Goal: Task Accomplishment & Management: Manage account settings

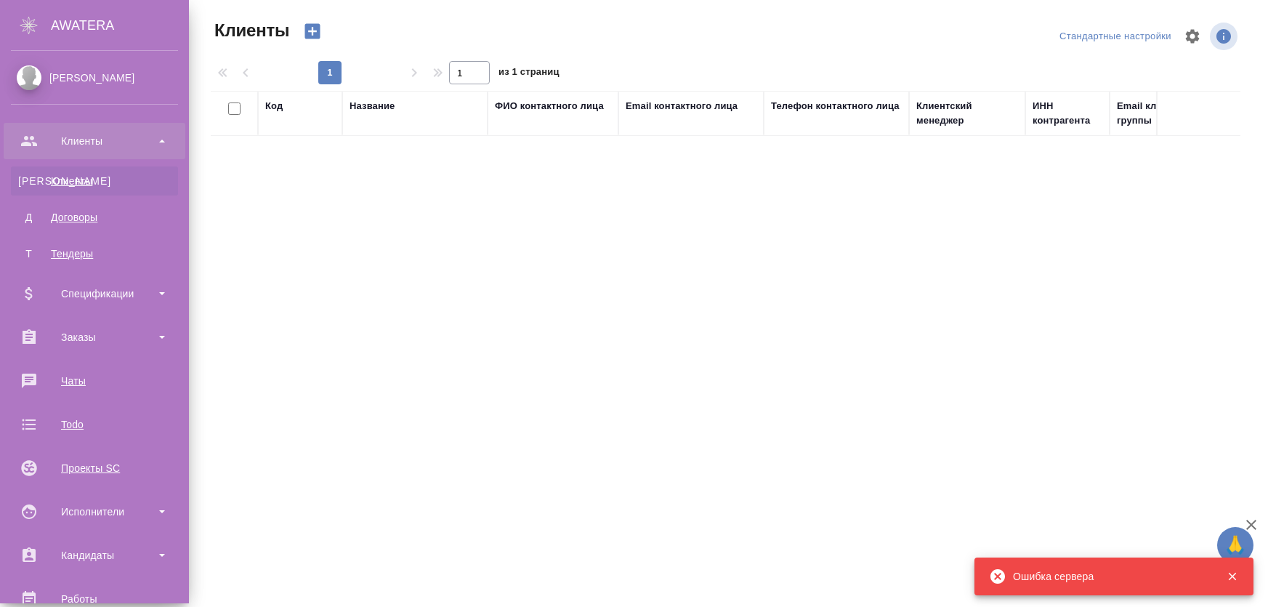
select select "RU"
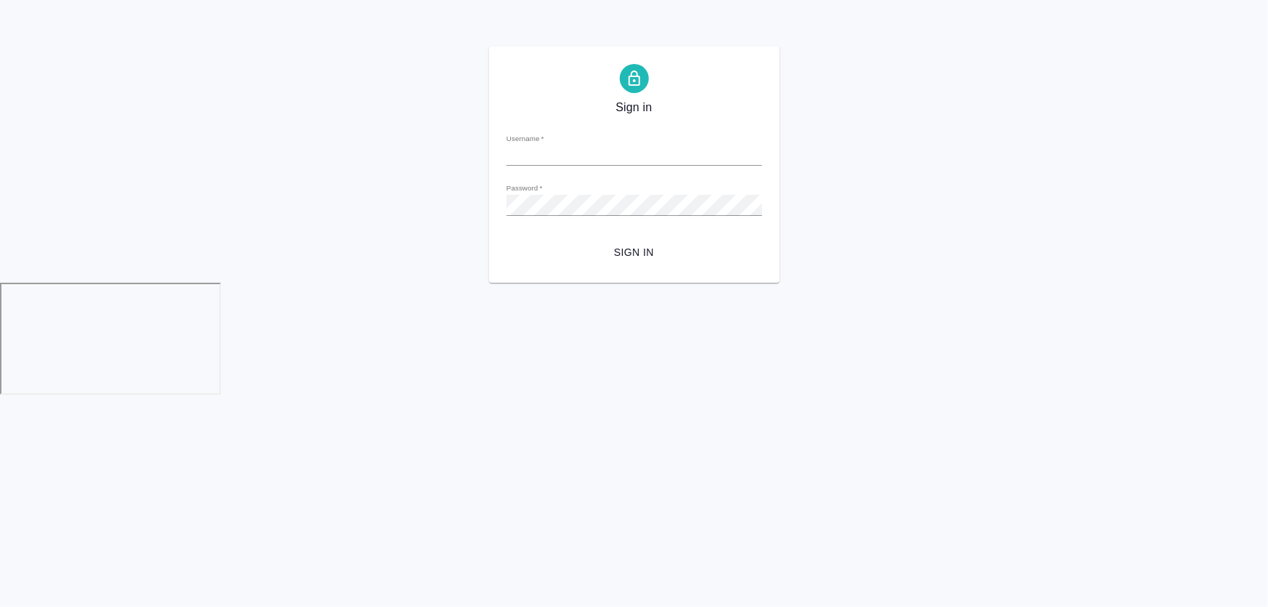
type input "[PERSON_NAME][EMAIL_ADDRESS][DOMAIN_NAME]"
click at [621, 251] on span "Sign in" at bounding box center [634, 252] width 232 height 18
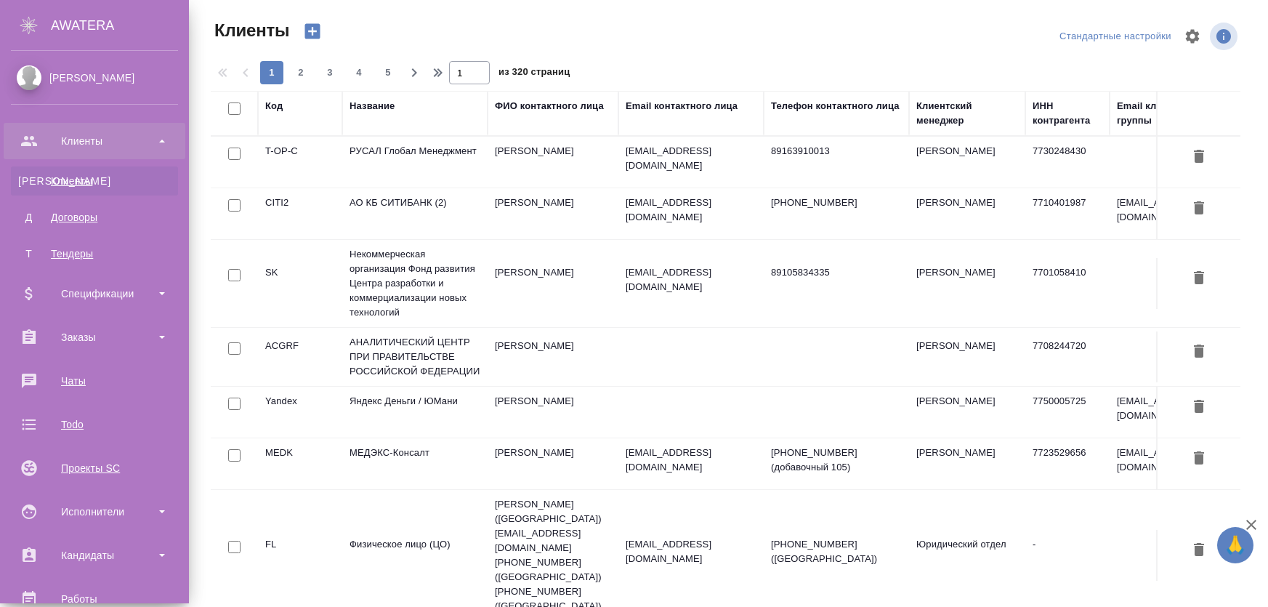
select select "RU"
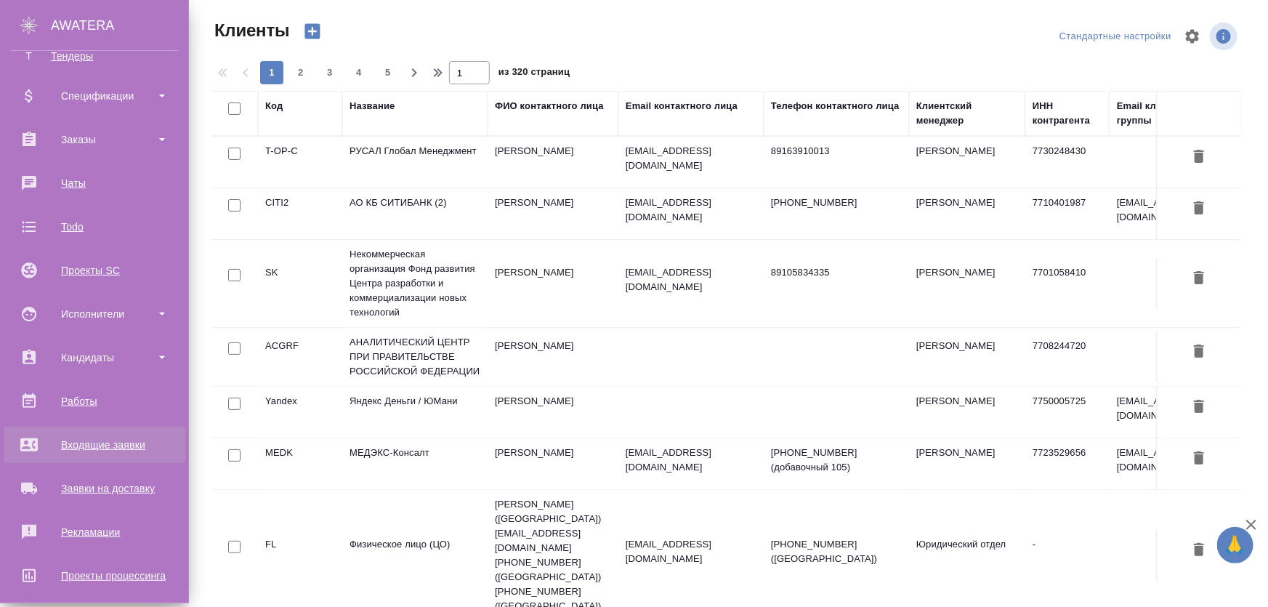
scroll to position [264, 0]
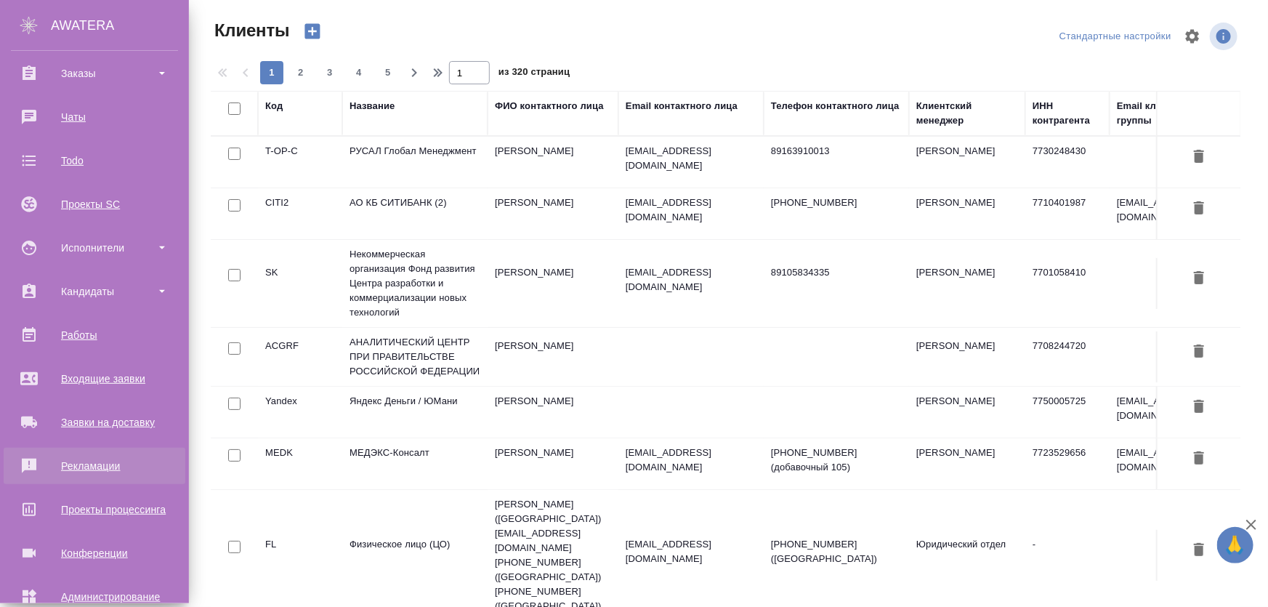
click at [81, 475] on div "Рекламации" at bounding box center [94, 466] width 167 height 22
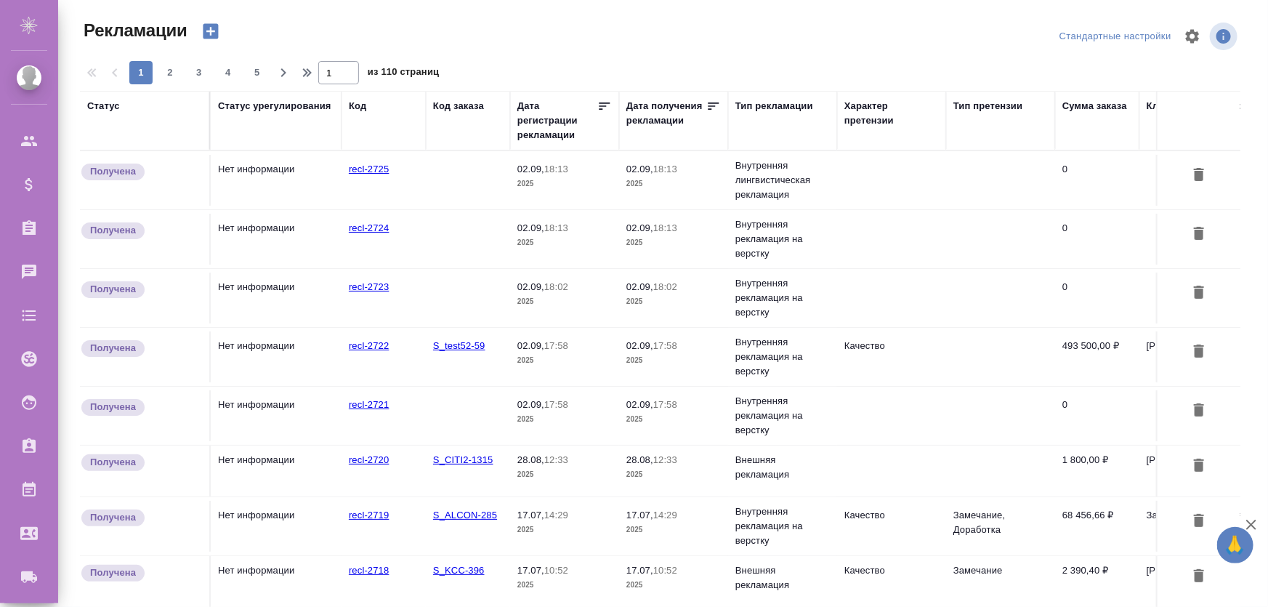
click at [279, 244] on td "Нет информации" at bounding box center [276, 239] width 131 height 51
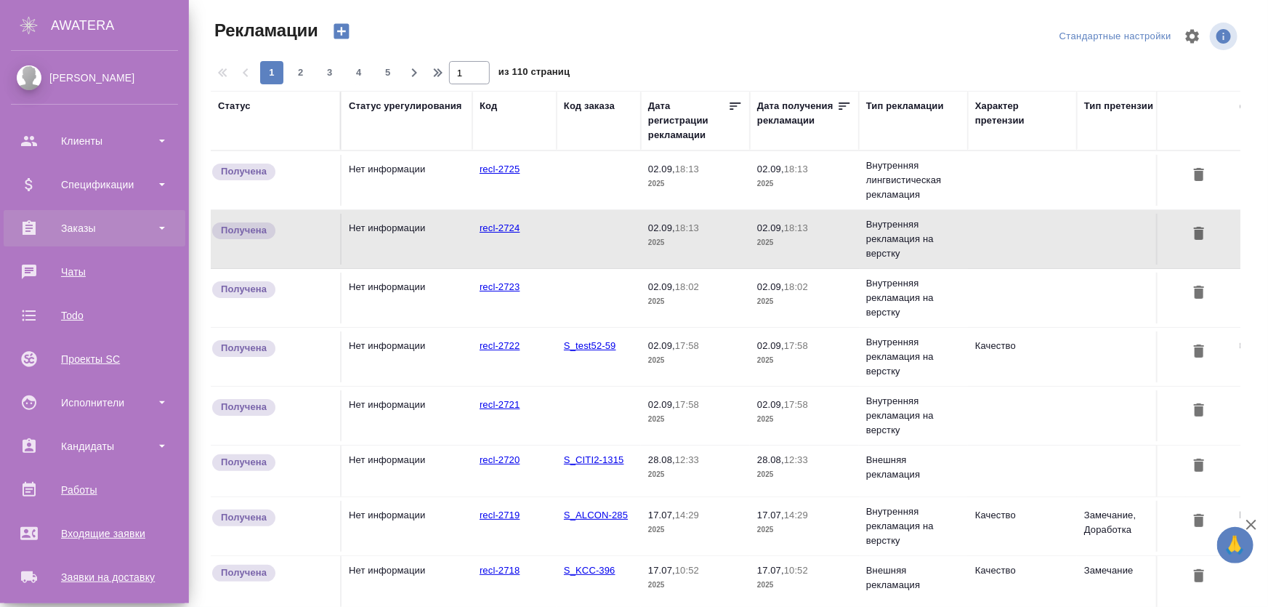
click at [82, 235] on div "Заказы" at bounding box center [94, 228] width 167 height 22
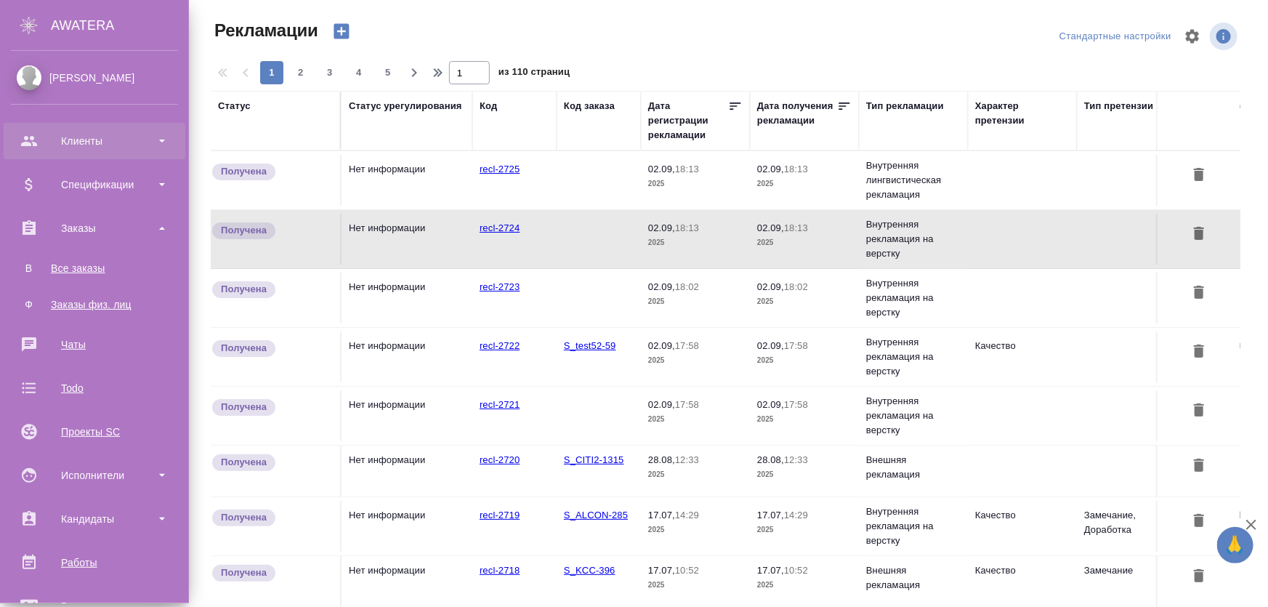
click at [102, 134] on div "Клиенты" at bounding box center [94, 141] width 167 height 22
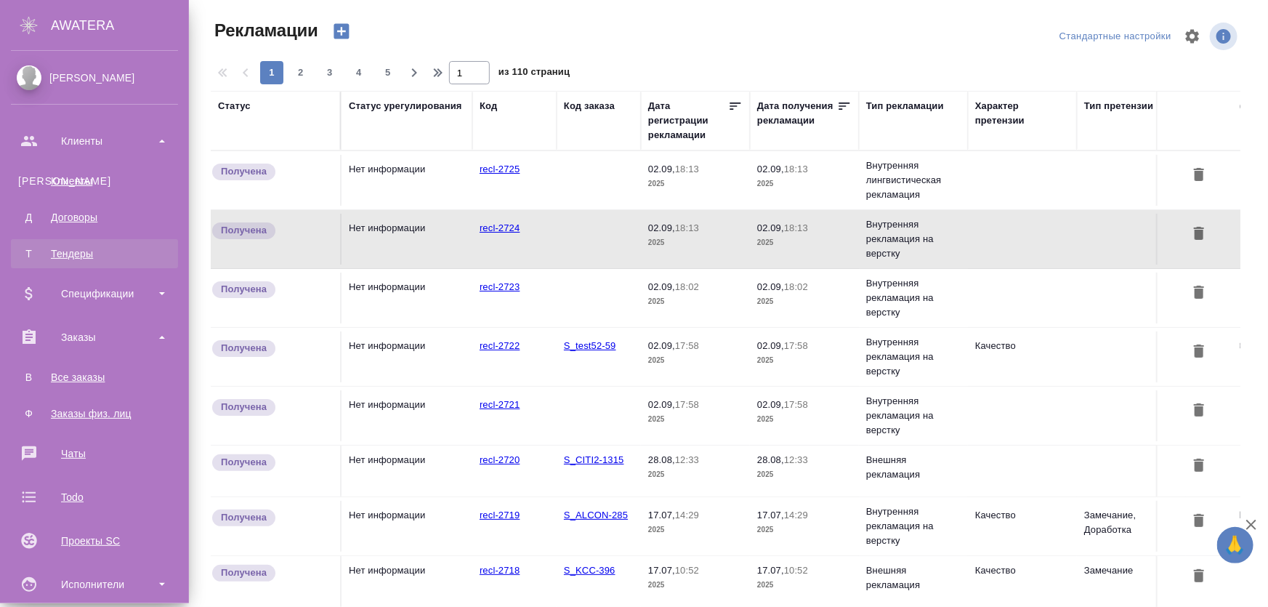
click at [73, 247] on div "Тендеры" at bounding box center [94, 253] width 153 height 15
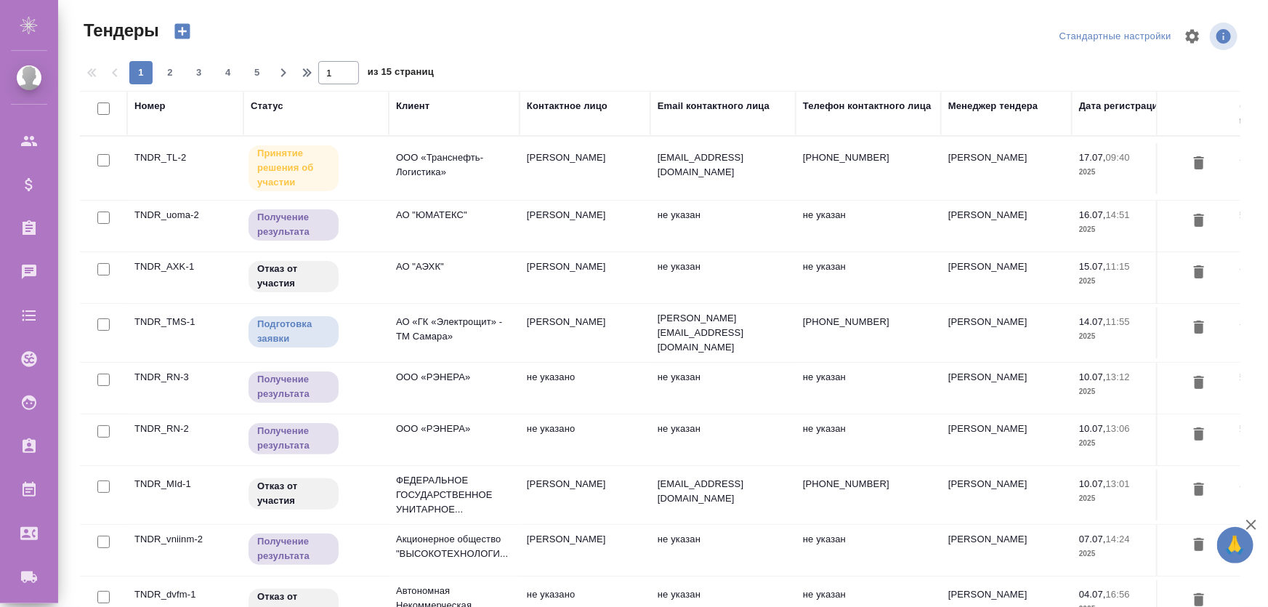
click at [426, 166] on p "ООО «Транснефть-Логистика»" at bounding box center [454, 164] width 116 height 29
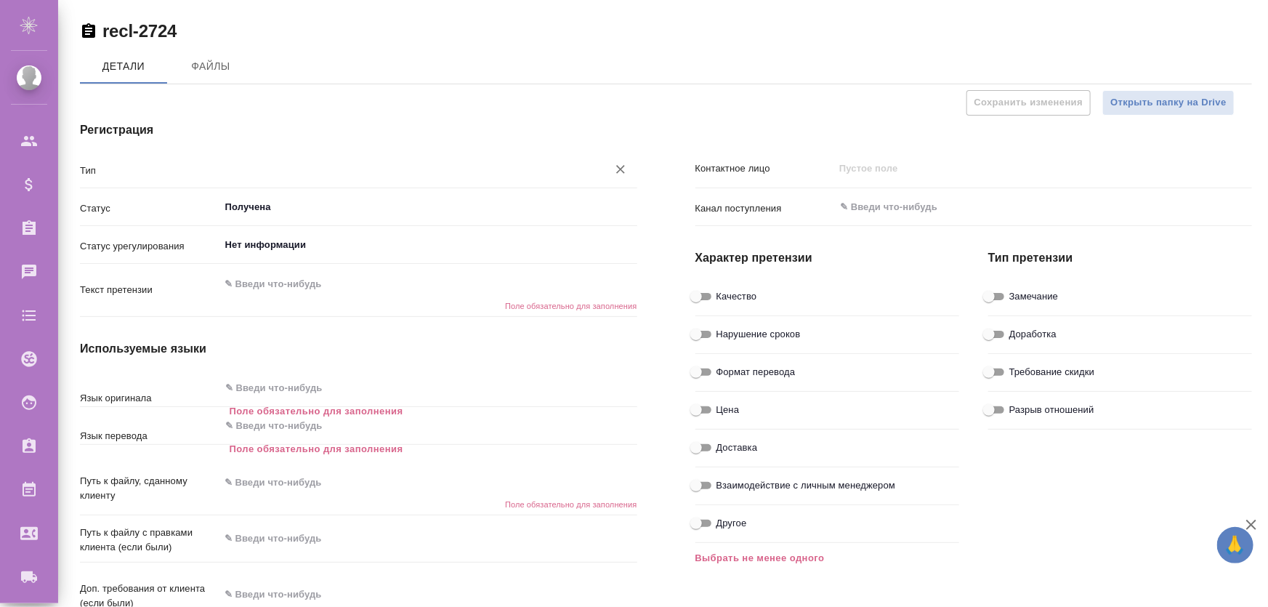
type textarea "x"
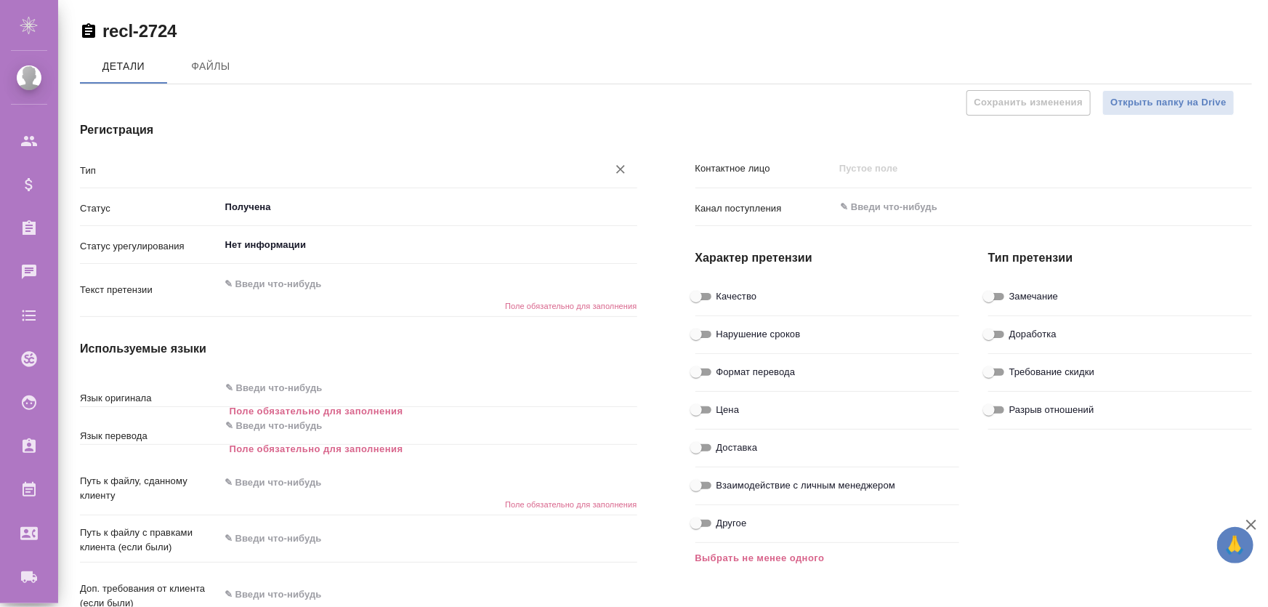
type textarea "x"
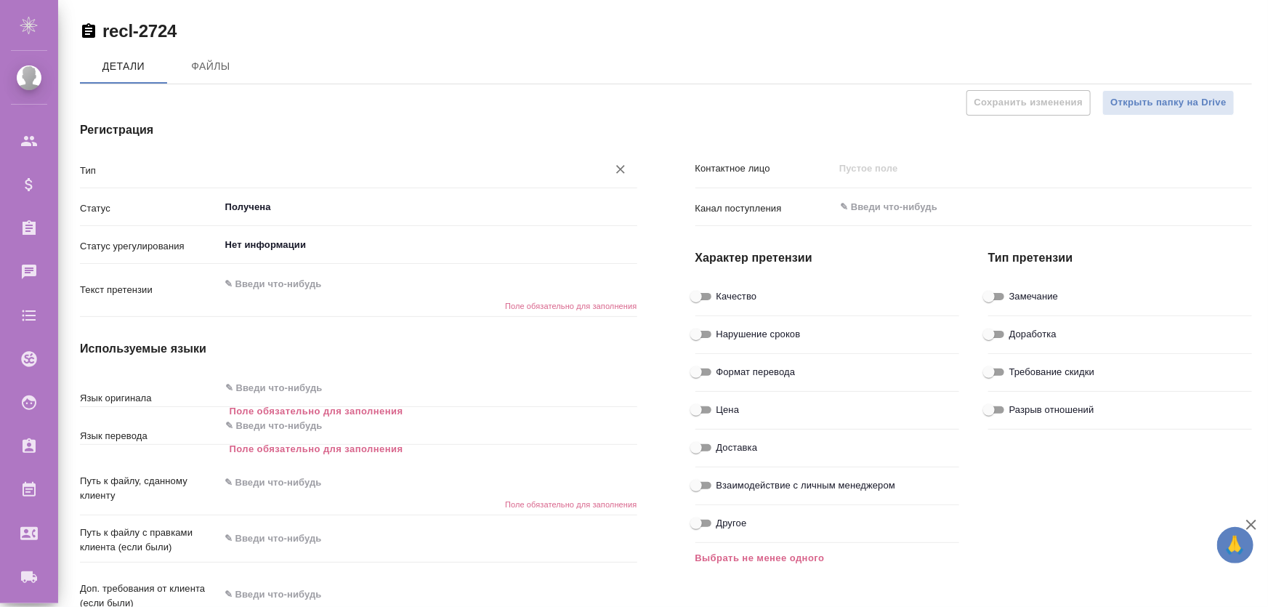
type textarea "x"
click at [268, 181] on div "​" at bounding box center [428, 169] width 418 height 26
click at [277, 168] on input "text" at bounding box center [404, 169] width 360 height 17
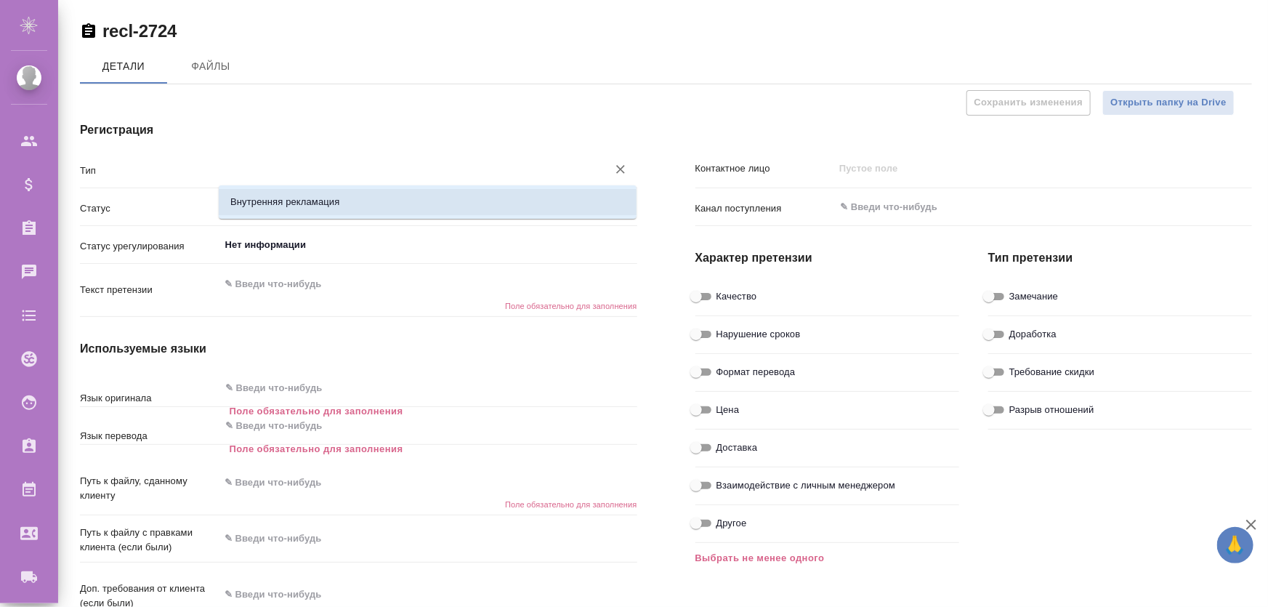
click at [493, 196] on li "Внутренняя рекламация" at bounding box center [428, 202] width 418 height 26
type input "Внутренняя рекламация"
type textarea "x"
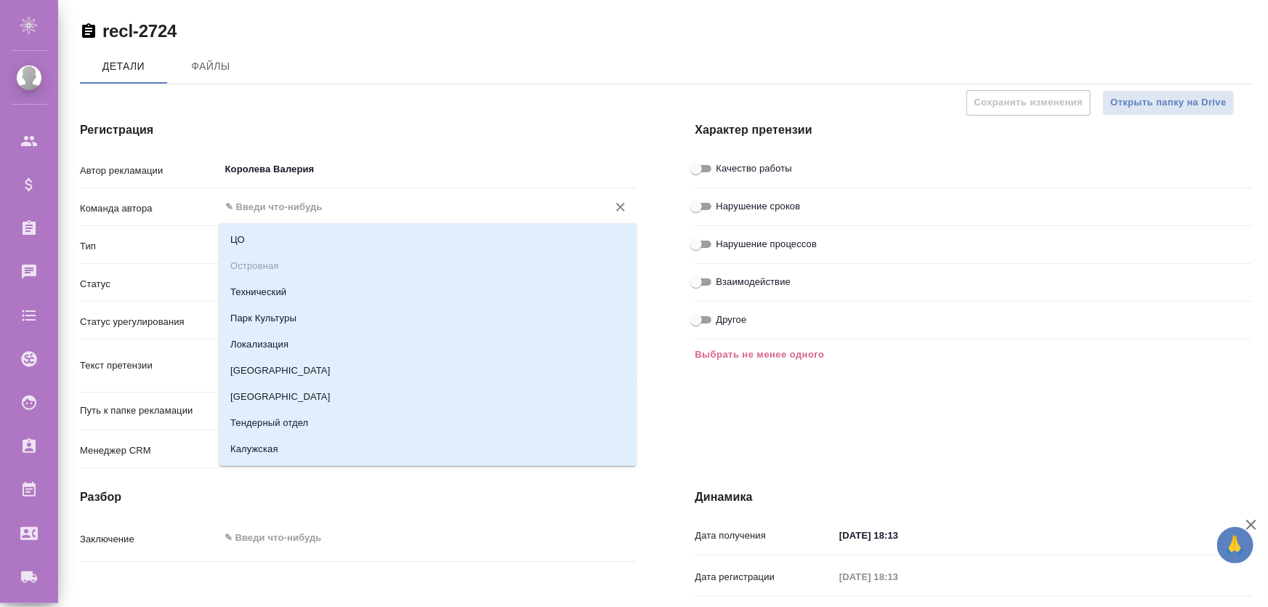
click at [313, 209] on input "text" at bounding box center [404, 206] width 360 height 17
click at [312, 209] on input "text" at bounding box center [404, 206] width 360 height 17
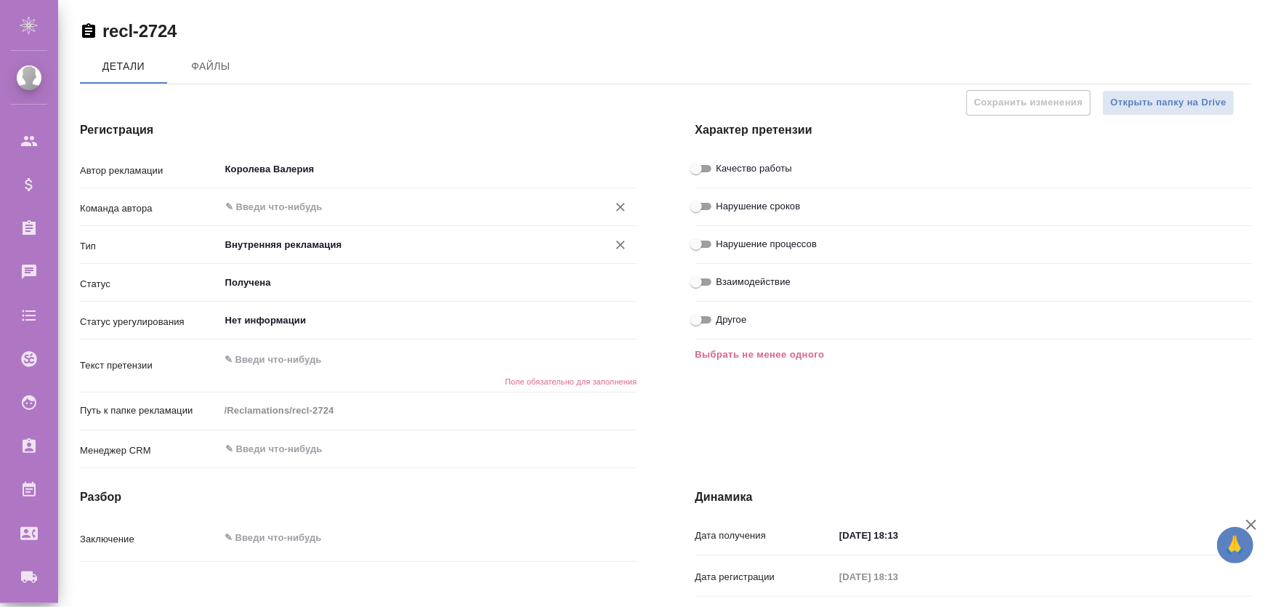
click at [308, 242] on input "Внутренняя рекламация" at bounding box center [404, 244] width 360 height 17
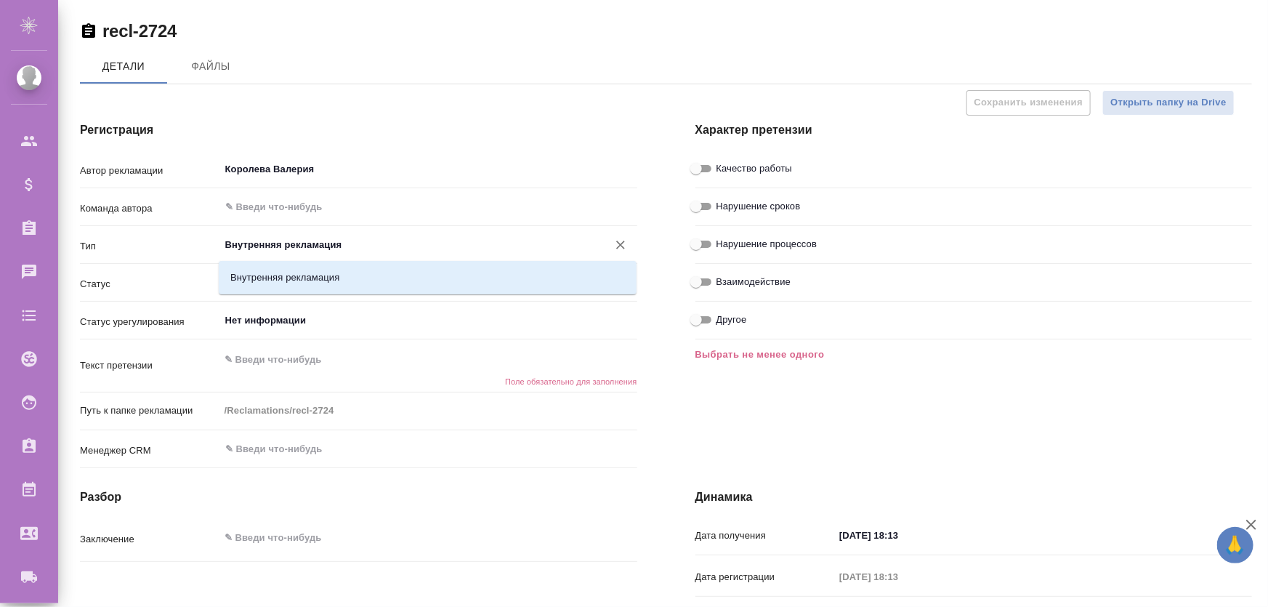
click at [319, 245] on input "Внутренняя рекламация" at bounding box center [404, 244] width 360 height 17
click at [439, 523] on div "x" at bounding box center [428, 539] width 418 height 32
type textarea "x"
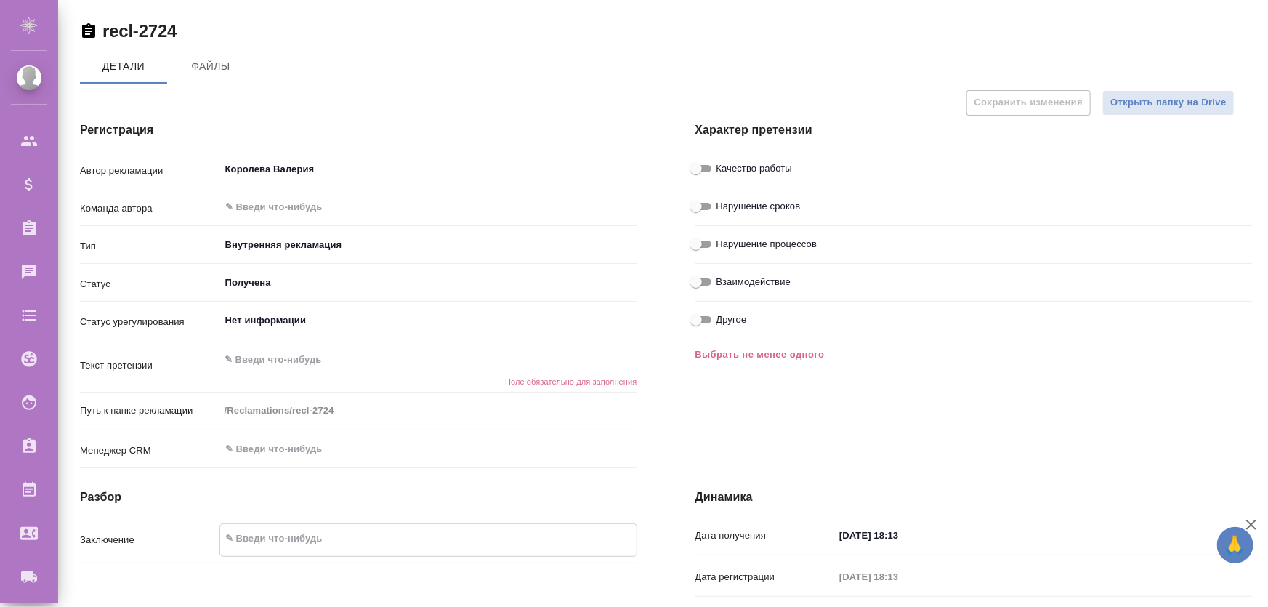
type textarea "x"
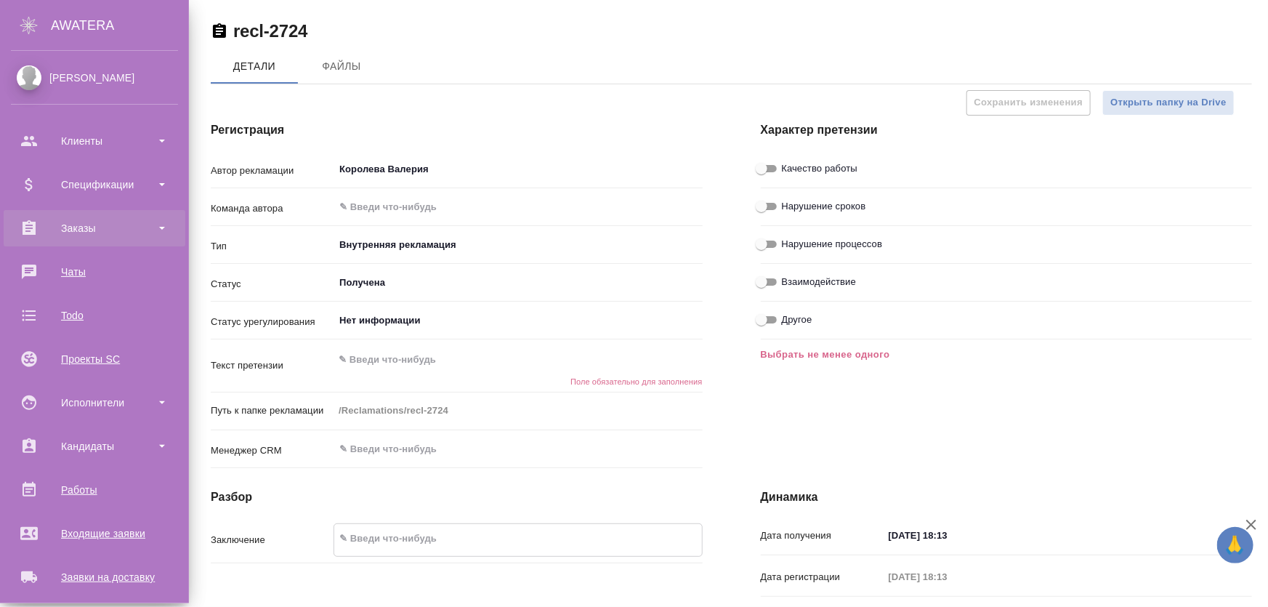
type textarea "x"
click at [83, 232] on div "Заказы" at bounding box center [94, 228] width 167 height 22
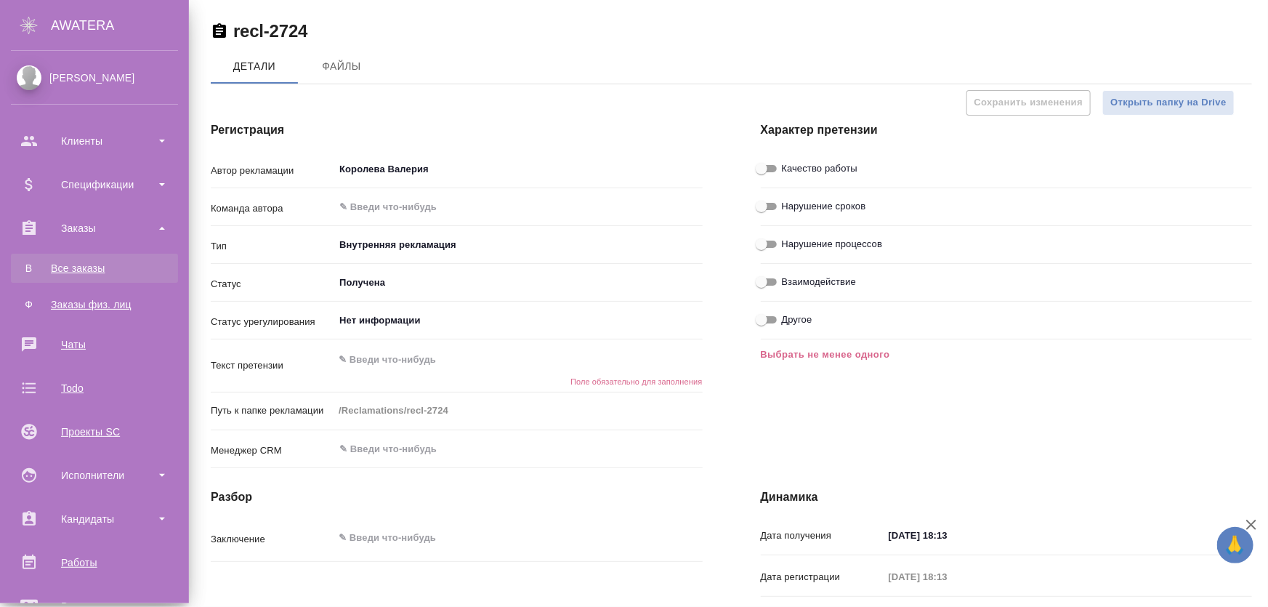
type textarea "x"
click at [102, 262] on div "Все заказы" at bounding box center [94, 268] width 153 height 15
type textarea "x"
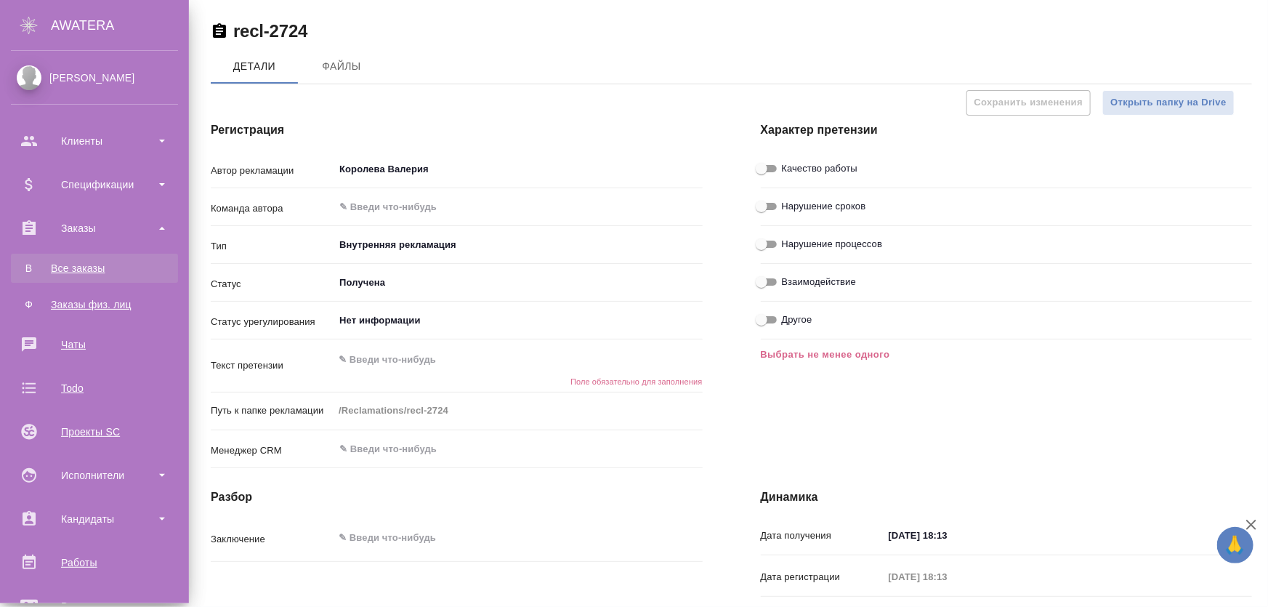
type textarea "x"
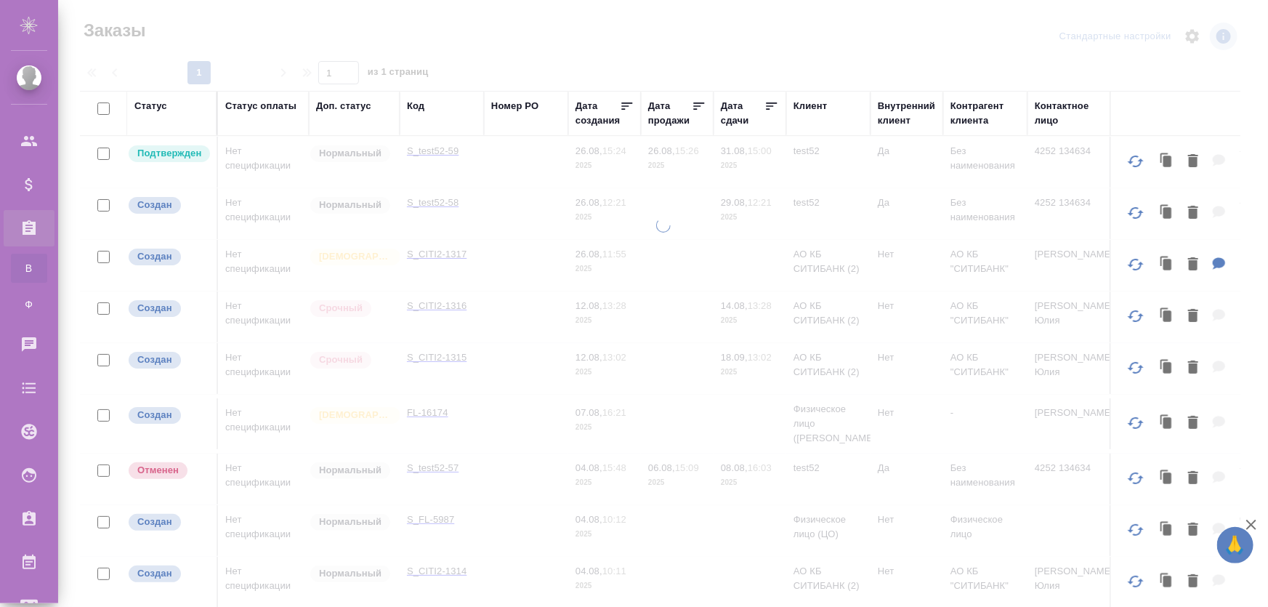
click at [430, 262] on td "S_CITI2-1317" at bounding box center [442, 265] width 84 height 51
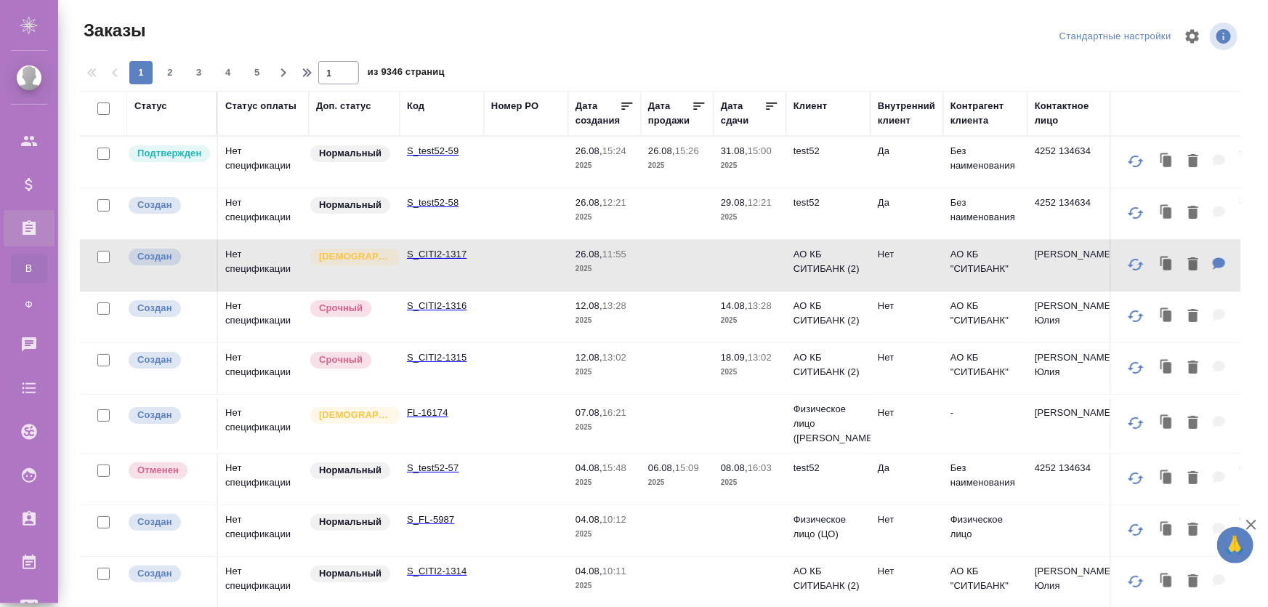
click at [440, 259] on p "S_CITI2-1317" at bounding box center [442, 254] width 70 height 15
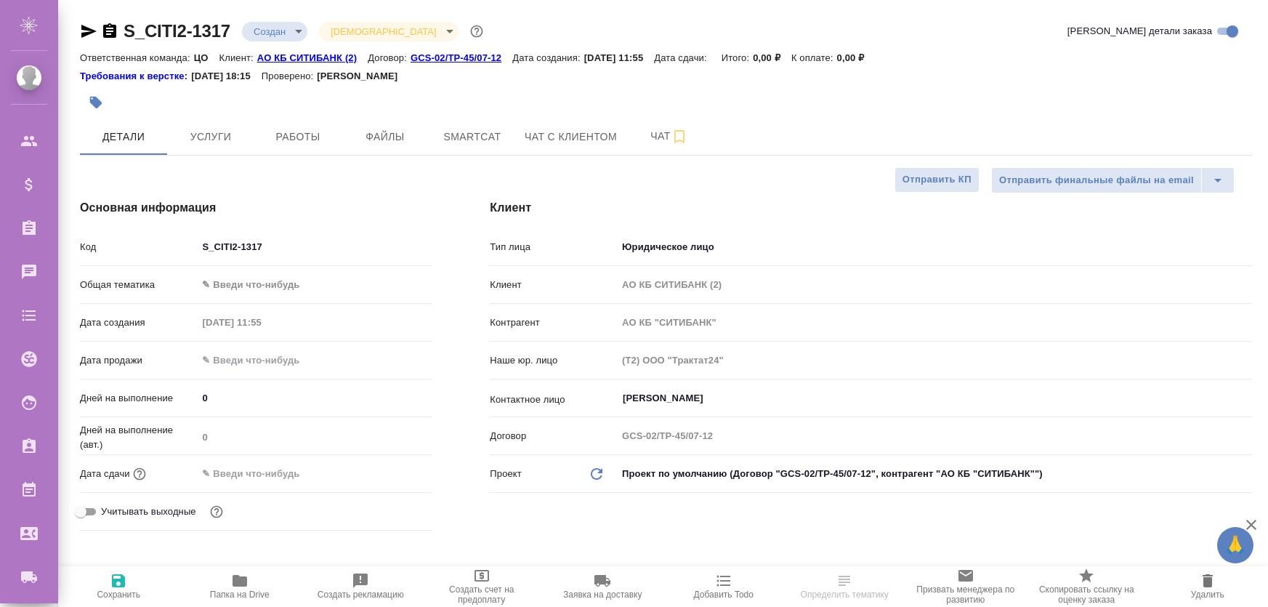
select select "RU"
click at [363, 595] on span "Создать рекламацию" at bounding box center [360, 594] width 86 height 10
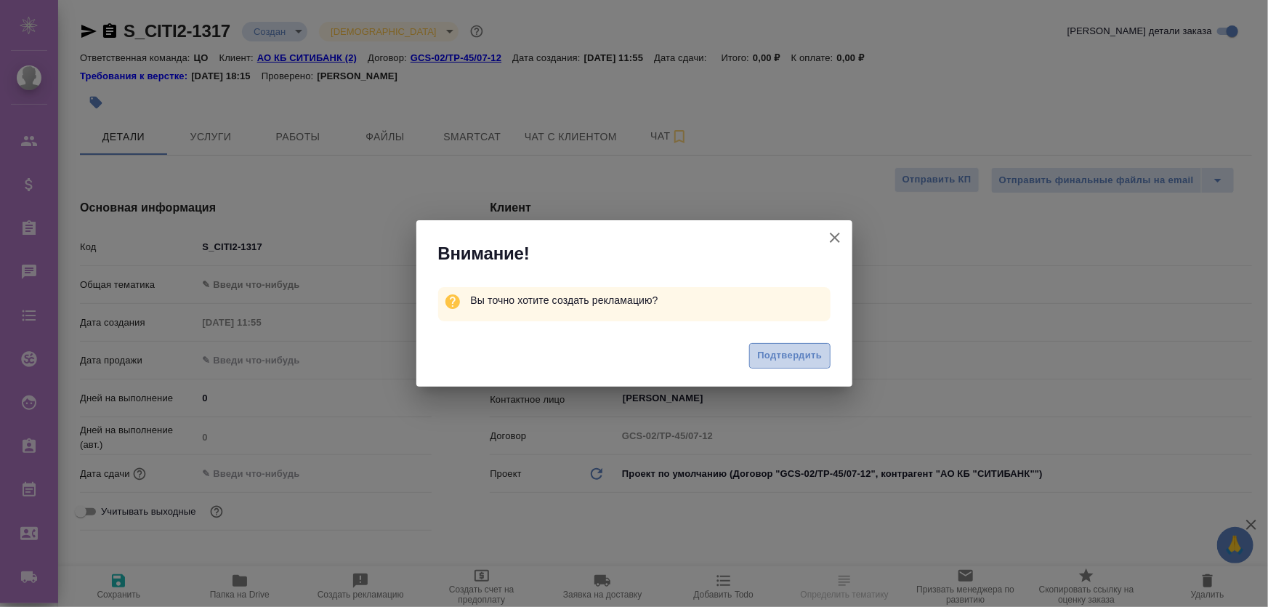
click at [790, 355] on span "Подтвердить" at bounding box center [789, 355] width 65 height 17
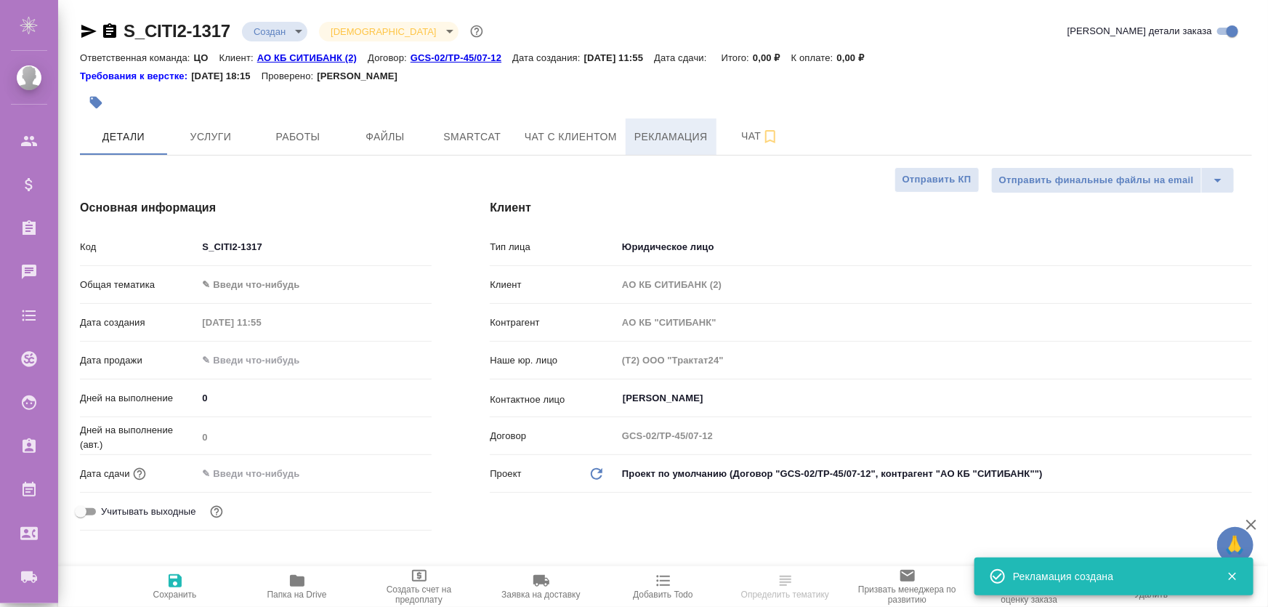
click at [689, 147] on button "Рекламация" at bounding box center [670, 136] width 91 height 36
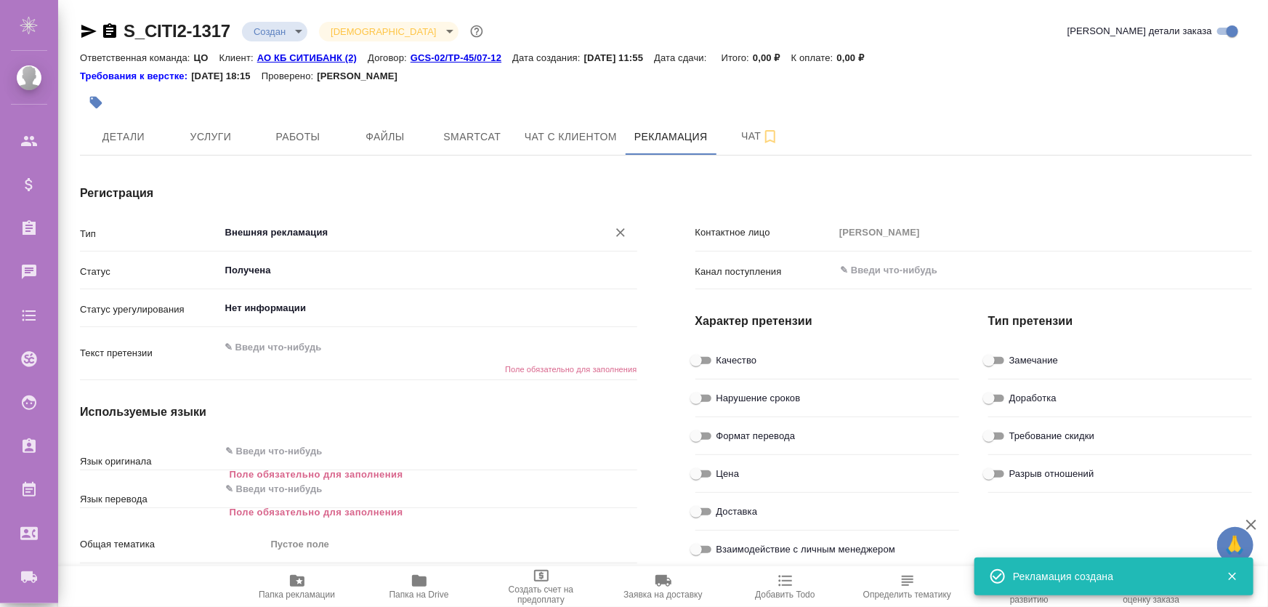
click at [314, 236] on input "Внешняя рекламация" at bounding box center [404, 232] width 360 height 17
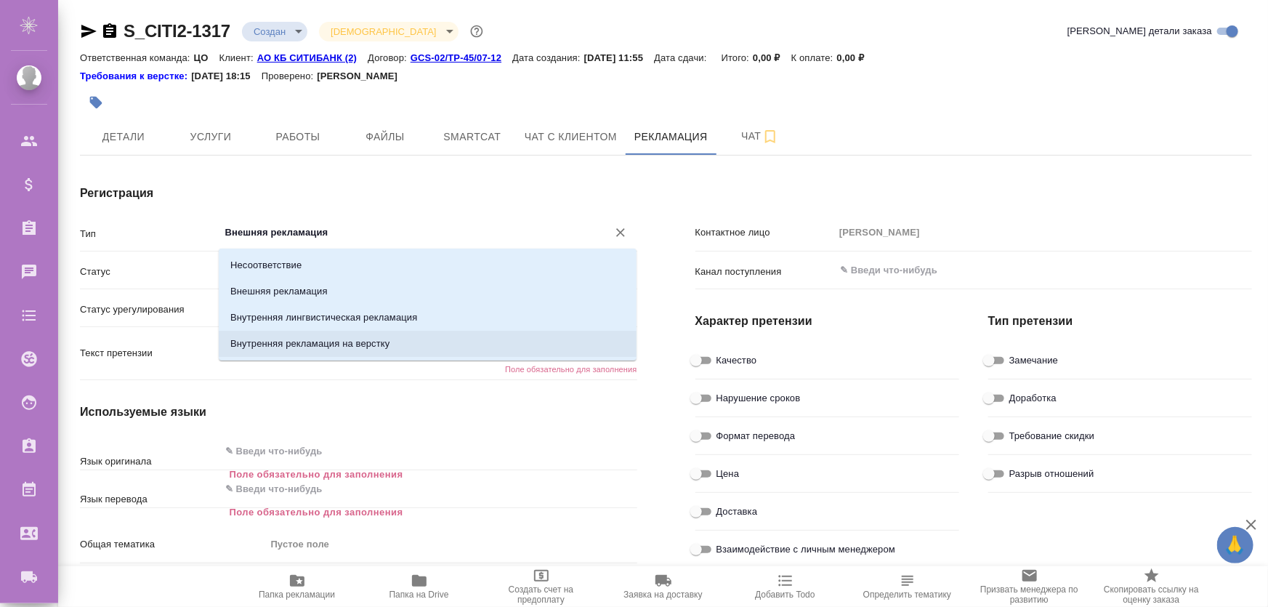
click at [317, 346] on p "Внутренняя рекламация на верстку" at bounding box center [309, 343] width 159 height 15
type input "Внутренняя рекламация на верстку"
type textarea "x"
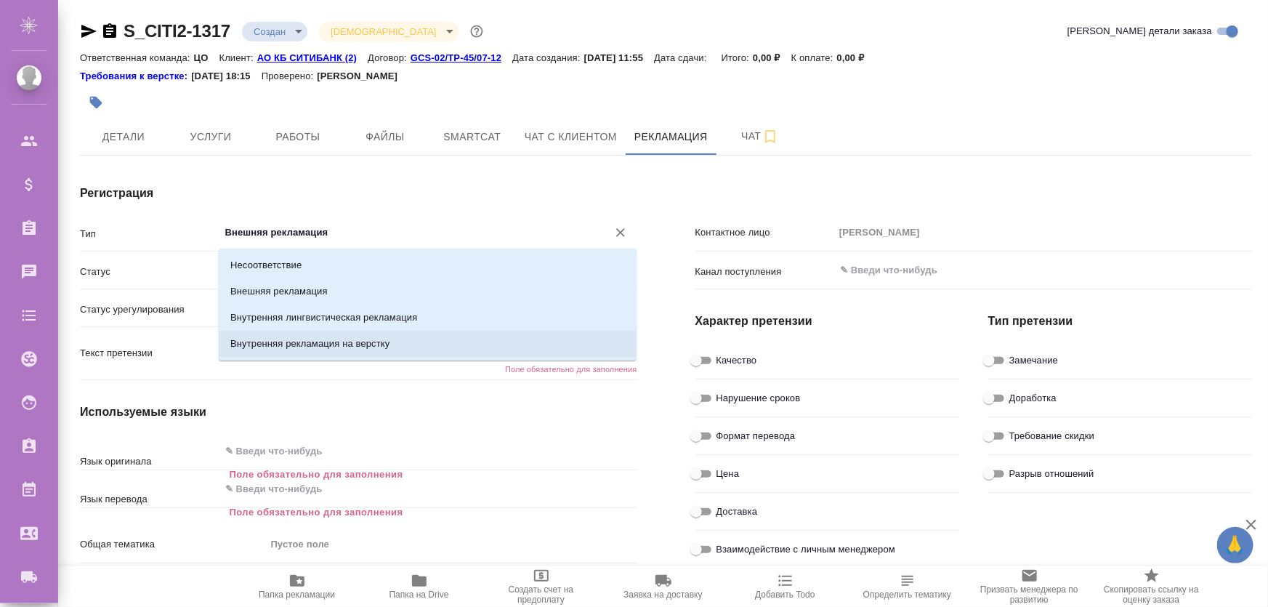
type textarea "x"
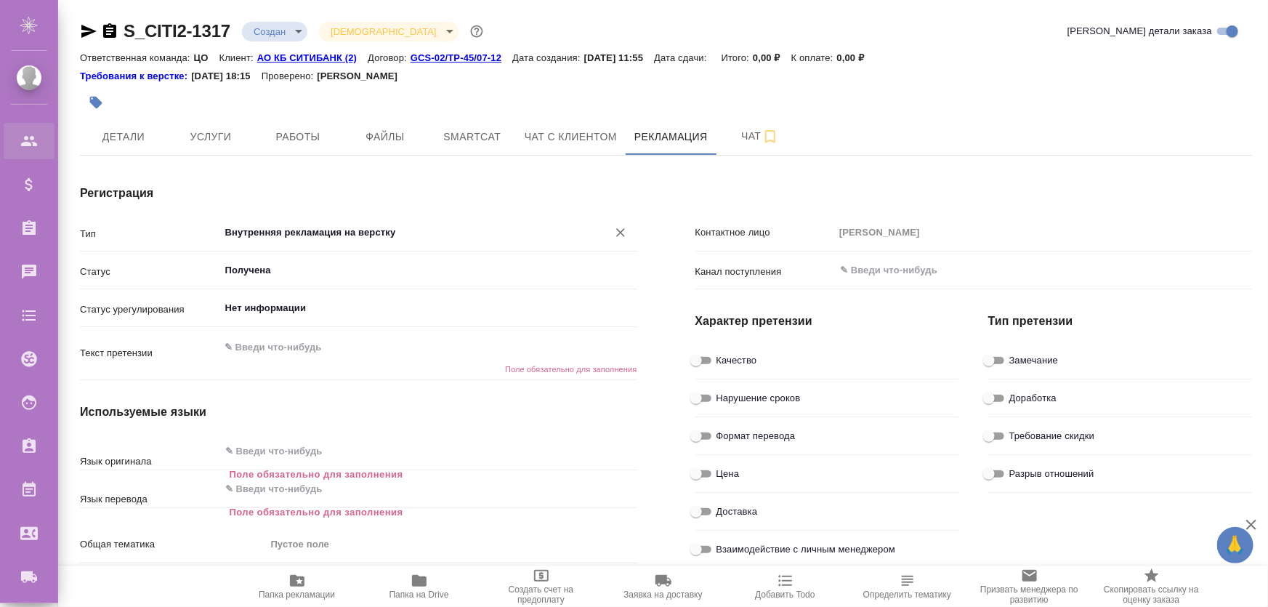
type textarea "x"
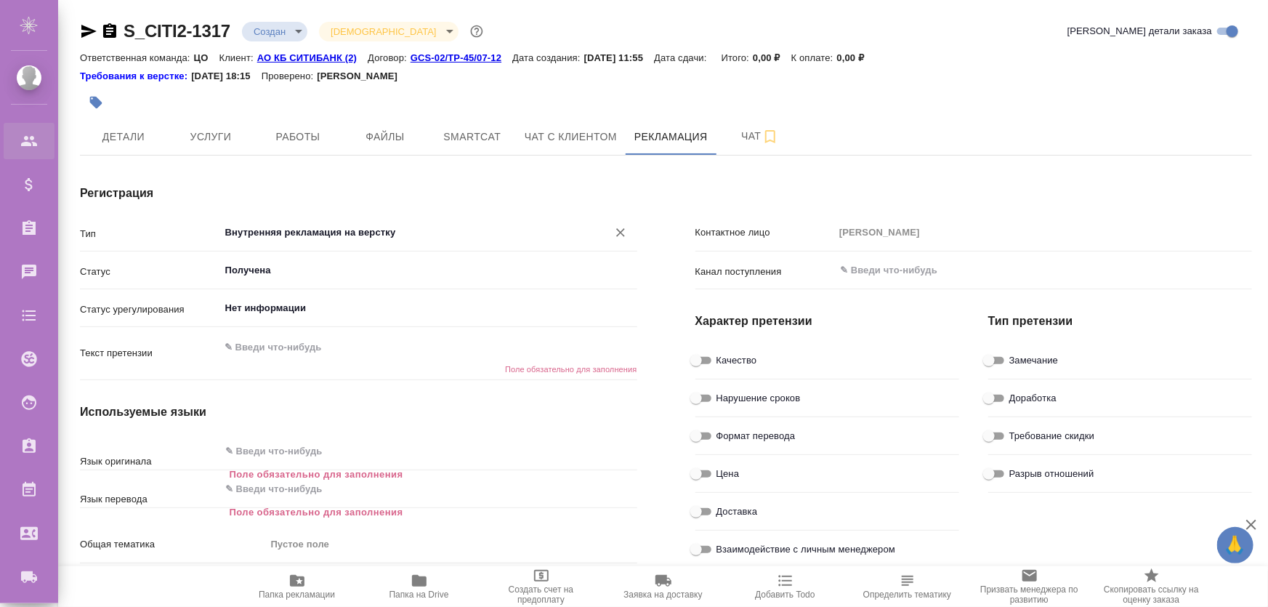
type textarea "x"
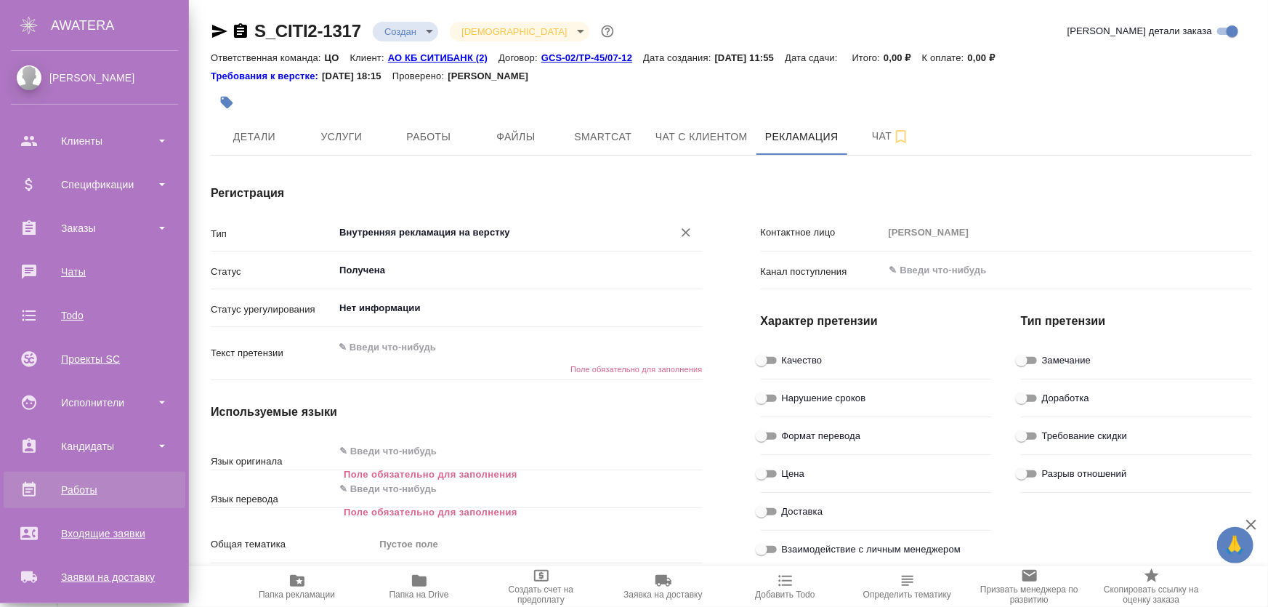
type textarea "x"
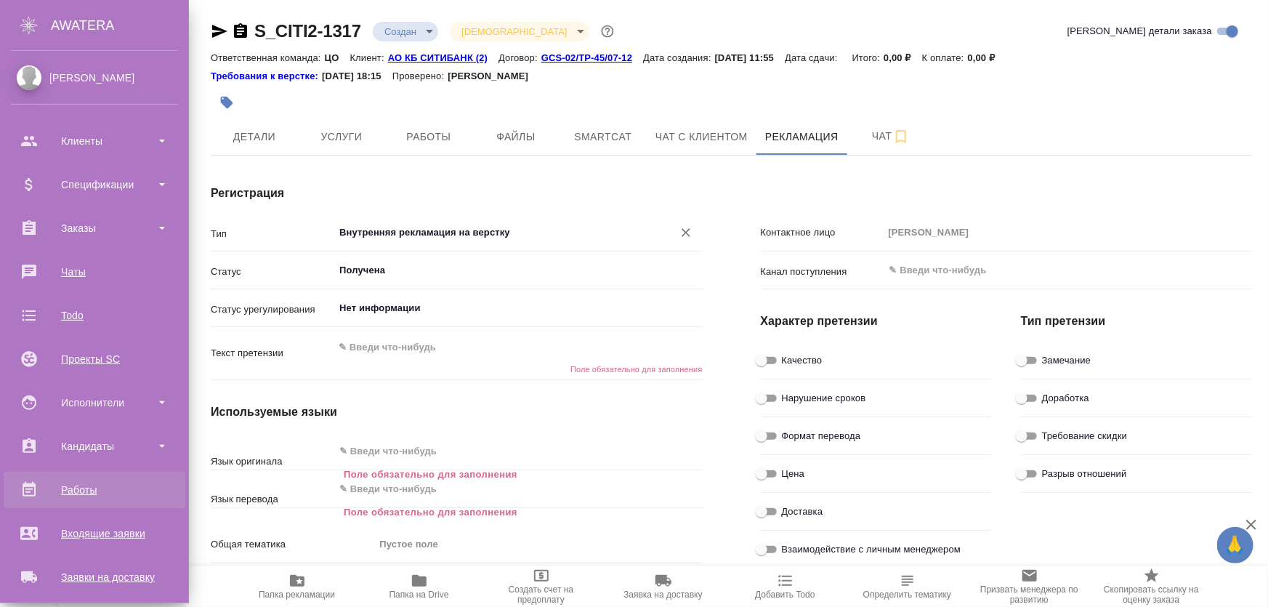
type textarea "x"
click at [81, 485] on div "Работы" at bounding box center [94, 490] width 167 height 22
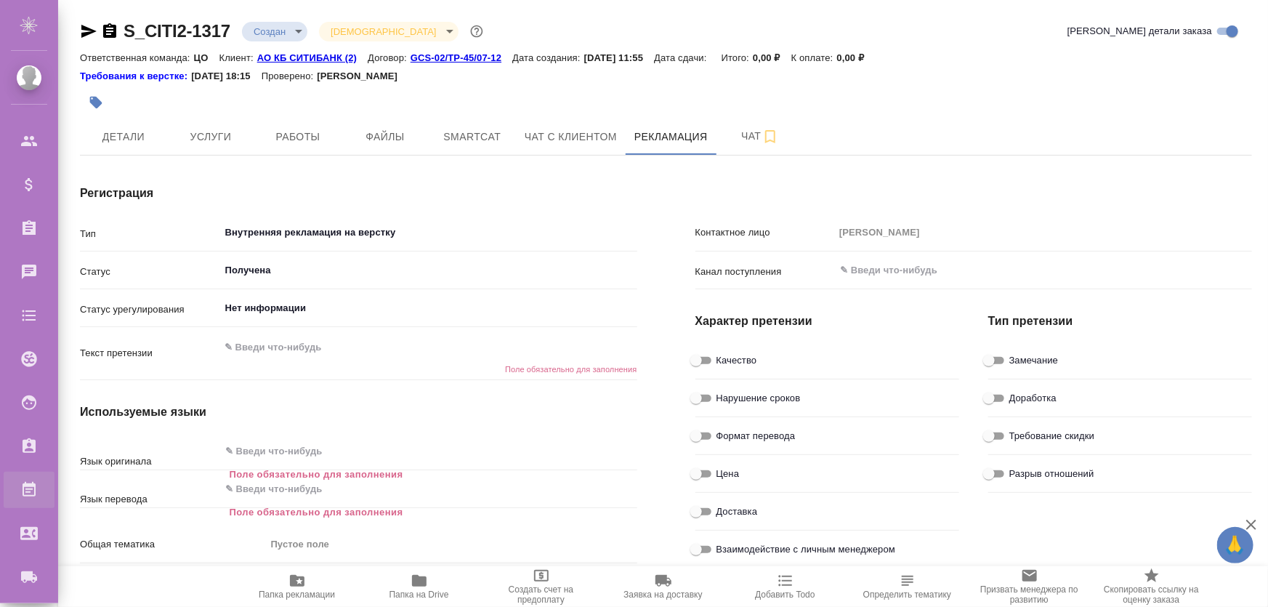
type textarea "x"
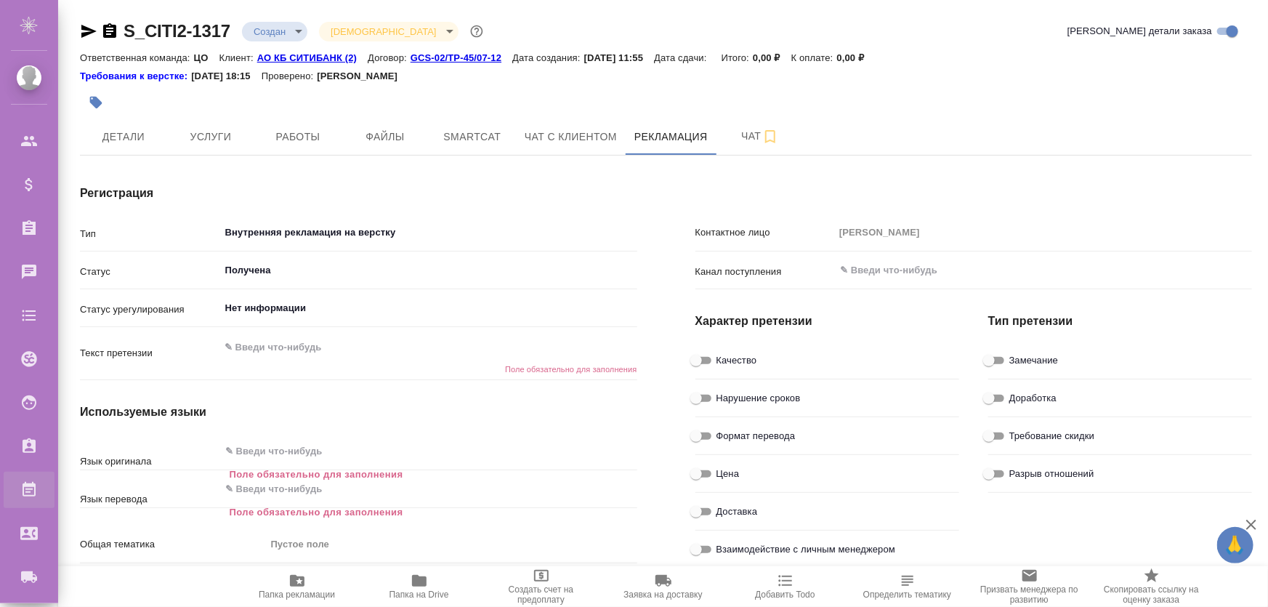
type textarea "x"
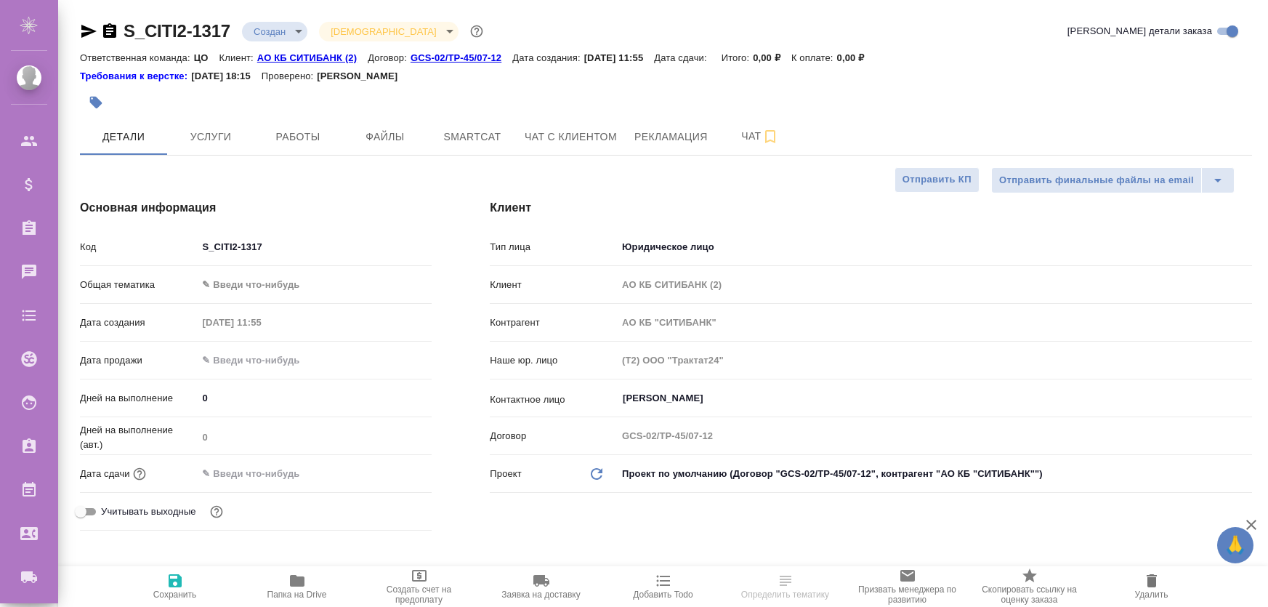
select select "RU"
click at [293, 133] on span "Работы" at bounding box center [298, 137] width 70 height 18
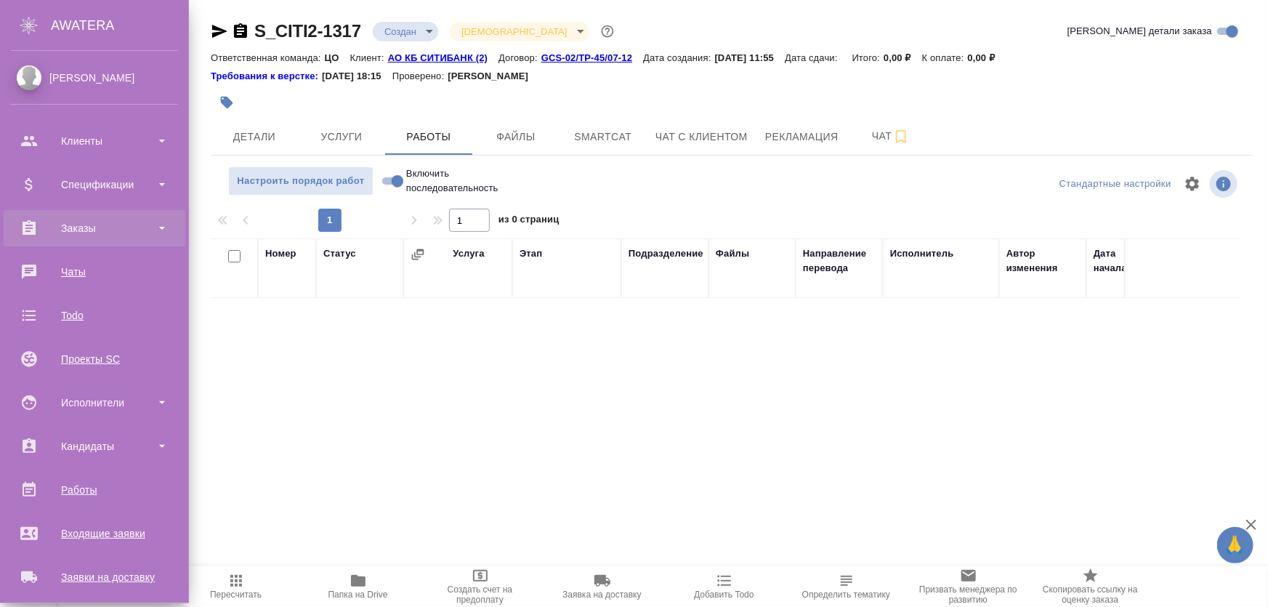
click at [84, 232] on div "Заказы" at bounding box center [94, 228] width 167 height 22
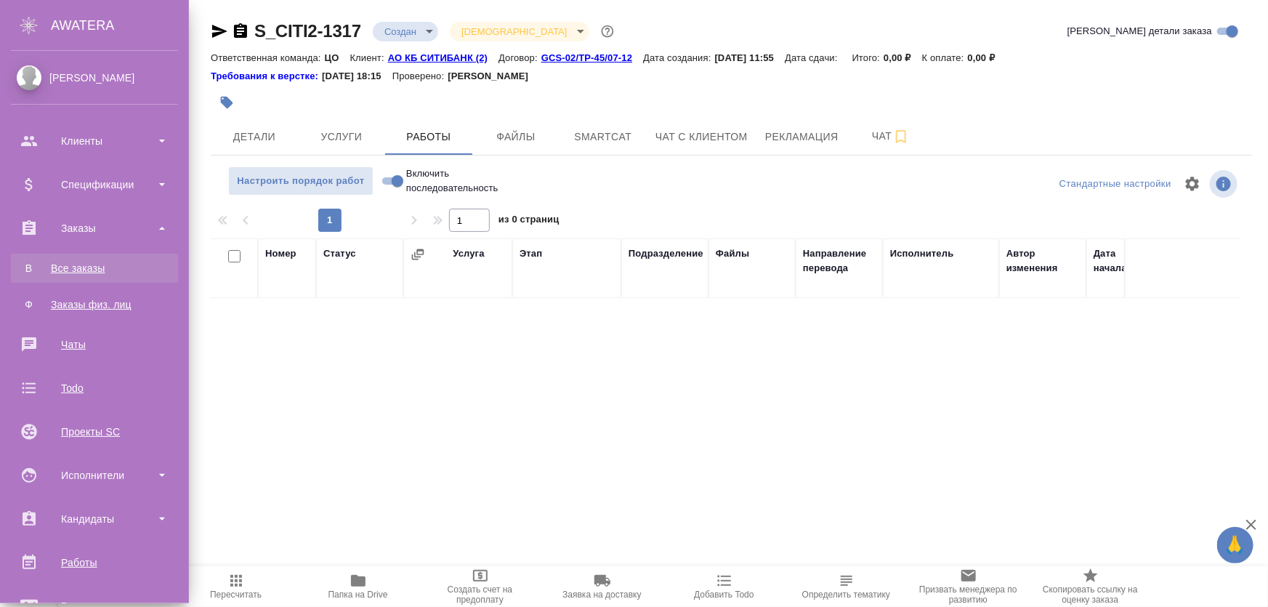
click at [94, 268] on div "Все заказы" at bounding box center [94, 268] width 153 height 15
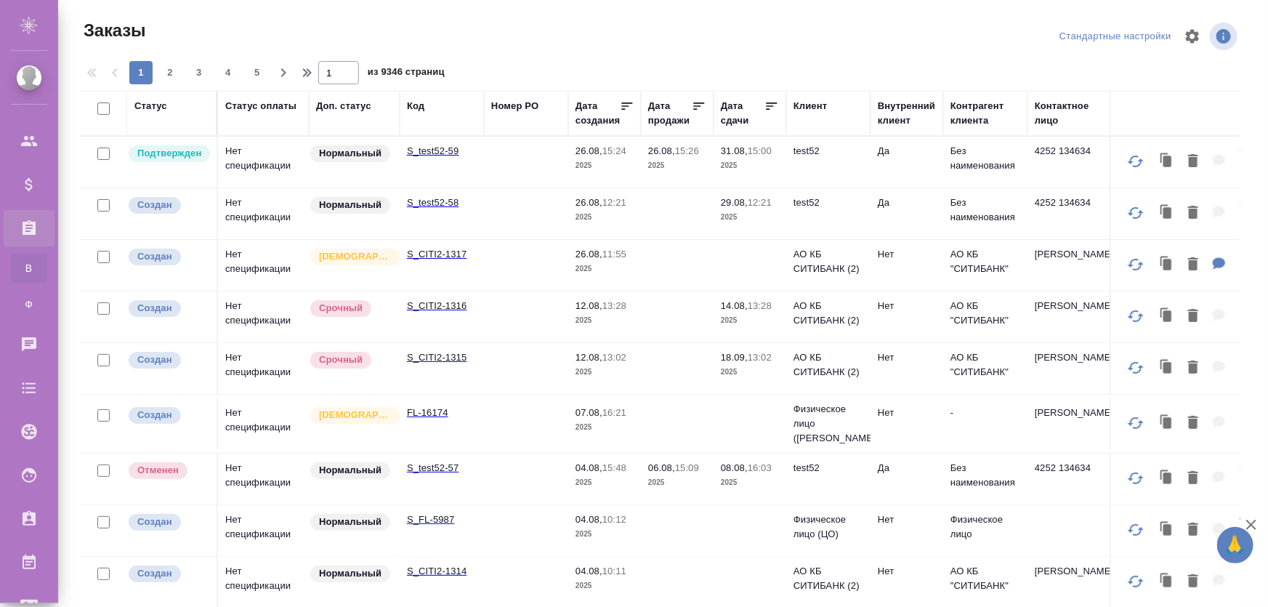
click at [445, 161] on td "S_test52-59" at bounding box center [442, 162] width 84 height 51
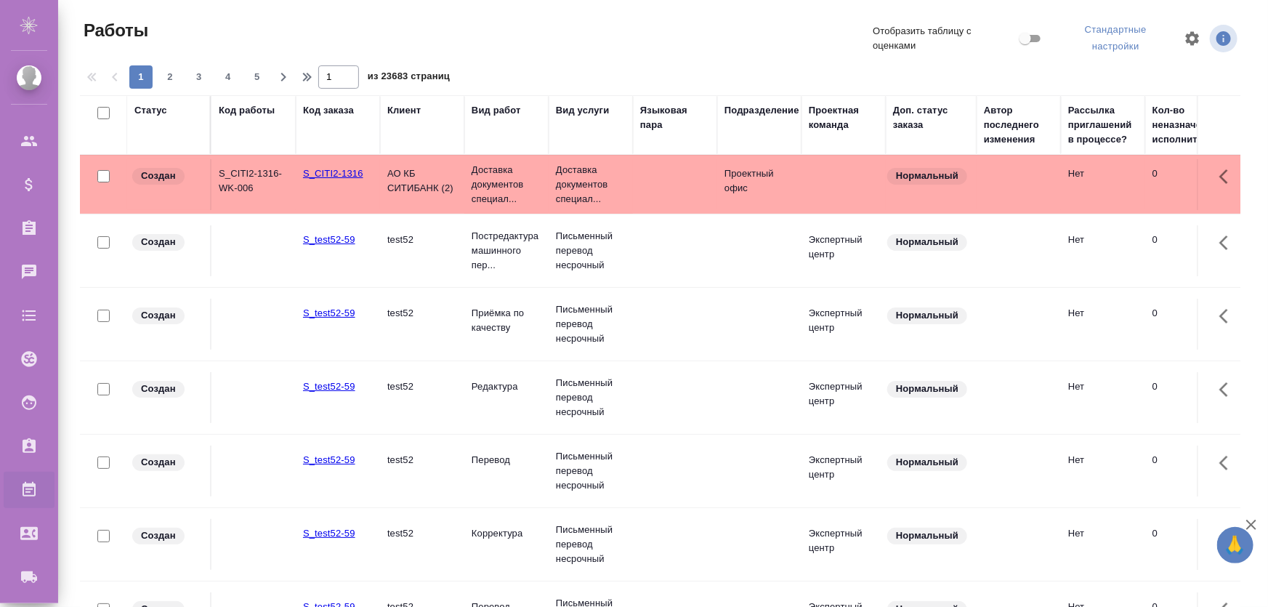
click at [257, 109] on div "Код работы" at bounding box center [247, 110] width 56 height 15
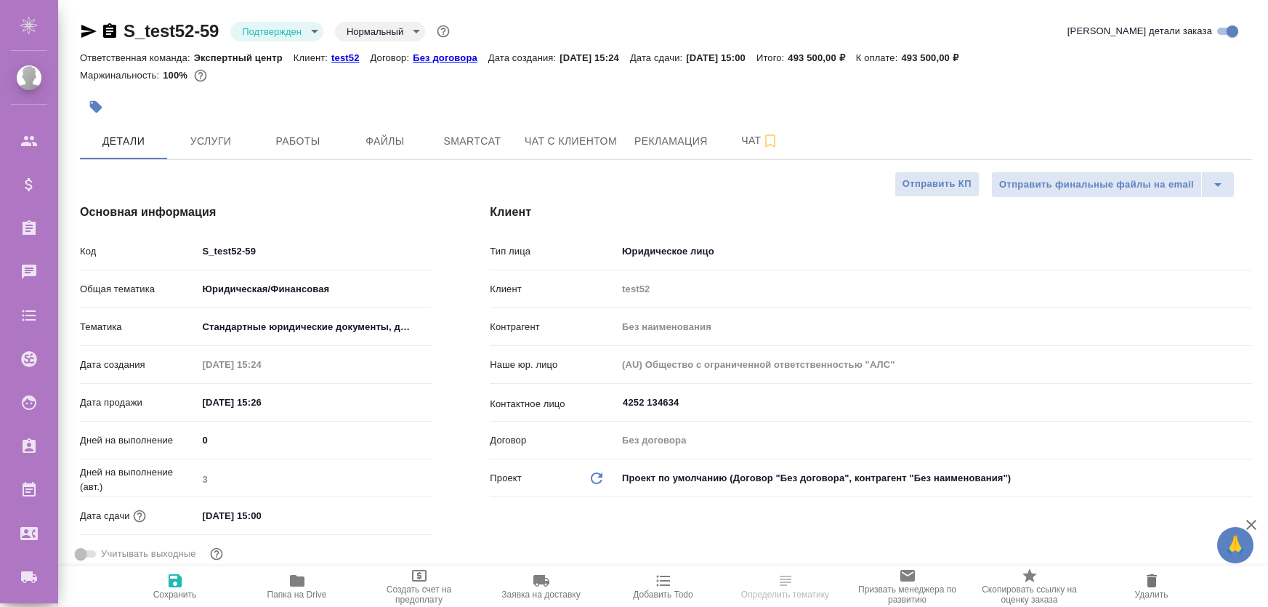
select select "RU"
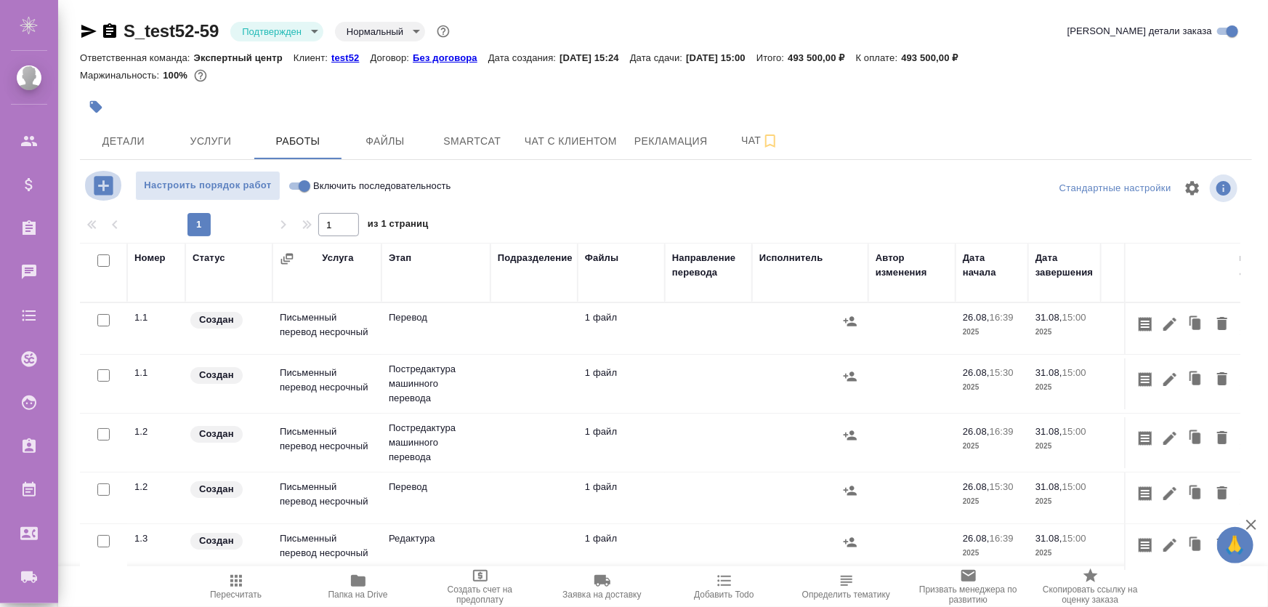
click at [100, 188] on icon "button" at bounding box center [103, 185] width 19 height 19
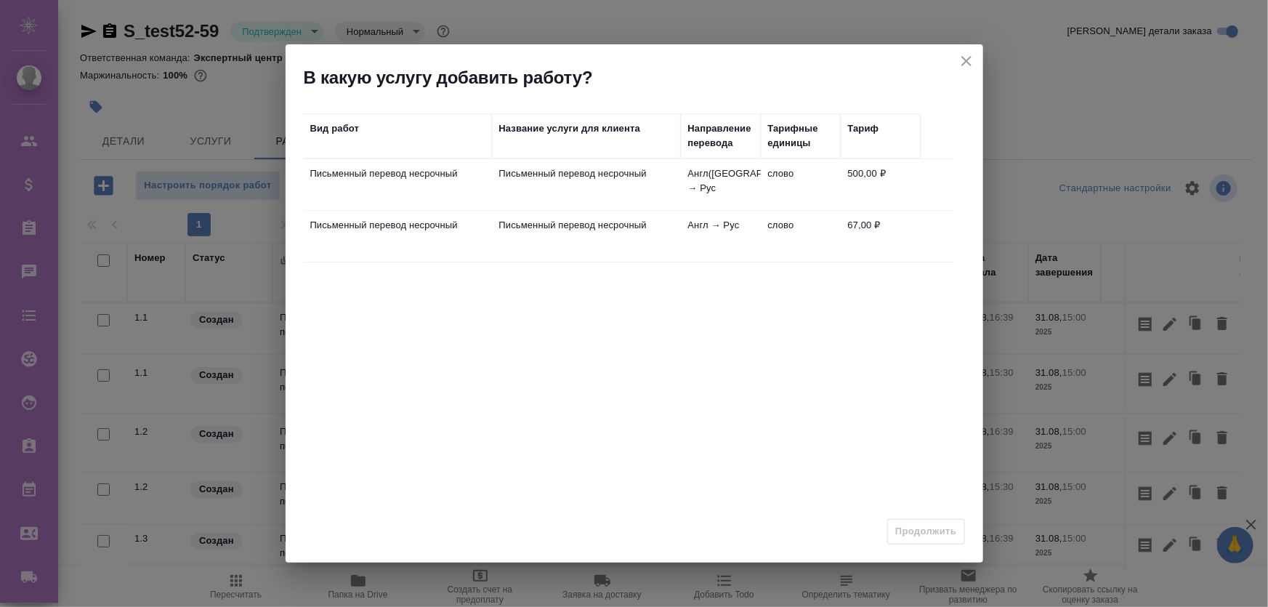
click at [976, 65] on div "В какую услугу добавить работу?" at bounding box center [633, 66] width 697 height 45
click at [971, 63] on icon "close" at bounding box center [965, 60] width 17 height 17
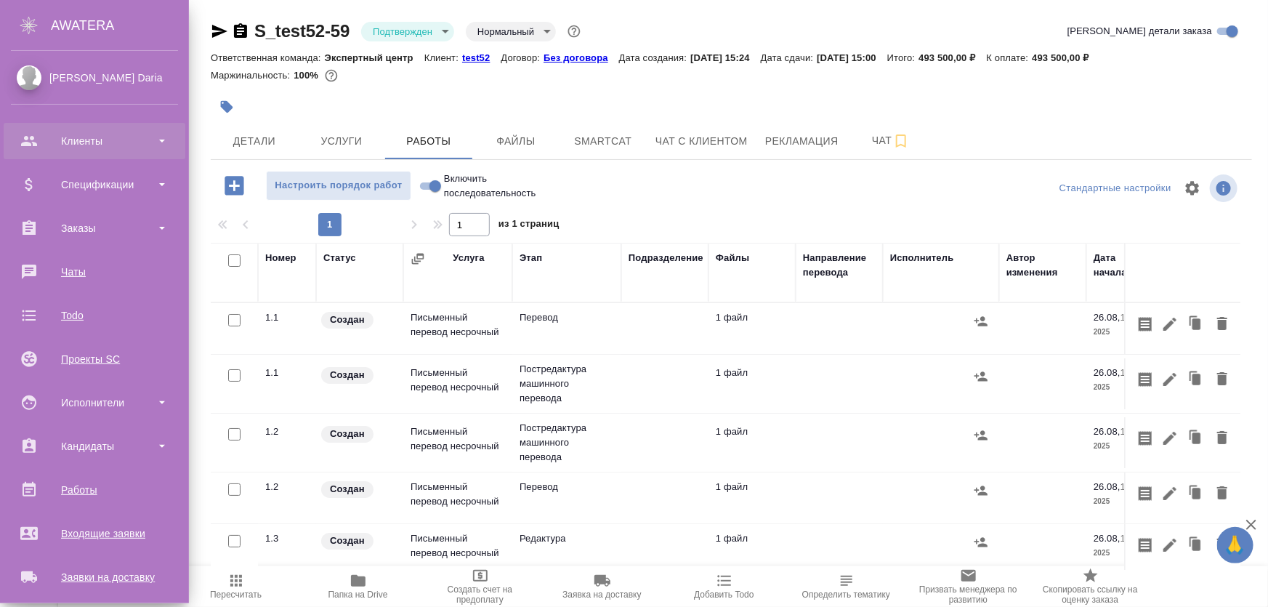
click at [94, 142] on div "Клиенты" at bounding box center [94, 141] width 167 height 22
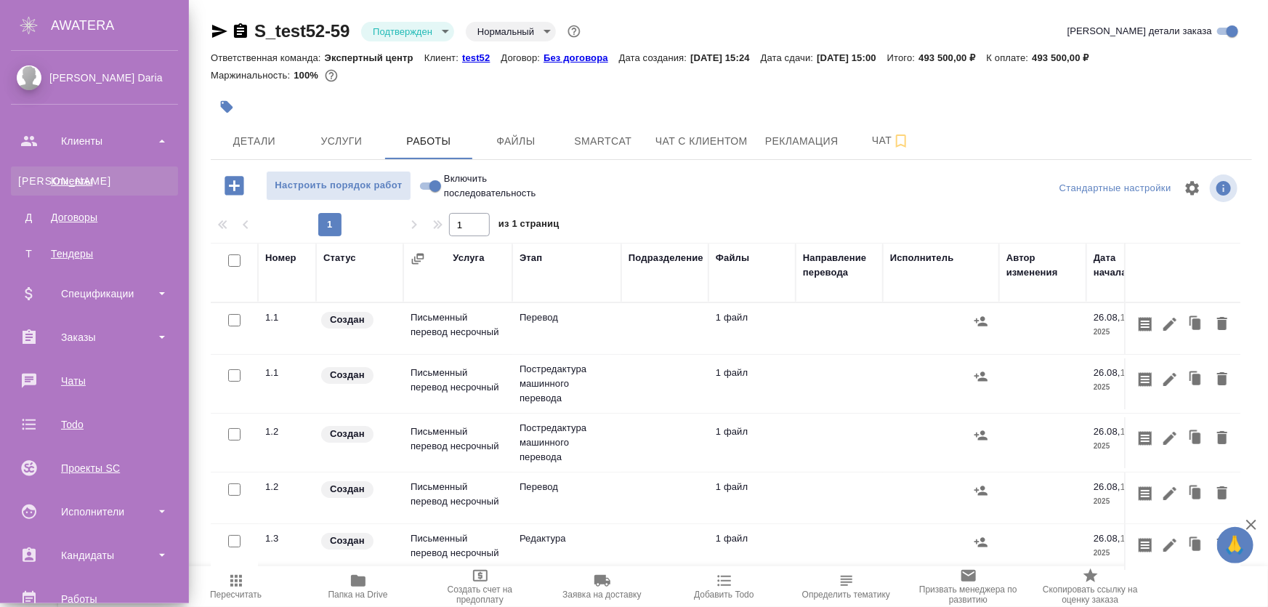
click at [82, 176] on div "Клиенты" at bounding box center [94, 181] width 153 height 15
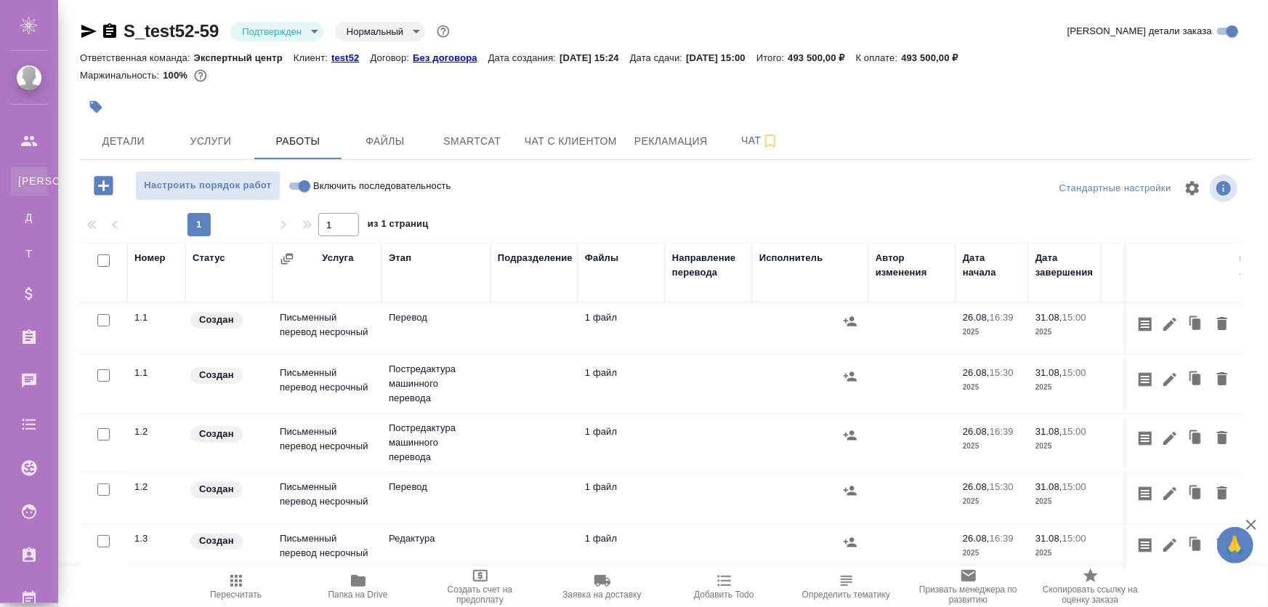
select select "RU"
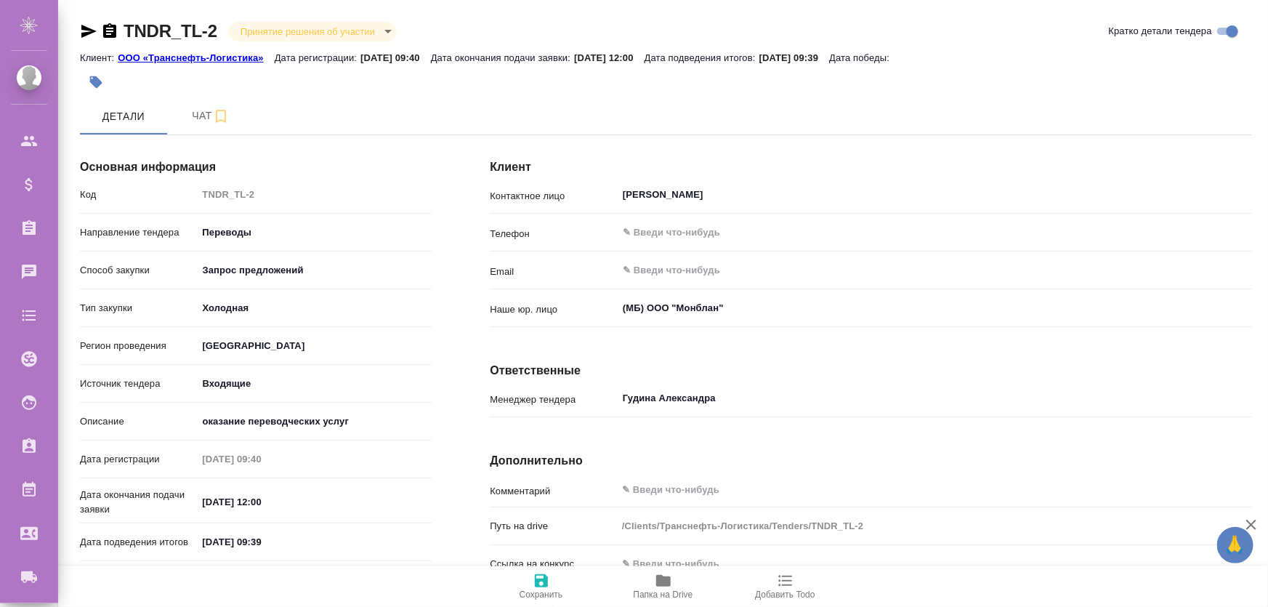
click at [680, 487] on textarea at bounding box center [934, 489] width 635 height 25
click at [829, 432] on div "Клиент Контактное лицо [PERSON_NAME] ​ Телефон ​ Email ​ Наше юр. лицо (МБ) ООО…" at bounding box center [871, 434] width 820 height 633
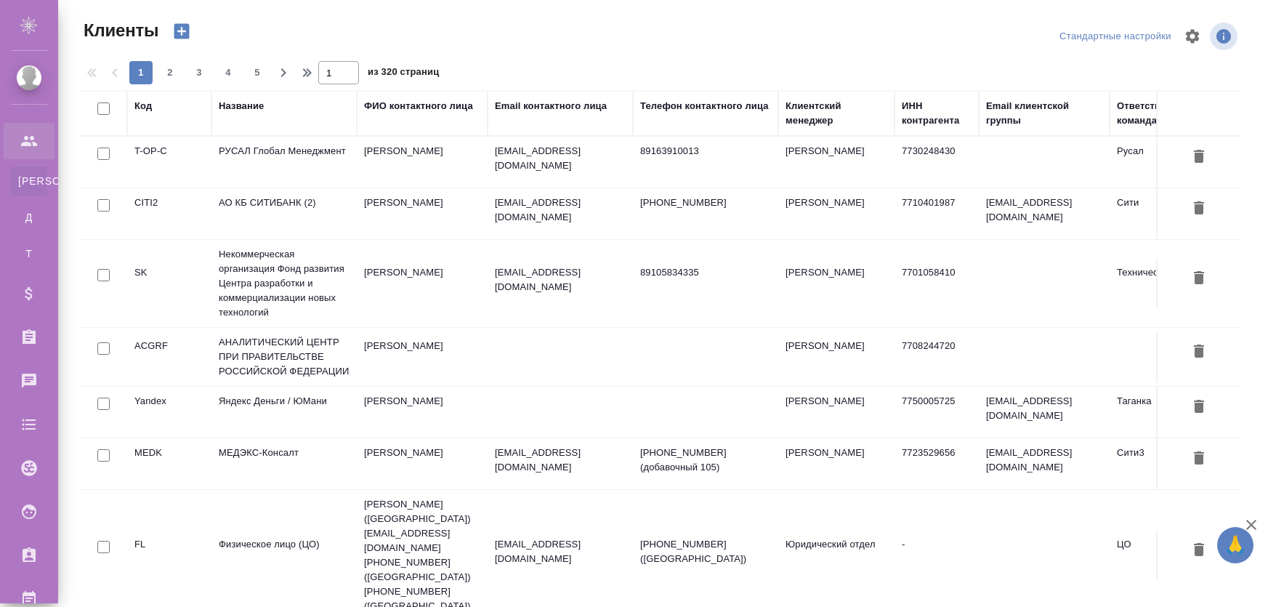
select select "RU"
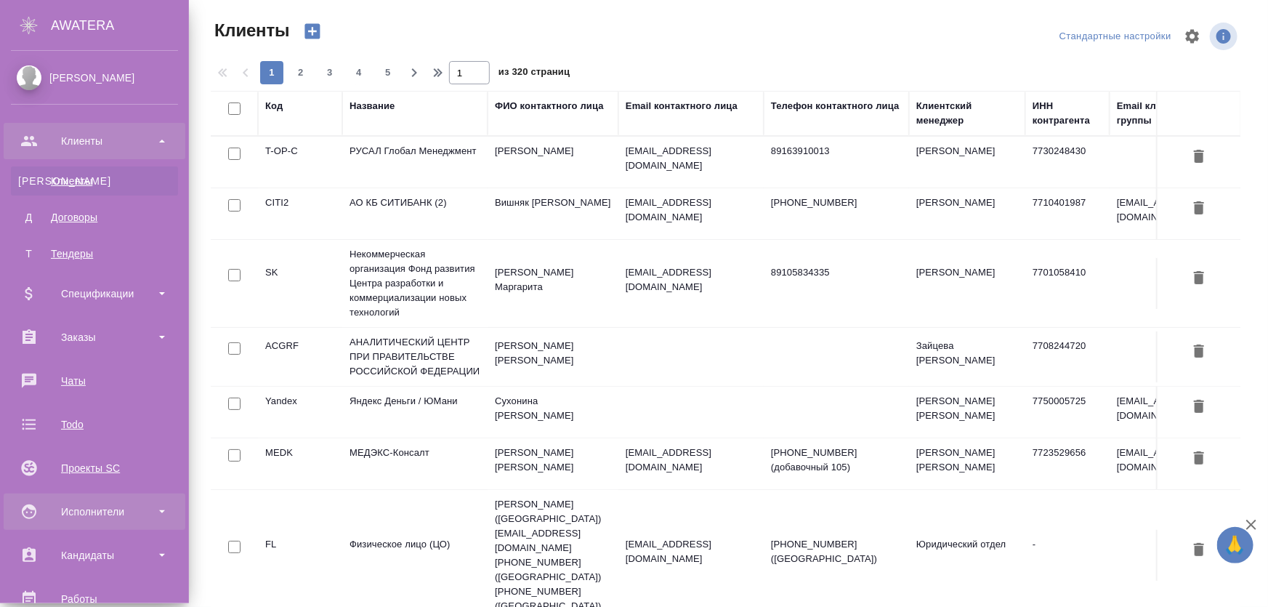
click at [107, 519] on div "Исполнители" at bounding box center [94, 512] width 167 height 22
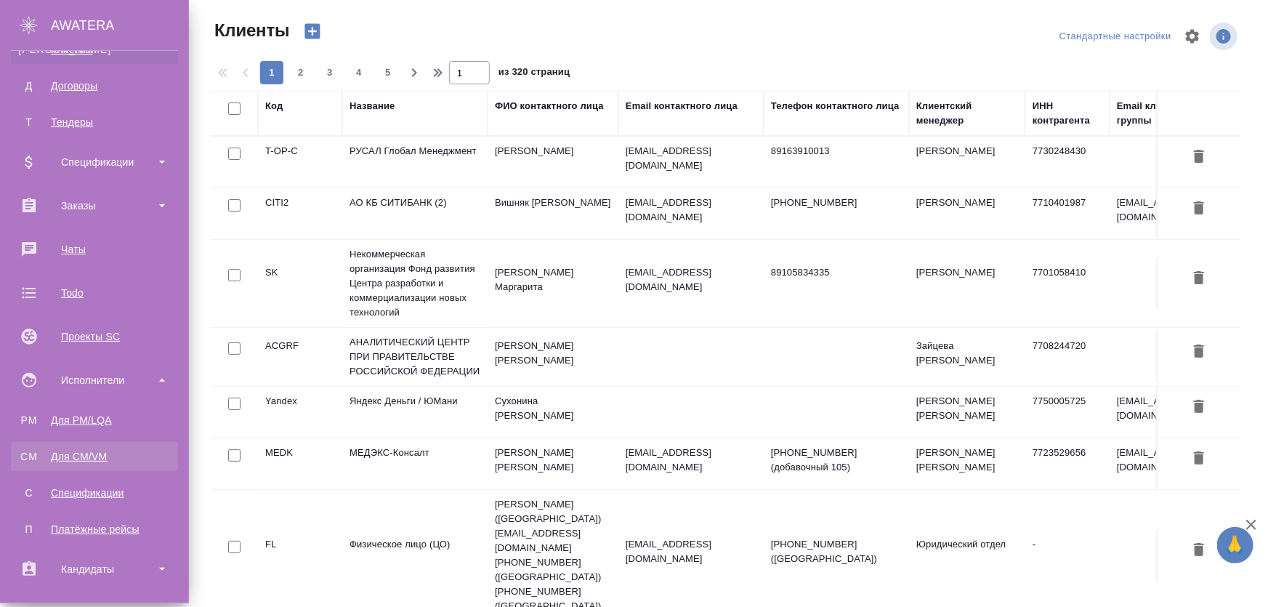
click at [83, 445] on link "CM Для CM/VM" at bounding box center [94, 456] width 167 height 29
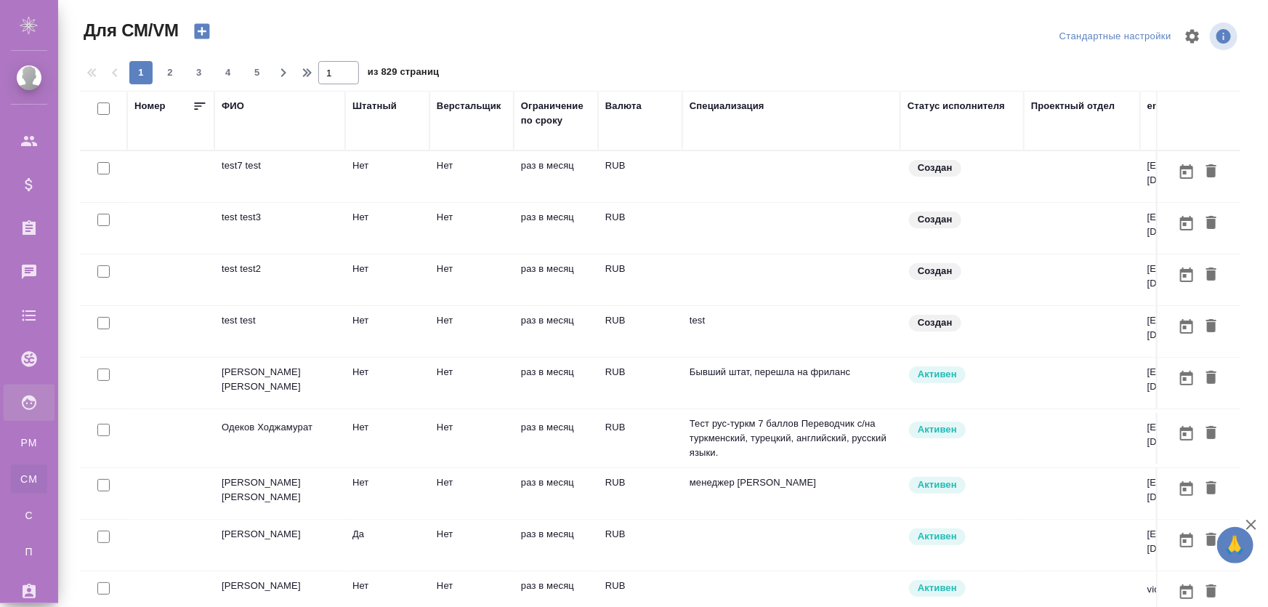
click at [203, 34] on icon "button" at bounding box center [201, 31] width 15 height 15
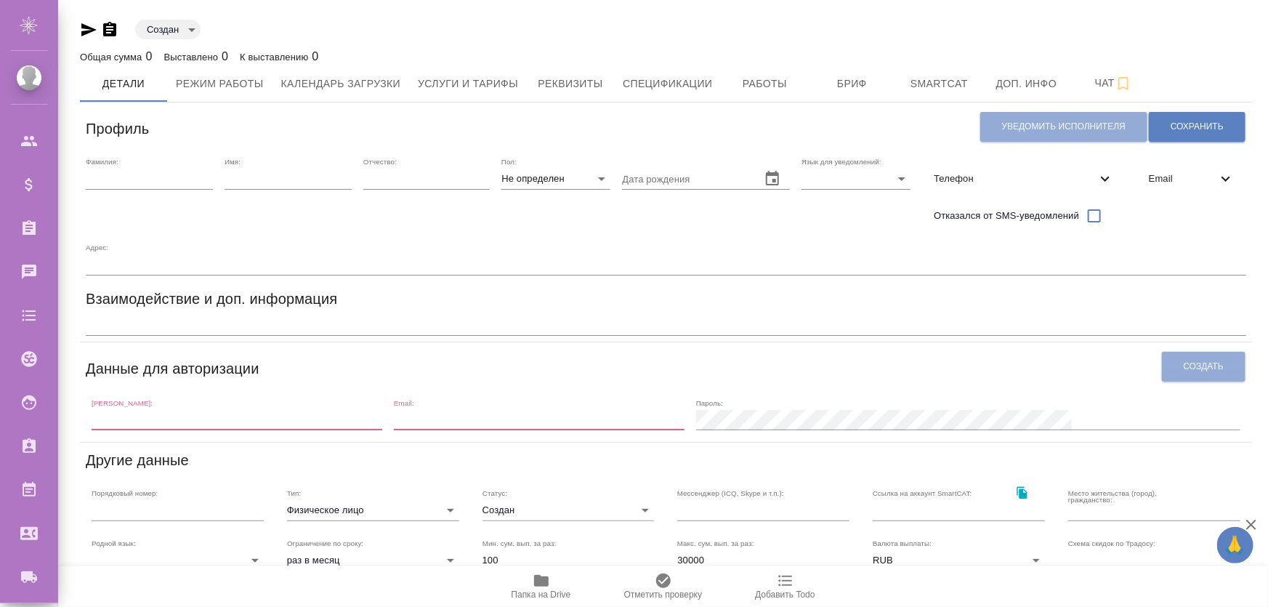
click at [229, 427] on input "text" at bounding box center [237, 420] width 291 height 20
click at [171, 177] on input "text" at bounding box center [149, 179] width 127 height 20
click at [137, 187] on input "text" at bounding box center [149, 179] width 127 height 20
type input "тест"
click at [247, 187] on input "text" at bounding box center [287, 179] width 127 height 20
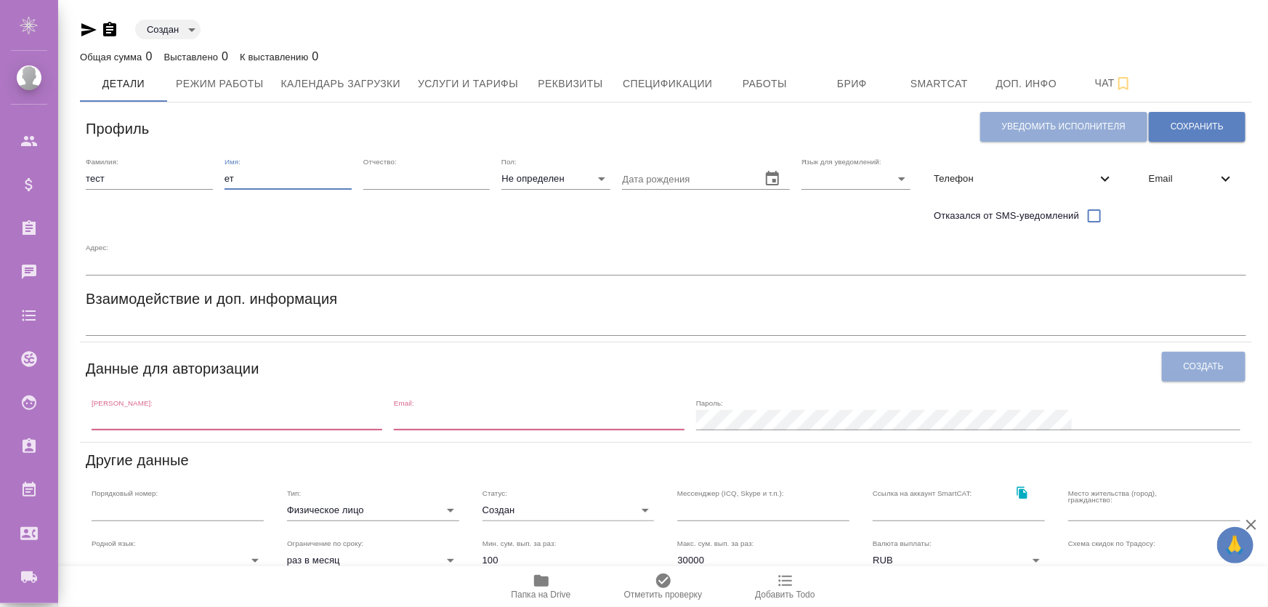
type input "е"
type input "тест"
click at [368, 174] on input "text" at bounding box center [426, 179] width 127 height 20
type input "тест"
click at [1210, 110] on div "Уведомить исполнителя Сохранить" at bounding box center [1112, 126] width 267 height 37
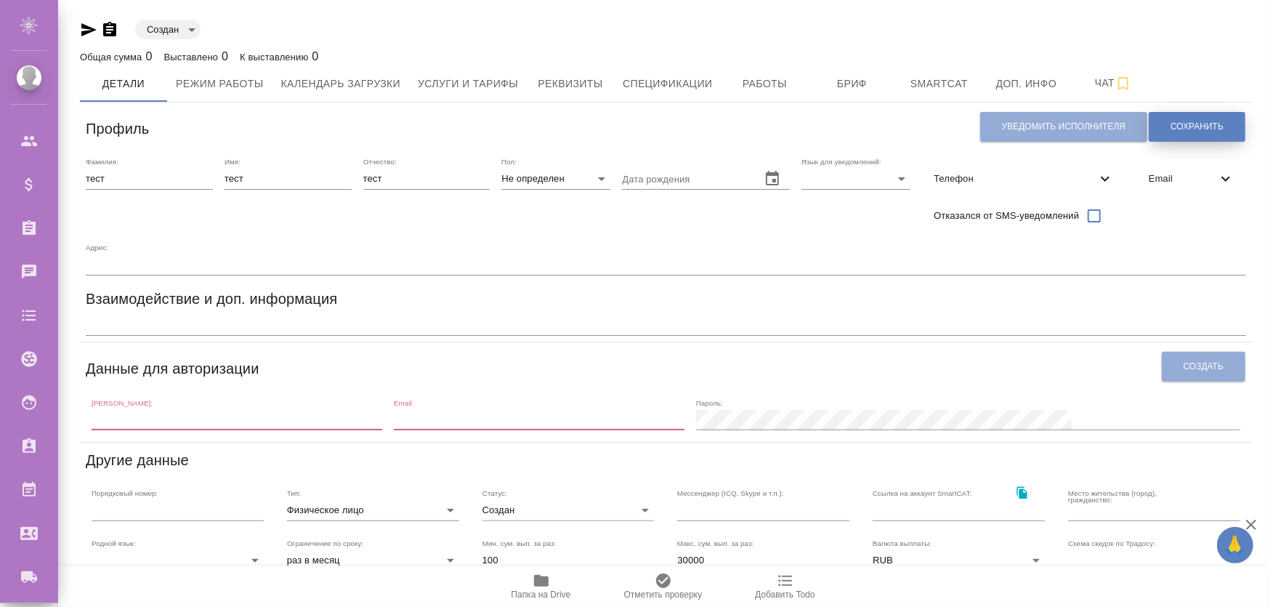
click at [1202, 132] on span "Сохранить" at bounding box center [1196, 127] width 53 height 12
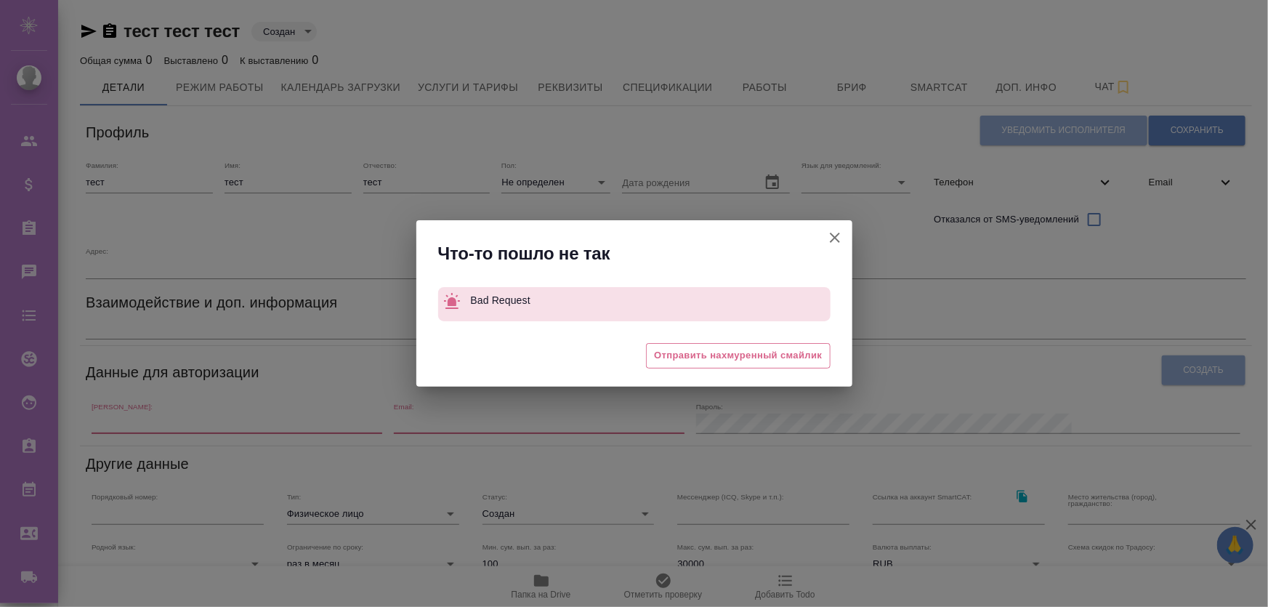
click at [833, 236] on icon "button" at bounding box center [835, 237] width 10 height 10
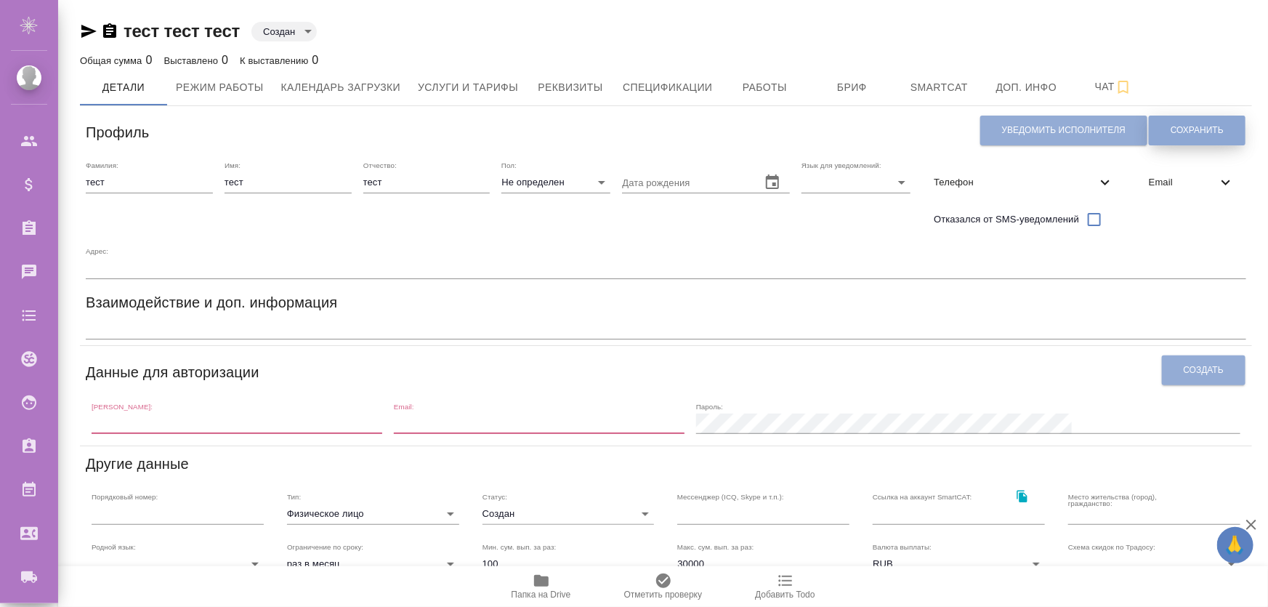
click at [1176, 127] on span "Сохранить" at bounding box center [1196, 130] width 53 height 12
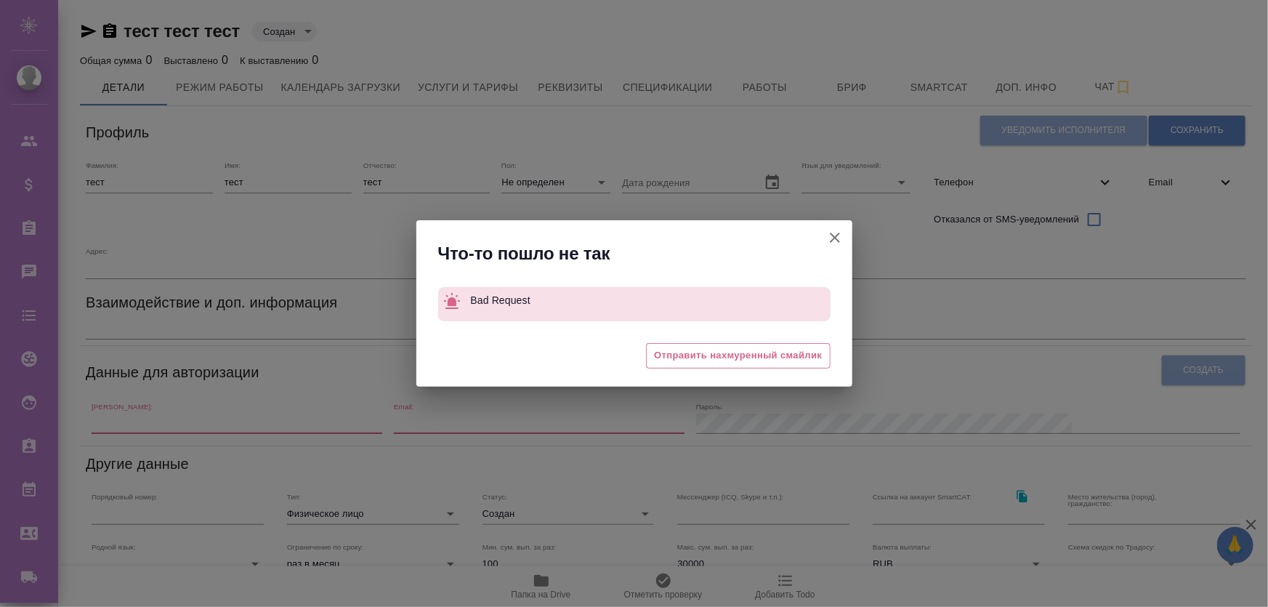
drag, startPoint x: 832, startPoint y: 232, endPoint x: 710, endPoint y: 253, distance: 123.0
click at [832, 232] on icon "button" at bounding box center [834, 237] width 17 height 17
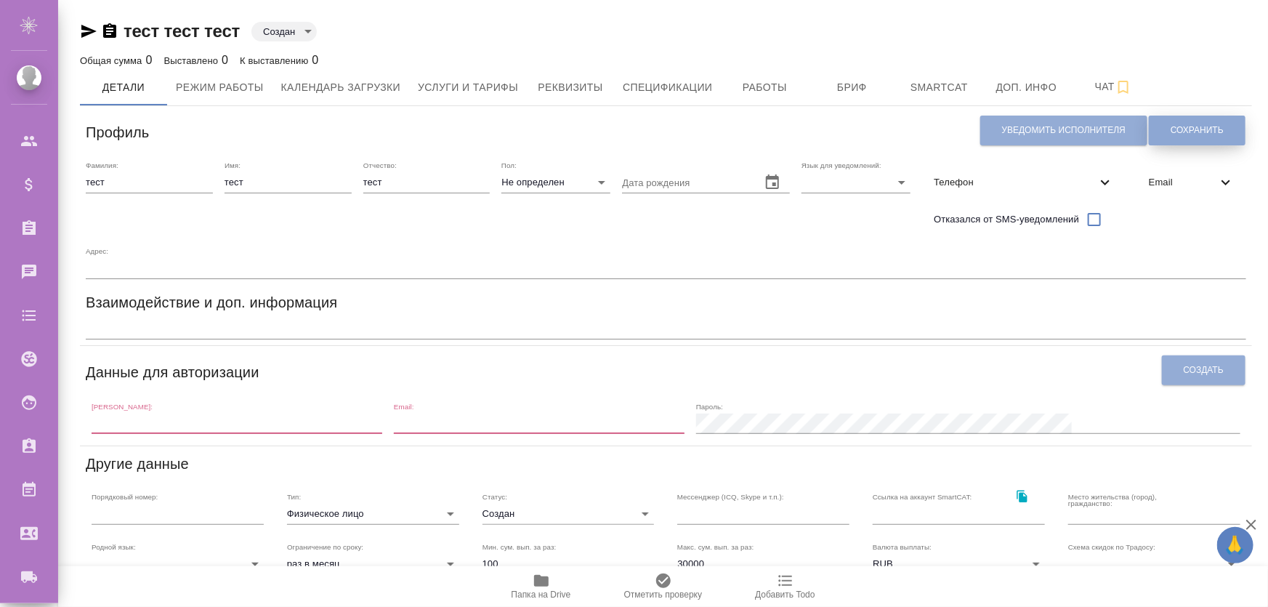
click at [1209, 131] on span "Сохранить" at bounding box center [1196, 130] width 53 height 12
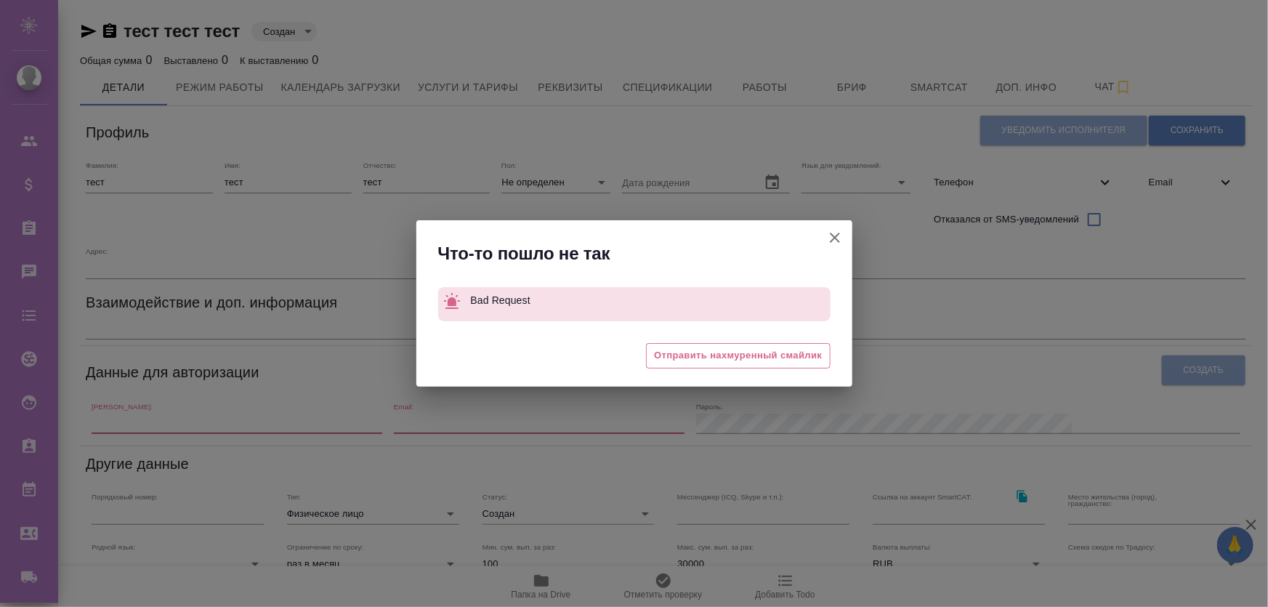
click at [835, 239] on icon "button" at bounding box center [835, 237] width 10 height 10
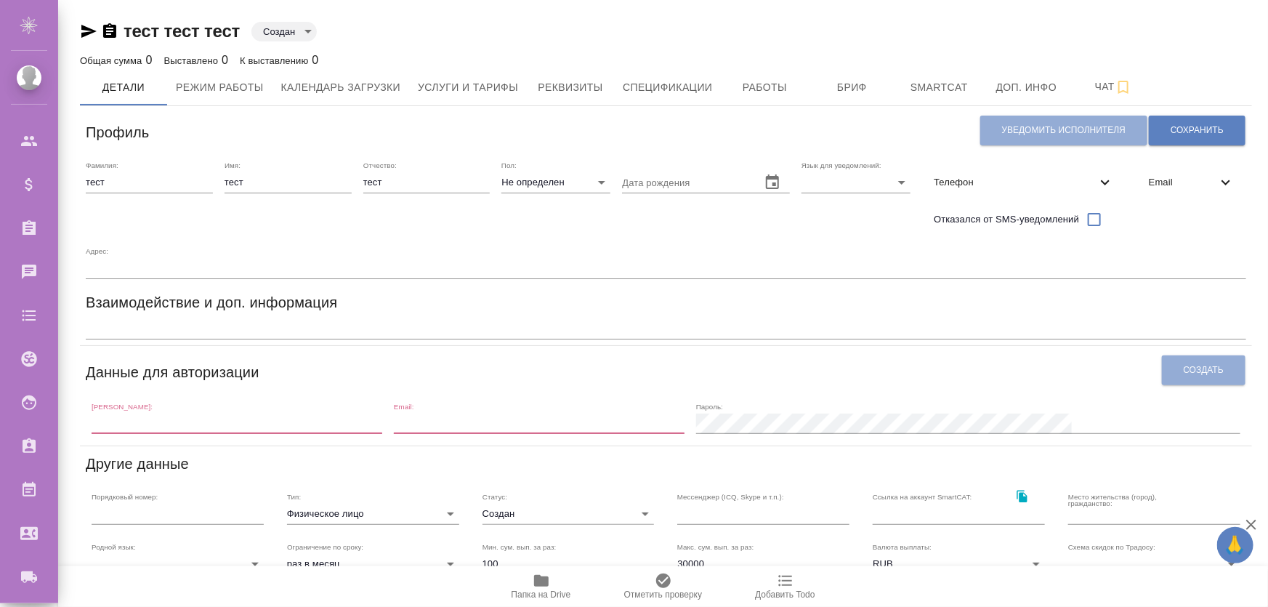
click at [270, 247] on div "Адрес:" at bounding box center [666, 262] width 1160 height 32
click at [270, 260] on input "text" at bounding box center [666, 268] width 1160 height 20
click at [654, 189] on input "text" at bounding box center [685, 182] width 127 height 20
type input "08.11.1996"
click at [845, 186] on body "🙏 .cls-1 fill:#fff; AWATERA Zhukova Daria Клиенты Спецификации Заказы 0 Чаты To…" at bounding box center [634, 362] width 1268 height 724
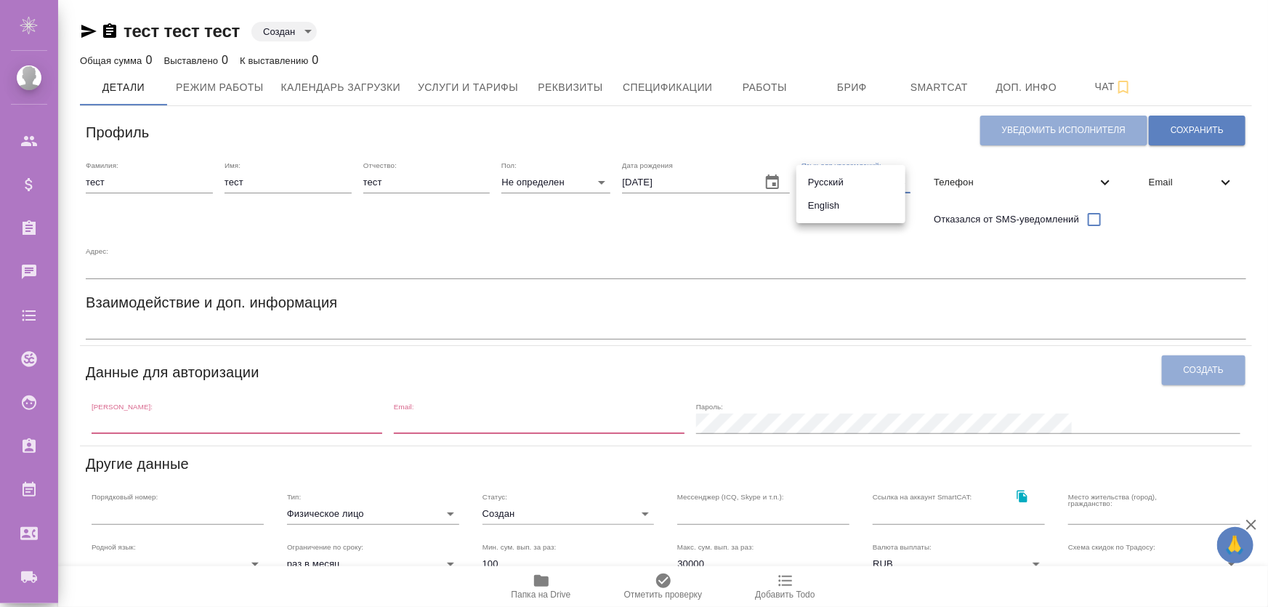
drag, startPoint x: 843, startPoint y: 186, endPoint x: 1102, endPoint y: 155, distance: 260.5
click at [844, 186] on li "Русский" at bounding box center [850, 182] width 109 height 23
type input "RU"
click at [1196, 129] on span "Сохранить" at bounding box center [1196, 130] width 53 height 12
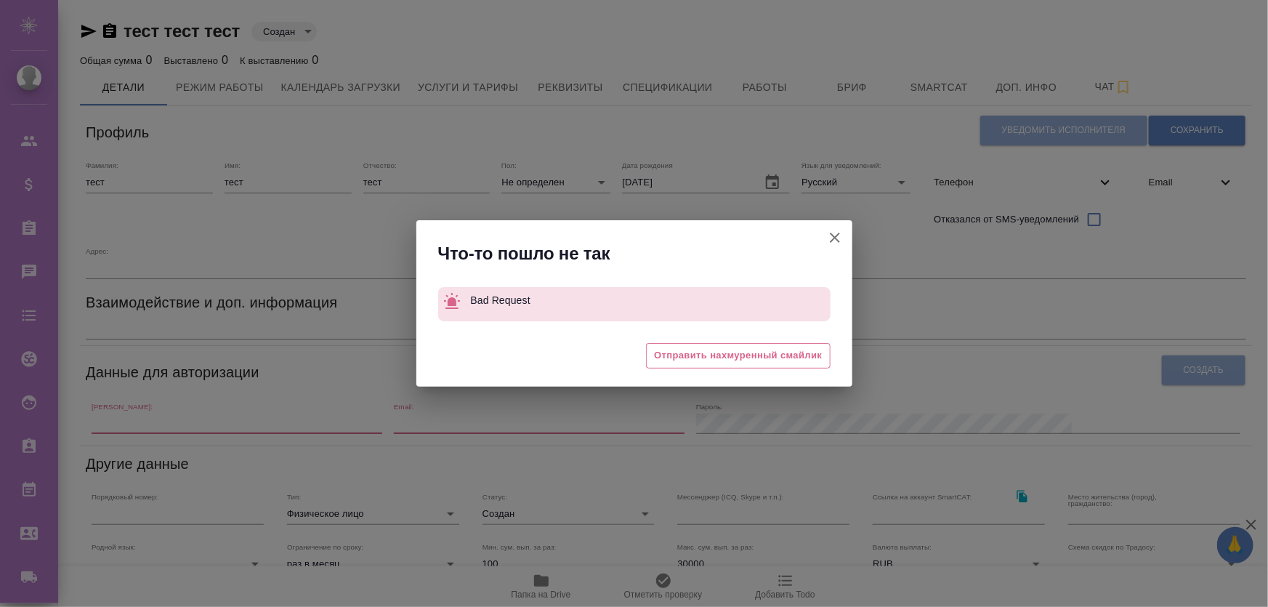
click at [857, 237] on div "Что-то пошло не так Bad Request 😒 Отправить нахмуренный смайлик" at bounding box center [634, 303] width 1268 height 607
drag, startPoint x: 845, startPoint y: 240, endPoint x: 837, endPoint y: 240, distance: 8.0
click at [838, 240] on button "Штатный" at bounding box center [834, 237] width 35 height 35
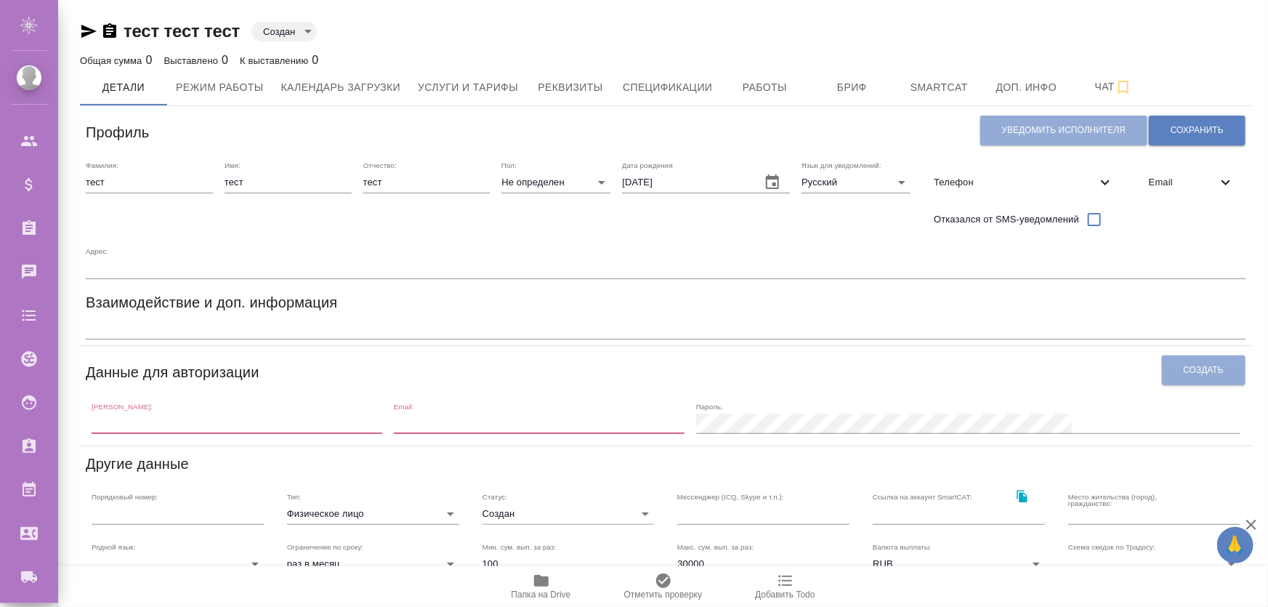
click at [1000, 187] on span "Телефон" at bounding box center [1014, 182] width 163 height 15
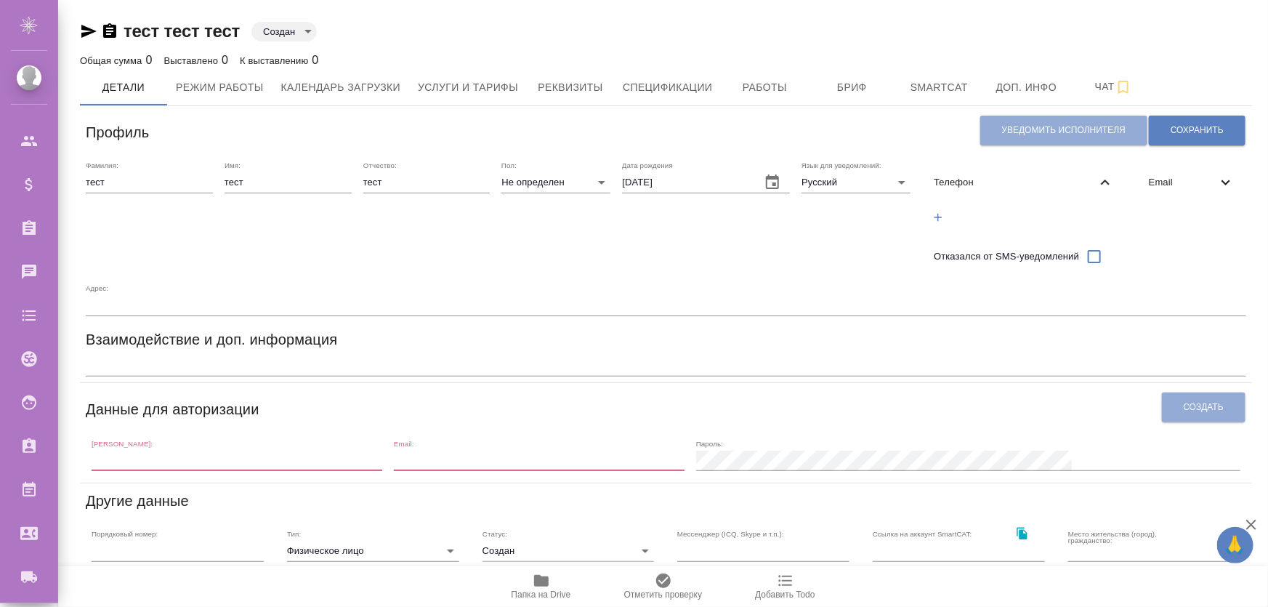
click at [284, 448] on div "Логин:" at bounding box center [237, 455] width 291 height 32
click at [621, 465] on input "email" at bounding box center [539, 460] width 291 height 20
drag, startPoint x: 1160, startPoint y: 419, endPoint x: 1074, endPoint y: 419, distance: 86.4
click at [1143, 419] on div "Данные для авторизации Создать" at bounding box center [666, 407] width 1160 height 37
click at [173, 349] on h6 "Взаимодействие и доп. информация" at bounding box center [211, 339] width 251 height 23
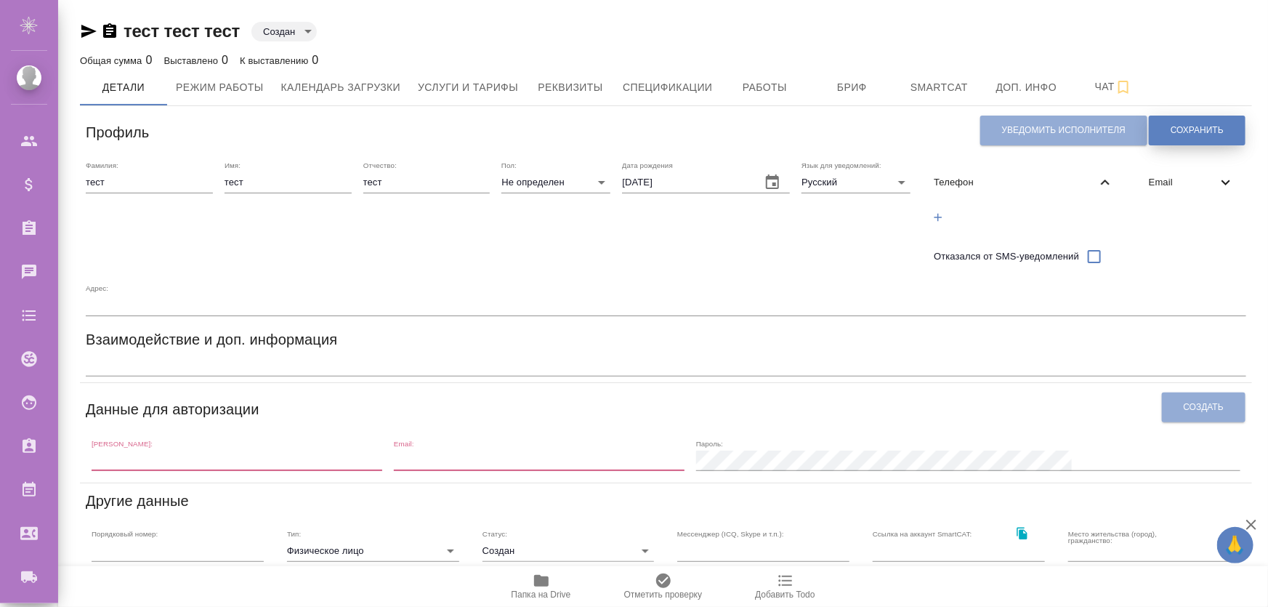
click at [1182, 130] on span "Сохранить" at bounding box center [1196, 130] width 53 height 12
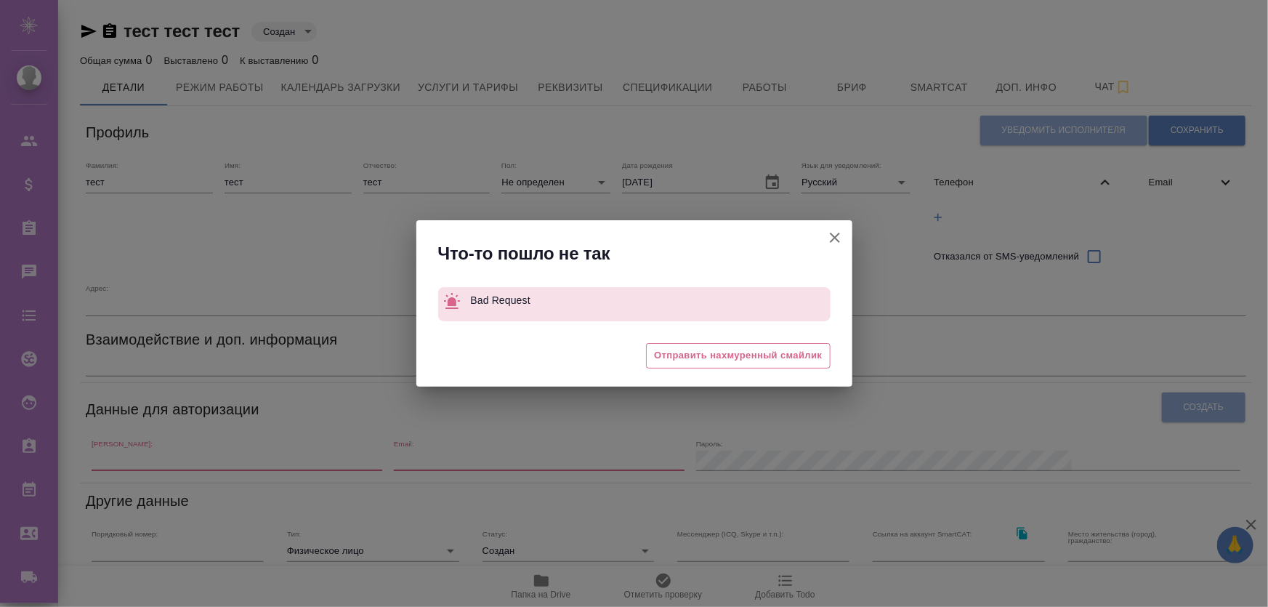
click at [822, 232] on button "Штатный" at bounding box center [834, 237] width 35 height 35
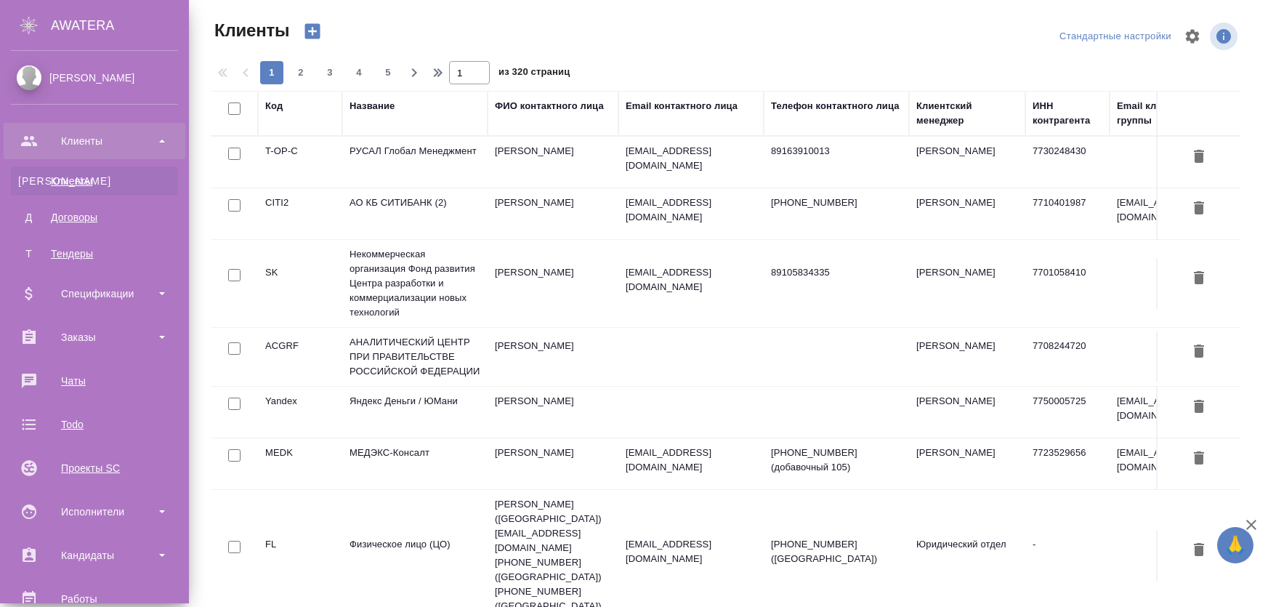
select select "RU"
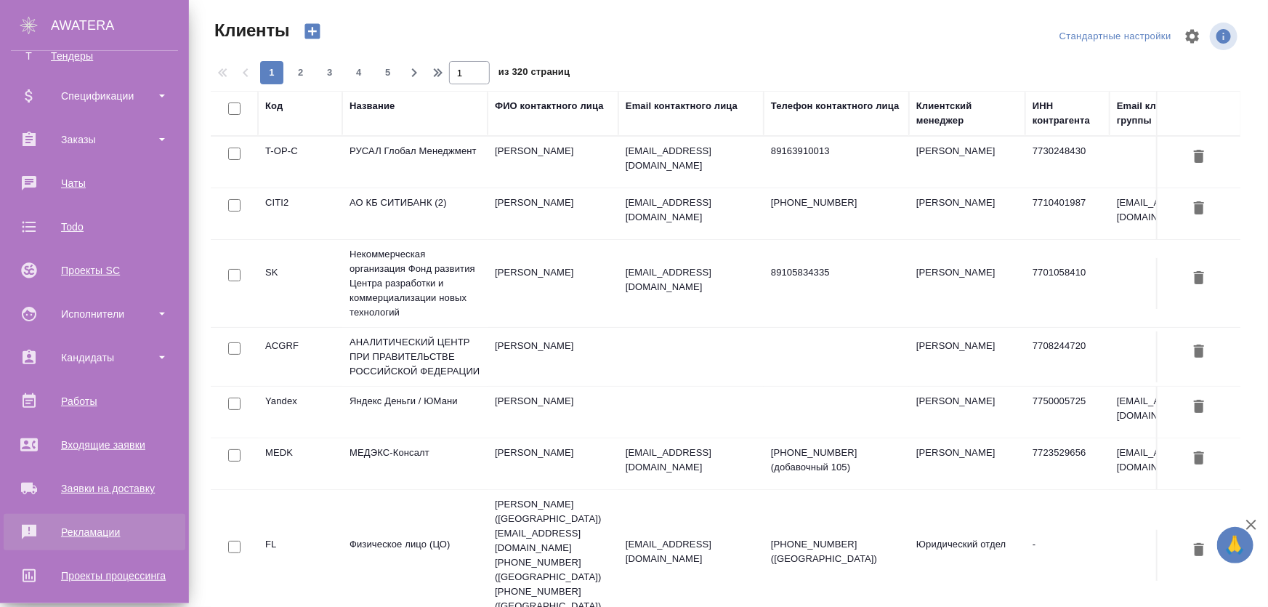
click at [83, 535] on div "Рекламации" at bounding box center [94, 532] width 167 height 22
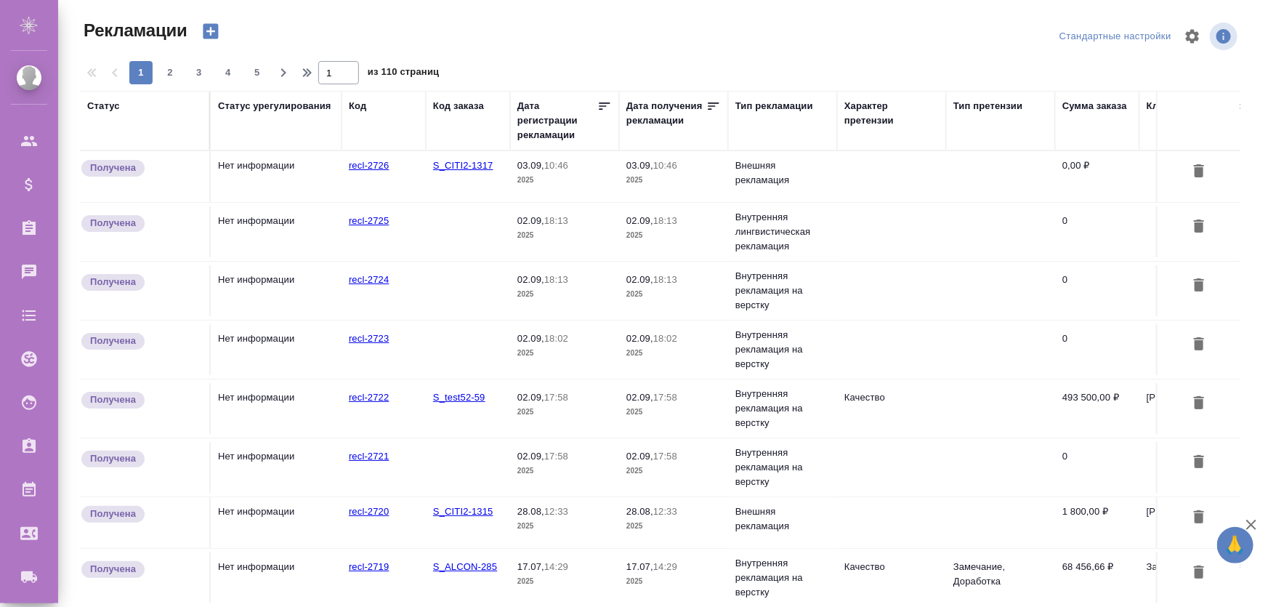
click at [251, 235] on td "Нет информации" at bounding box center [276, 231] width 131 height 51
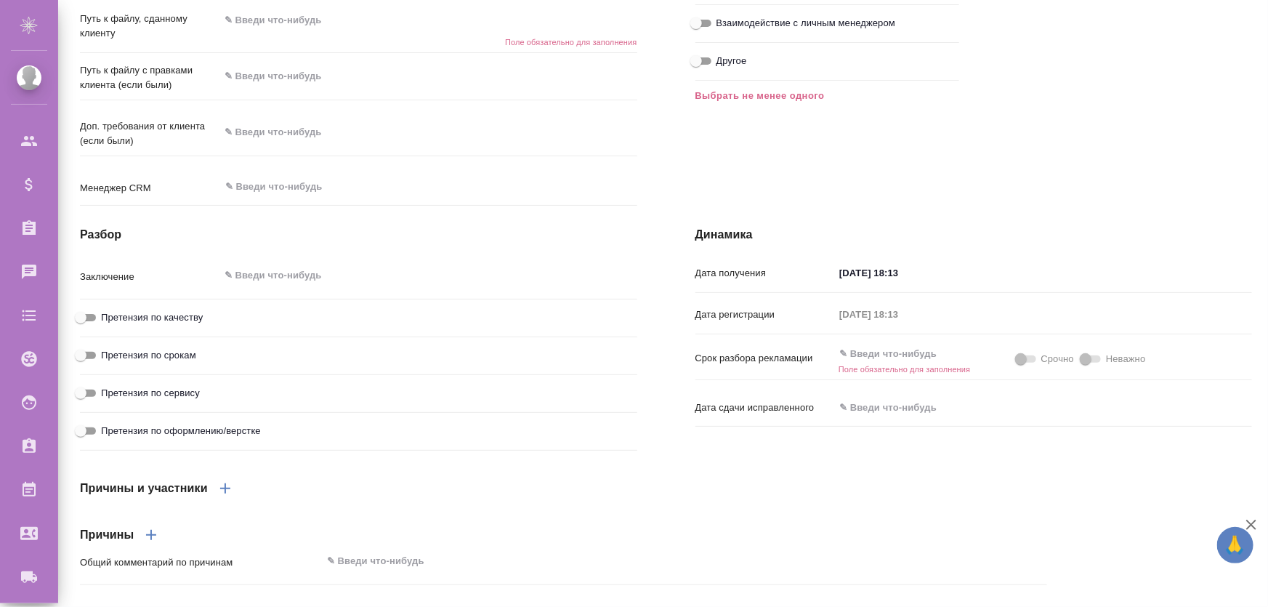
scroll to position [756, 0]
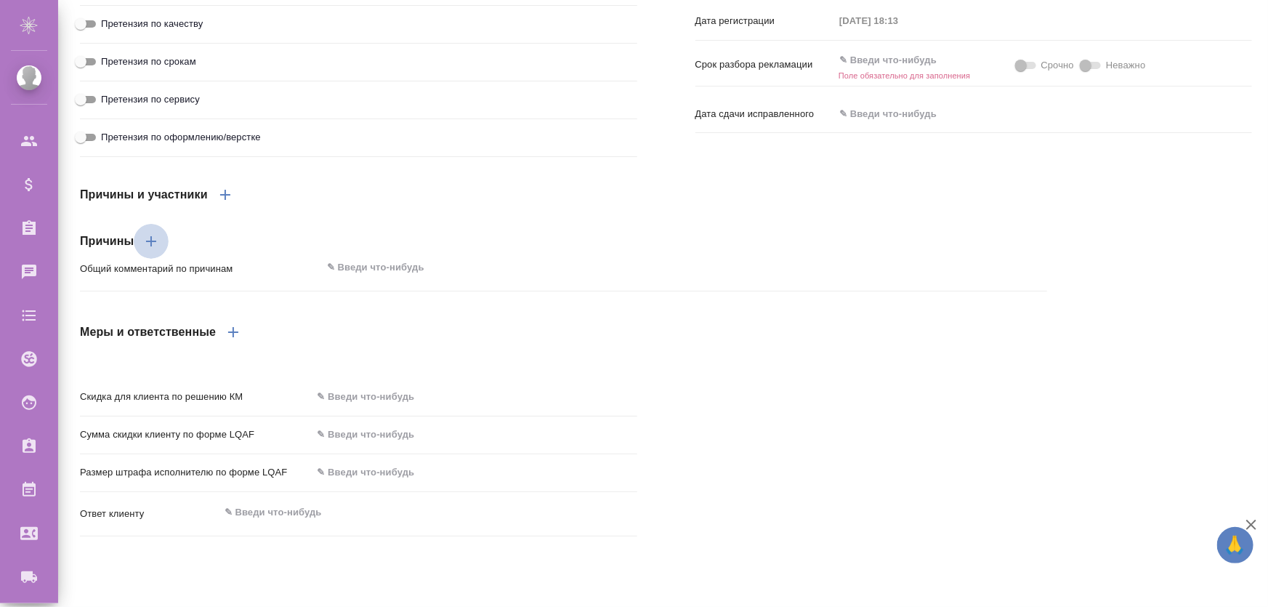
click at [149, 250] on icon "button" at bounding box center [150, 240] width 17 height 17
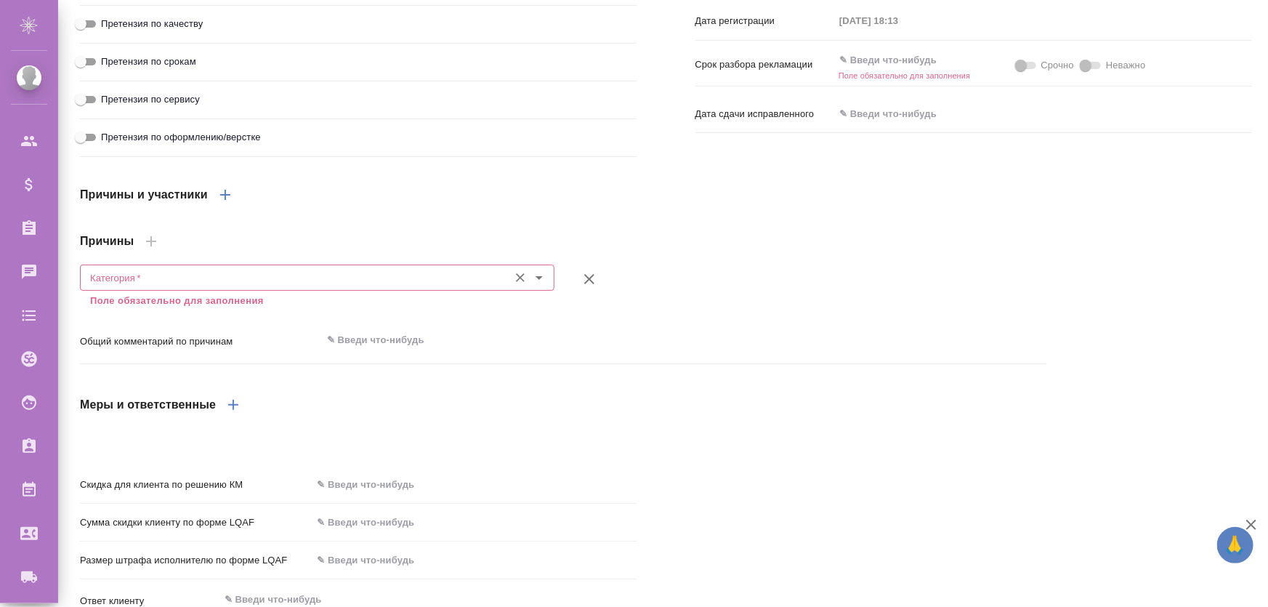
click at [181, 286] on input "Категория   *" at bounding box center [292, 277] width 417 height 17
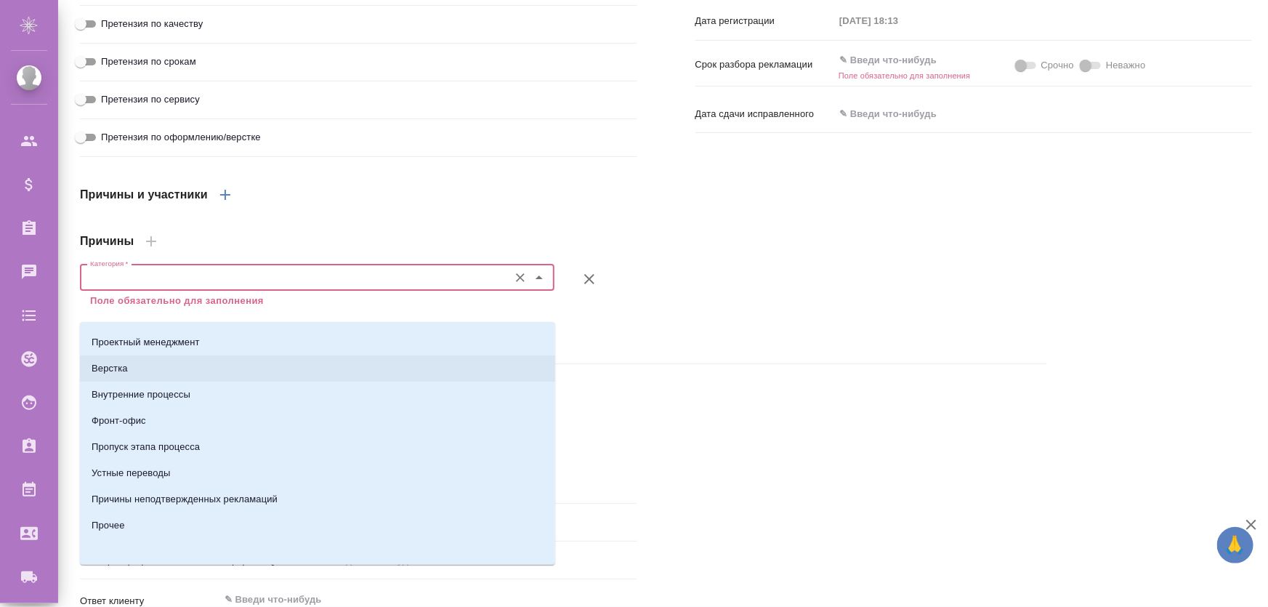
scroll to position [690, 0]
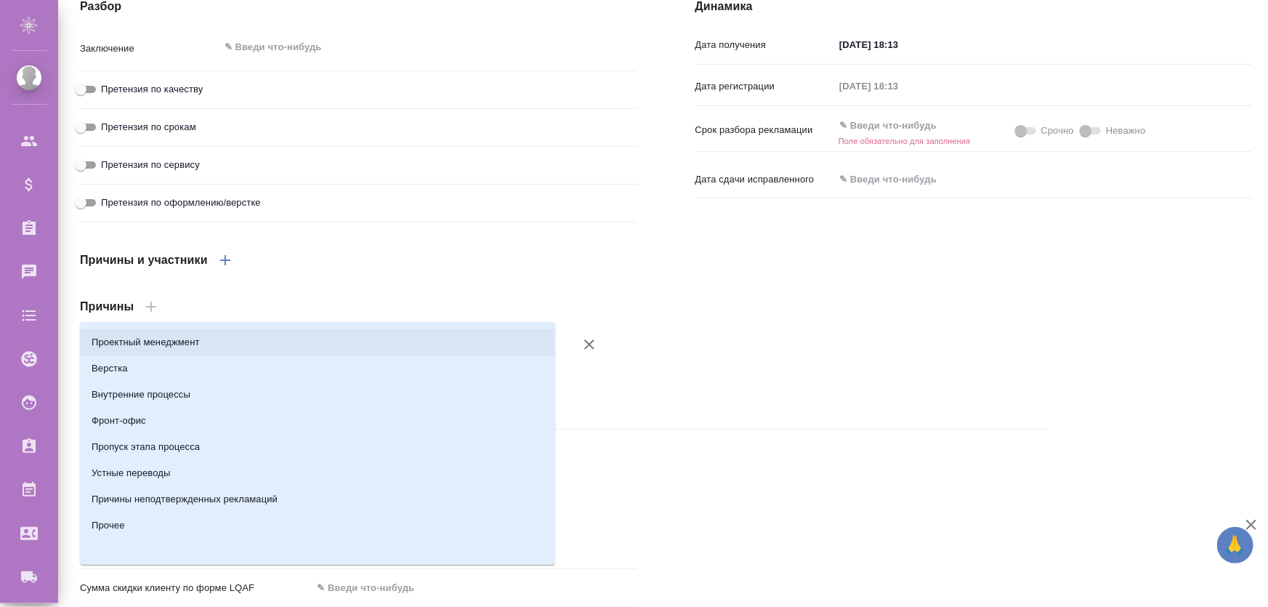
click at [734, 324] on div "Причины" at bounding box center [563, 306] width 967 height 35
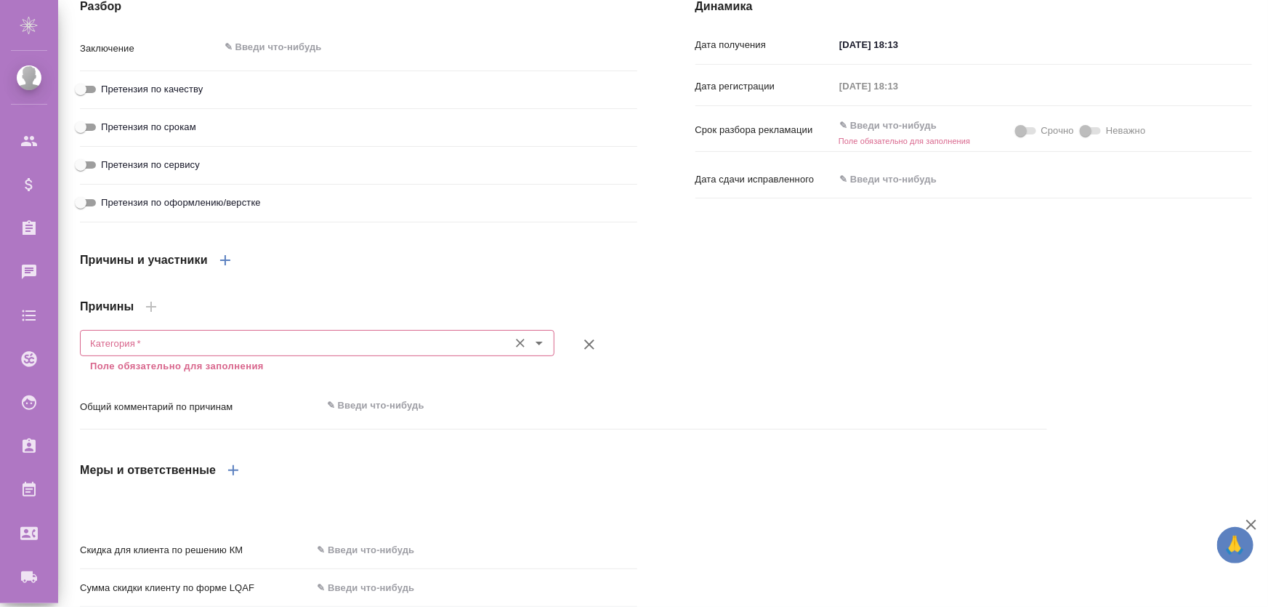
click at [240, 352] on input "Категория   *" at bounding box center [292, 342] width 417 height 17
click at [219, 352] on input "Категория   *" at bounding box center [292, 342] width 417 height 17
click at [232, 352] on input "Категория   *" at bounding box center [292, 342] width 417 height 17
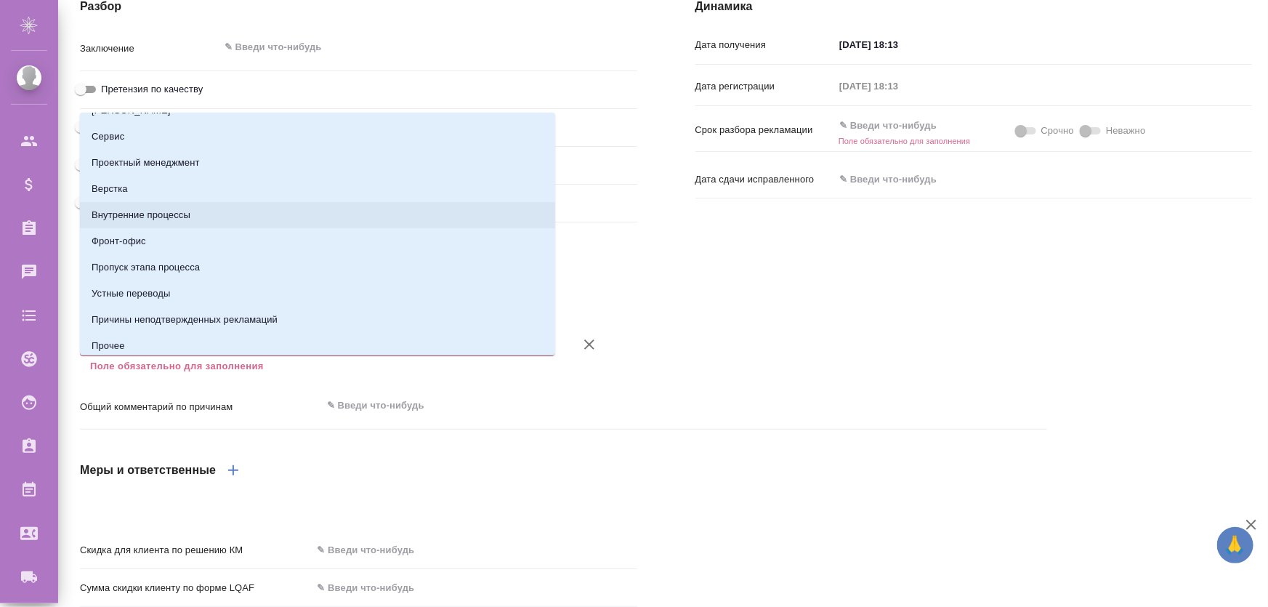
scroll to position [101, 0]
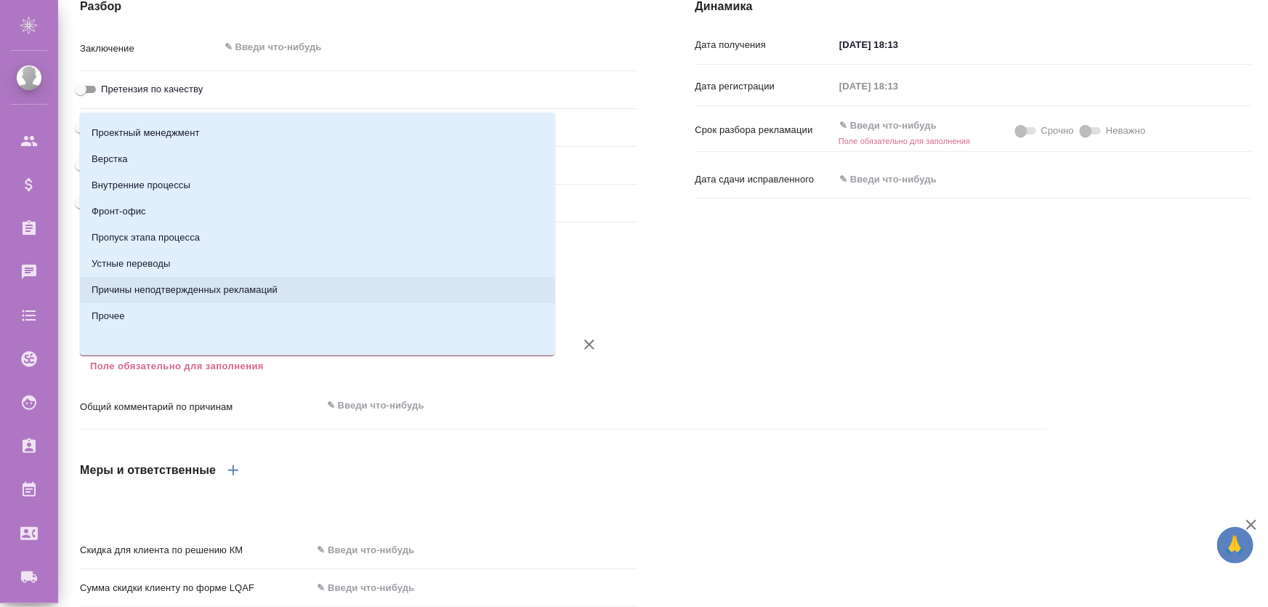
drag, startPoint x: 774, startPoint y: 370, endPoint x: 567, endPoint y: 368, distance: 207.8
click at [769, 370] on div at bounding box center [809, 344] width 492 height 58
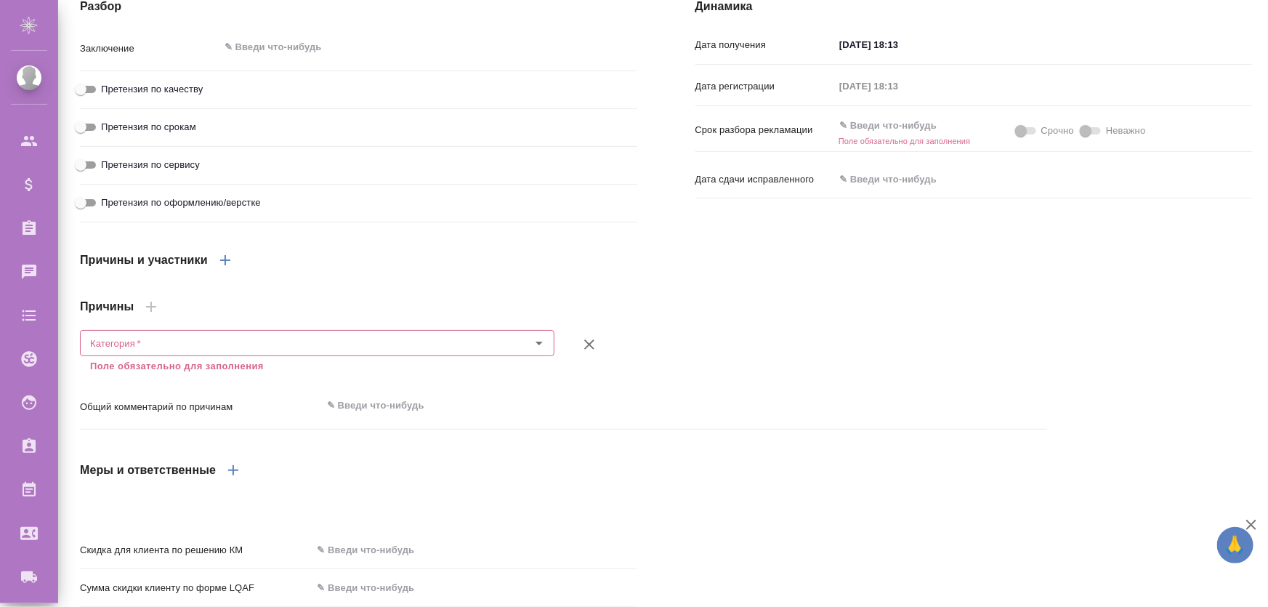
scroll to position [857, 0]
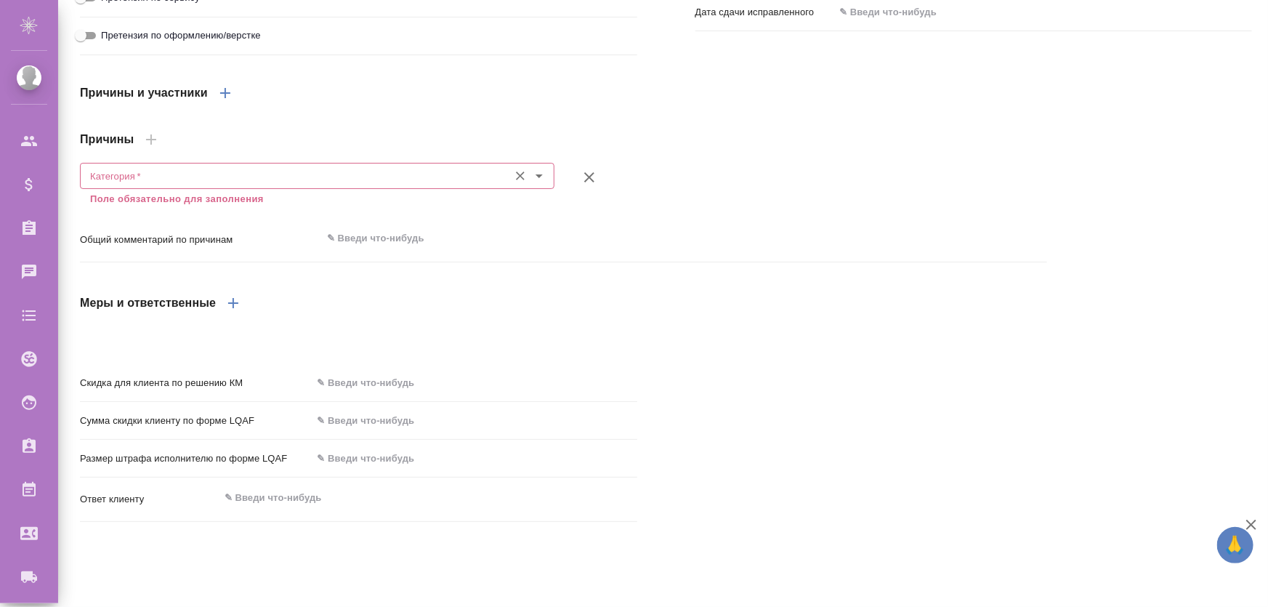
click at [148, 189] on div "Категория *" at bounding box center [317, 176] width 474 height 26
click at [153, 185] on input "Категория   *" at bounding box center [292, 175] width 417 height 17
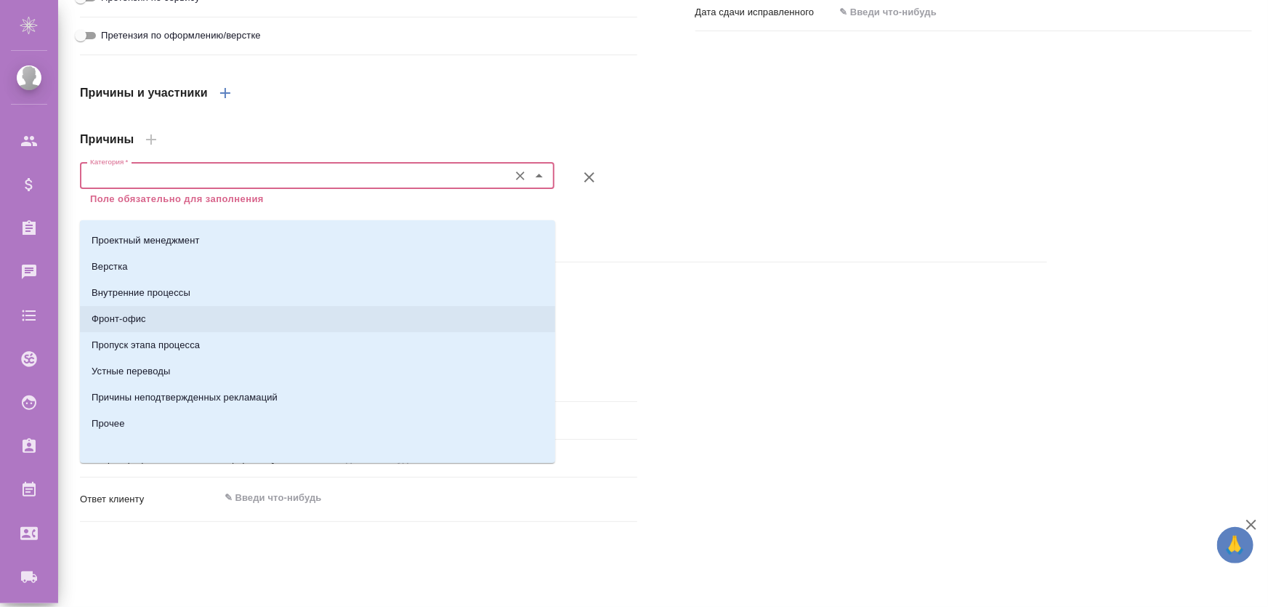
scroll to position [0, 0]
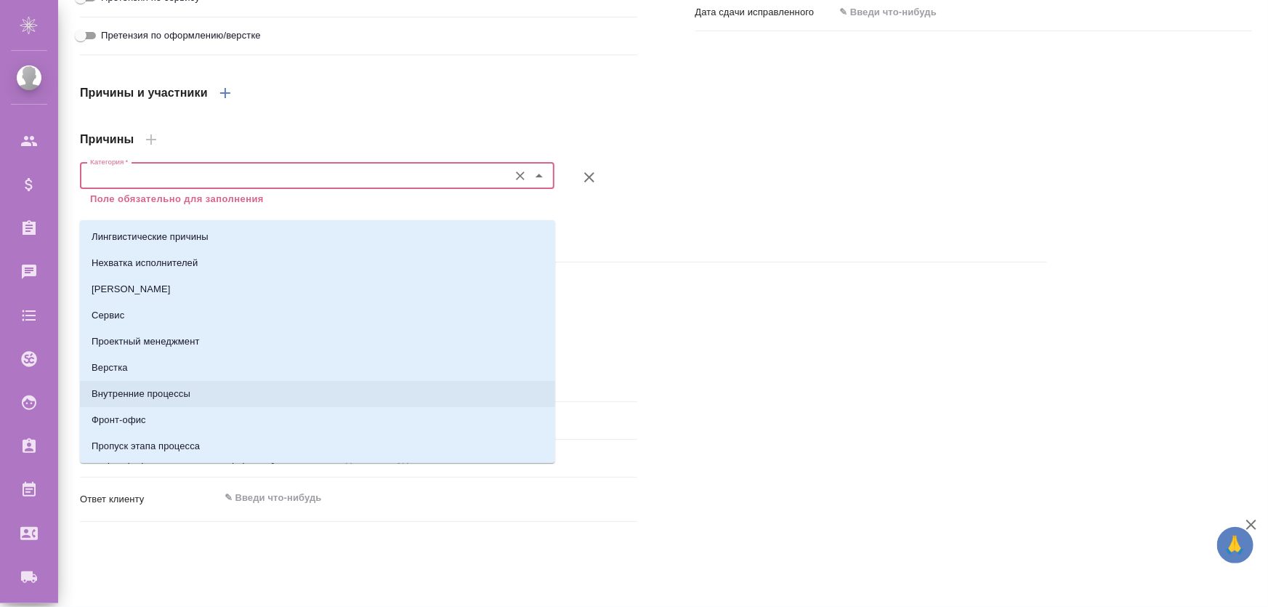
drag, startPoint x: 685, startPoint y: 329, endPoint x: 355, endPoint y: 183, distance: 360.7
click at [682, 320] on div "Меры и ответственные" at bounding box center [563, 302] width 967 height 35
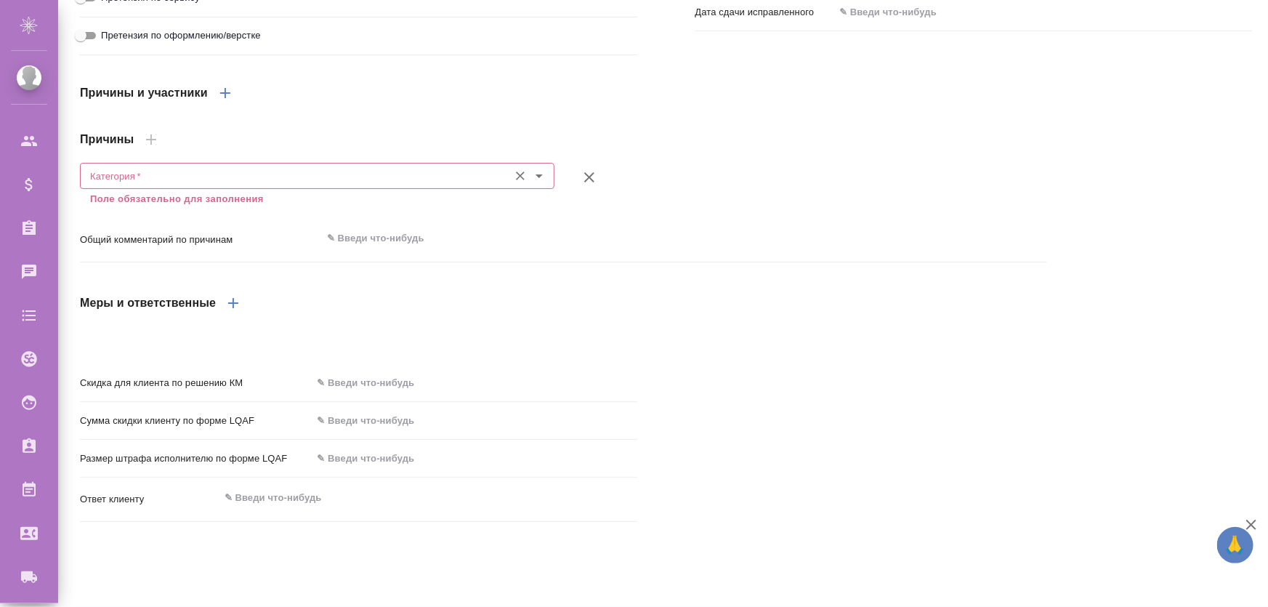
click at [299, 185] on input "Категория   *" at bounding box center [292, 175] width 417 height 17
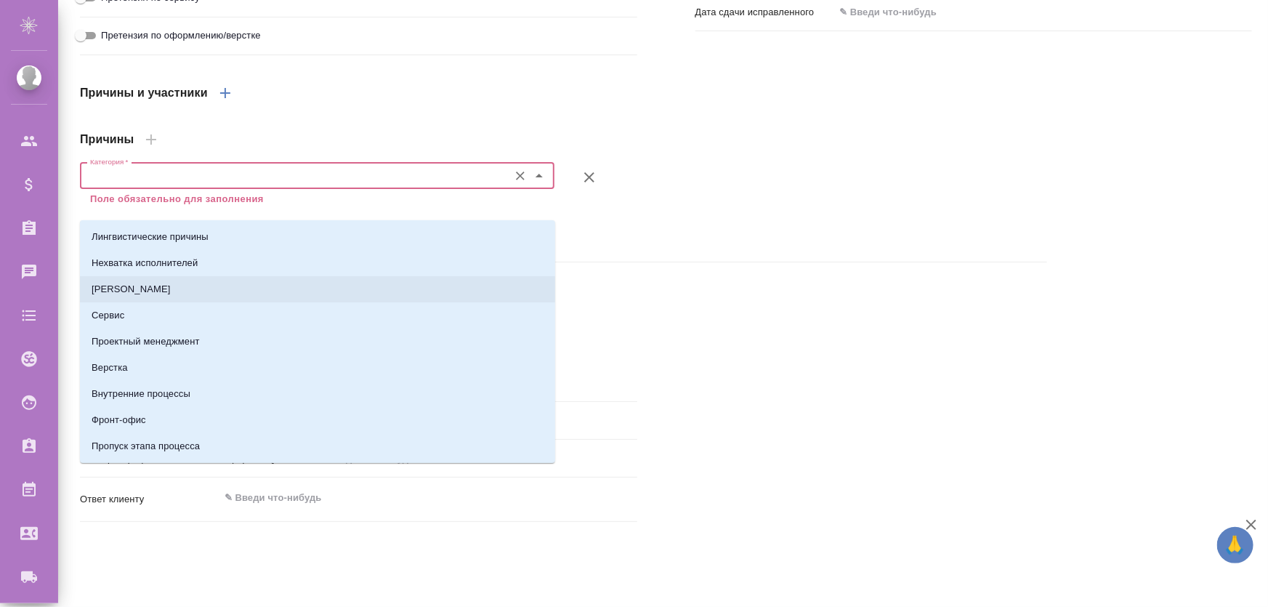
drag, startPoint x: 802, startPoint y: 279, endPoint x: 755, endPoint y: 267, distance: 48.8
click at [801, 256] on div "x" at bounding box center [684, 240] width 725 height 32
click at [177, 185] on input "Категория   *" at bounding box center [292, 175] width 417 height 17
click at [748, 256] on div "x" at bounding box center [684, 240] width 725 height 32
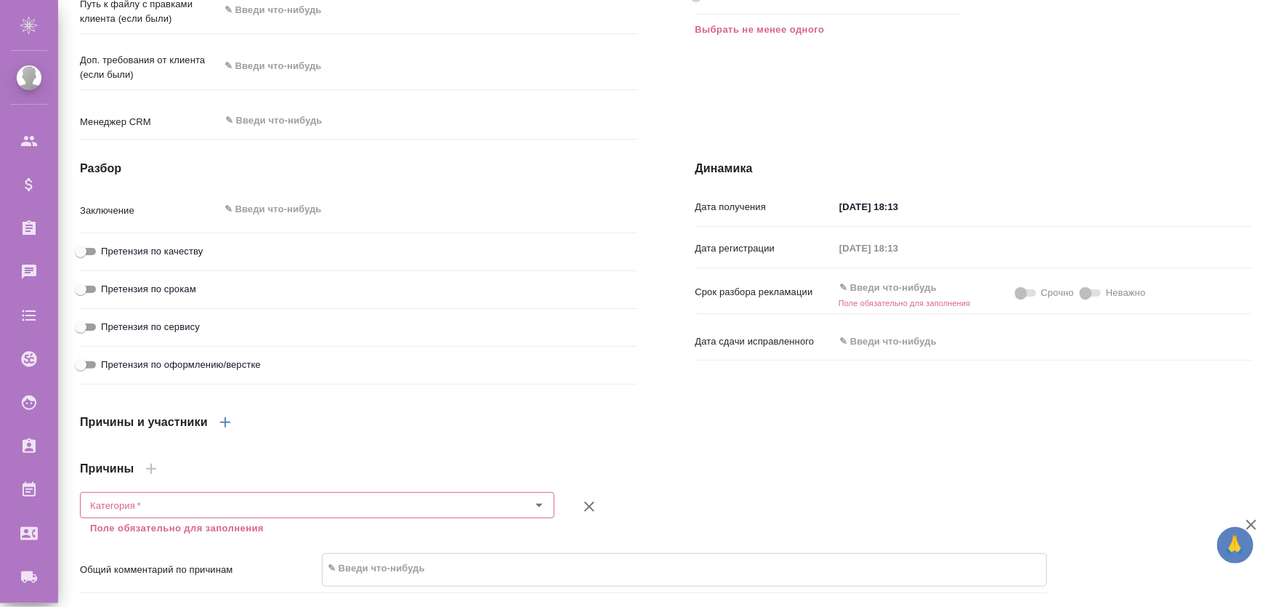
scroll to position [594, 0]
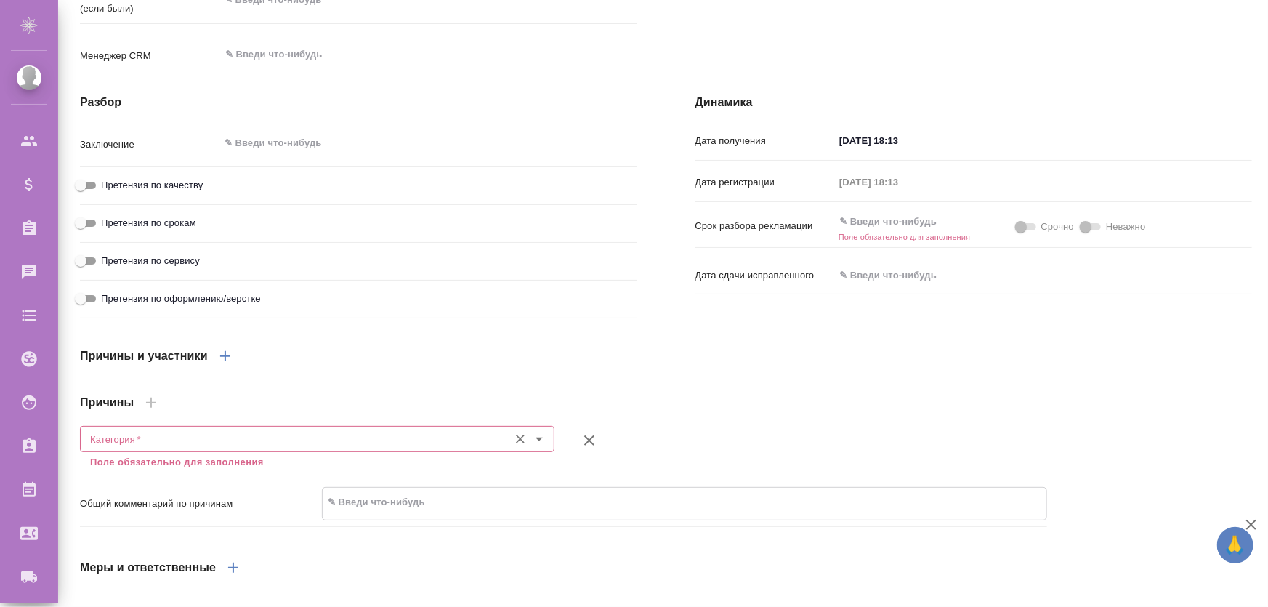
click at [118, 447] on input "Категория   *" at bounding box center [292, 438] width 417 height 17
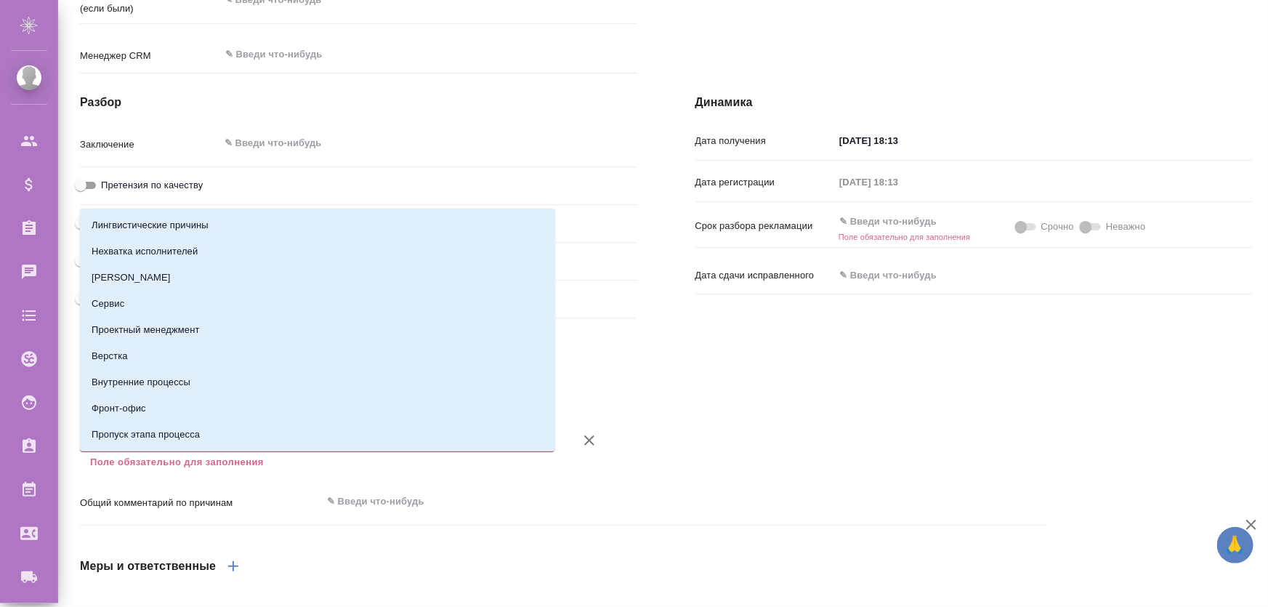
click at [153, 447] on input "Категория   *" at bounding box center [292, 438] width 417 height 17
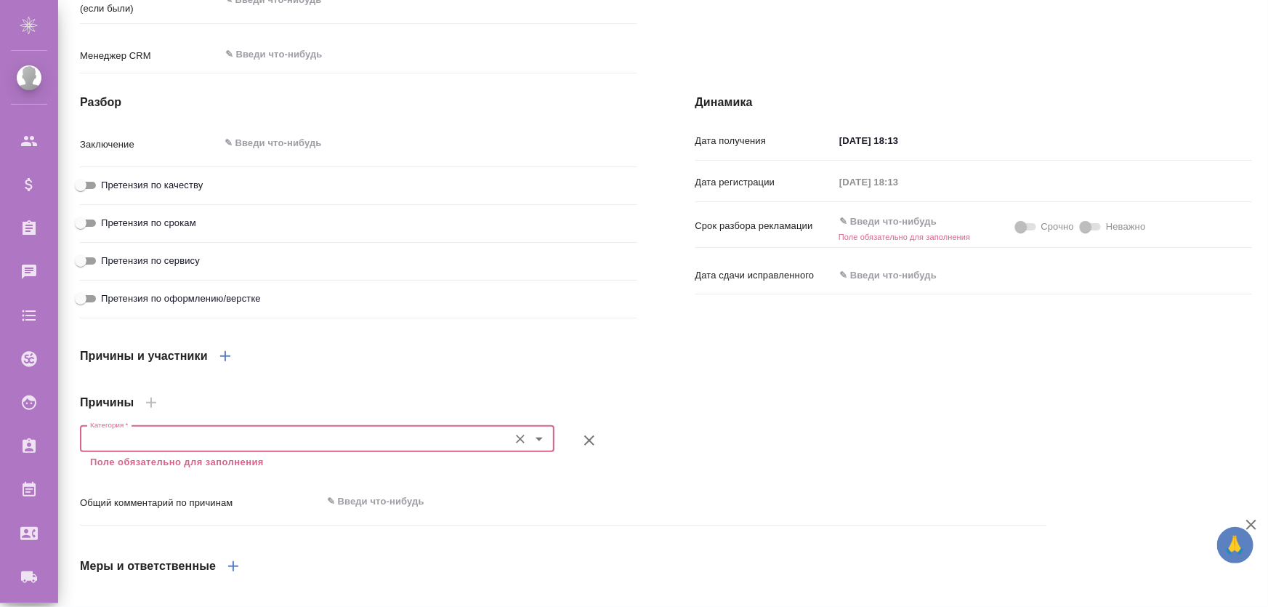
click at [152, 447] on input "Категория   *" at bounding box center [292, 438] width 417 height 17
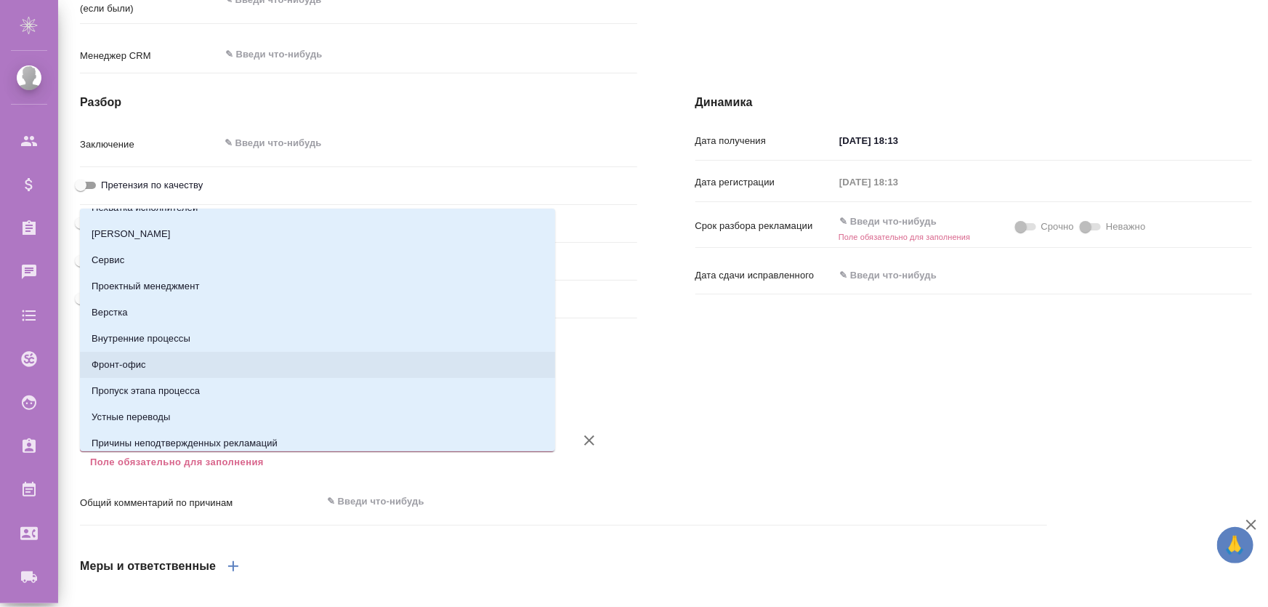
scroll to position [0, 0]
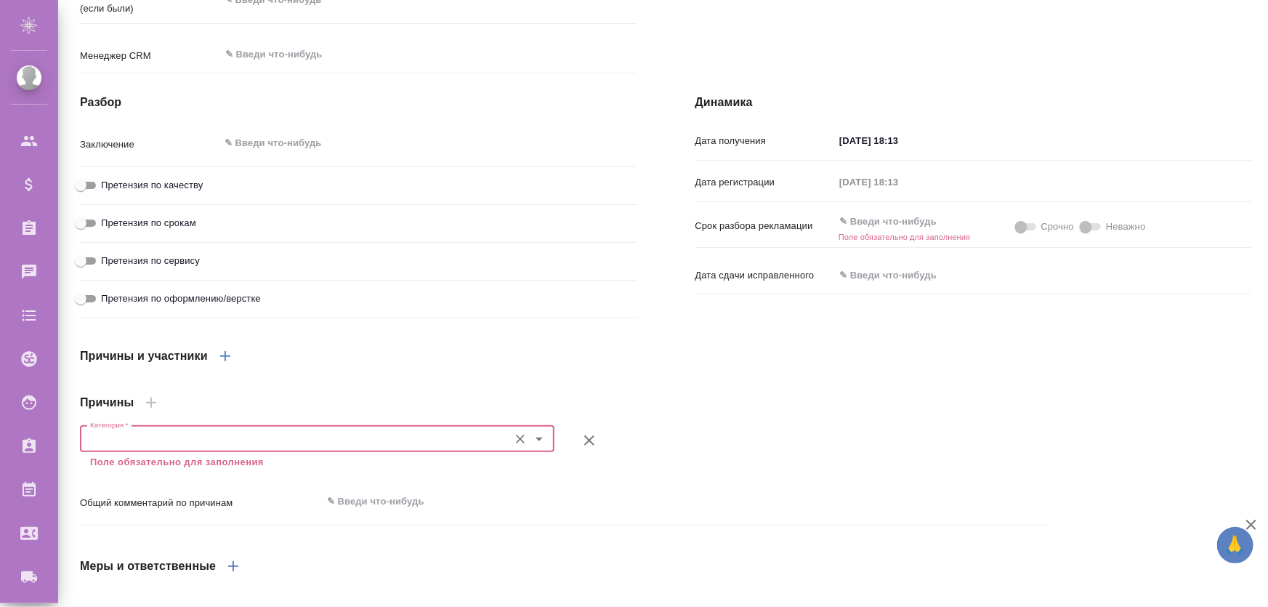
click at [163, 447] on input "Категория   *" at bounding box center [292, 438] width 417 height 17
click at [627, 156] on textarea at bounding box center [428, 143] width 416 height 25
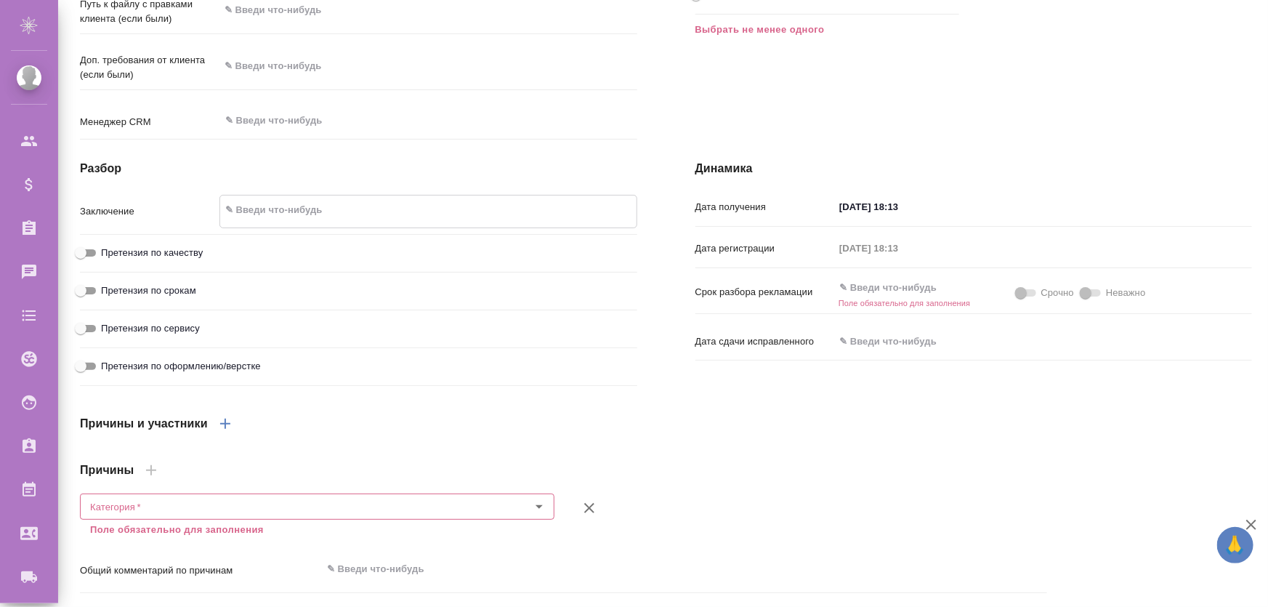
scroll to position [859, 0]
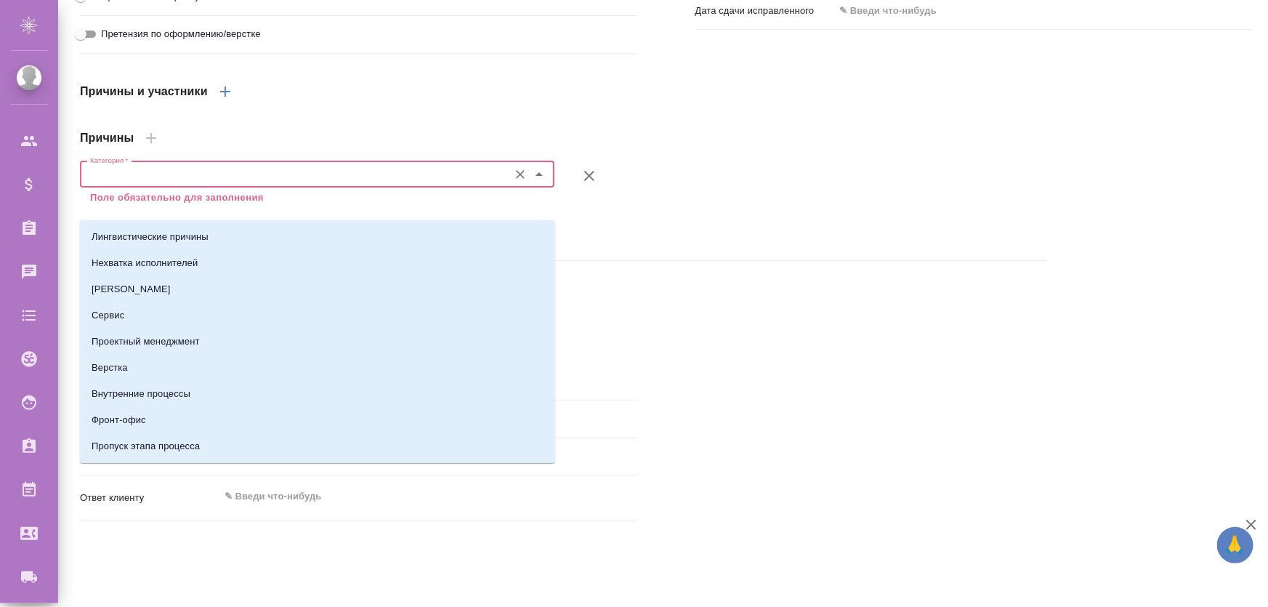
click at [137, 183] on input "Категория   *" at bounding box center [292, 174] width 417 height 17
click at [169, 185] on input "Категория   *" at bounding box center [292, 175] width 417 height 17
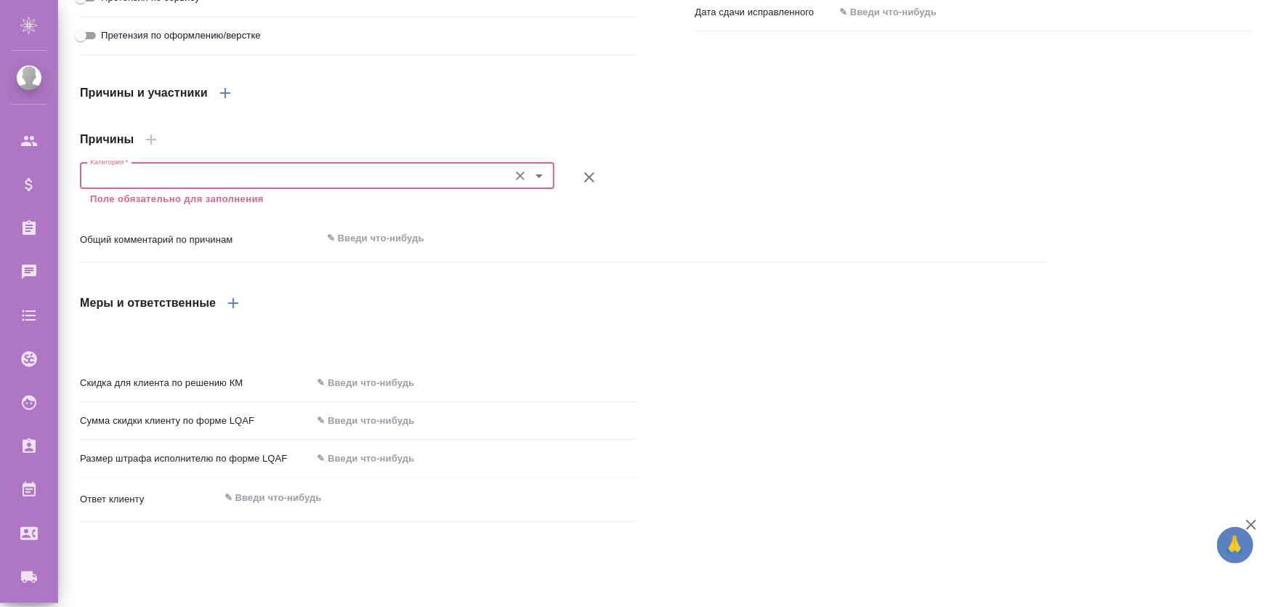
click at [718, 206] on div at bounding box center [809, 177] width 492 height 58
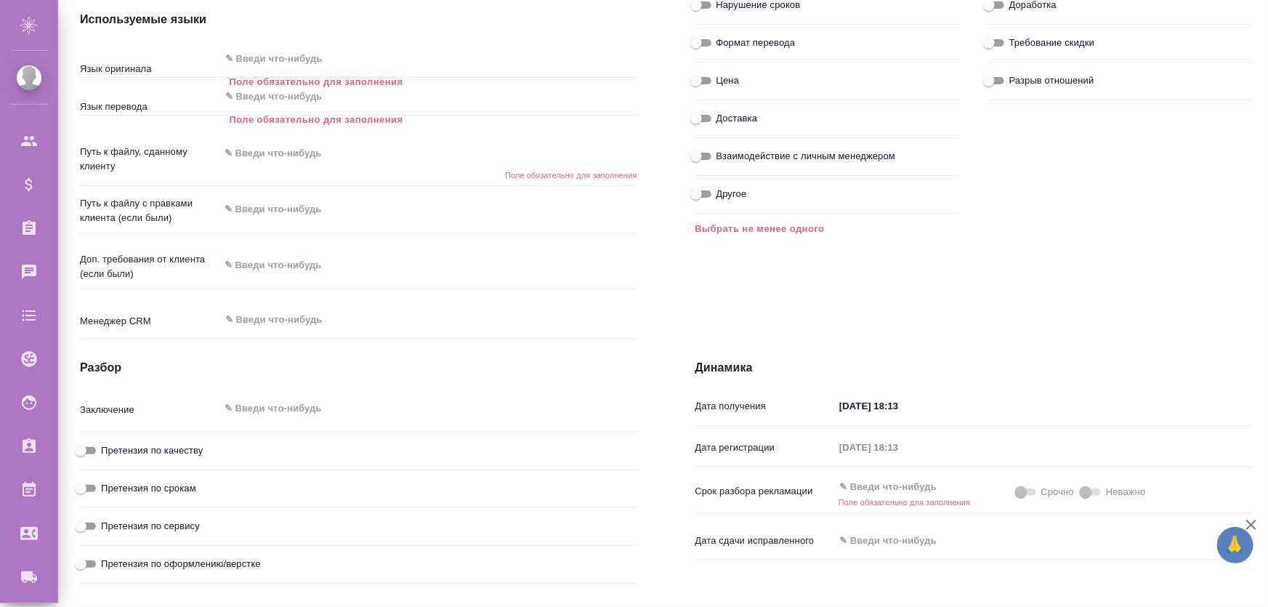
scroll to position [0, 0]
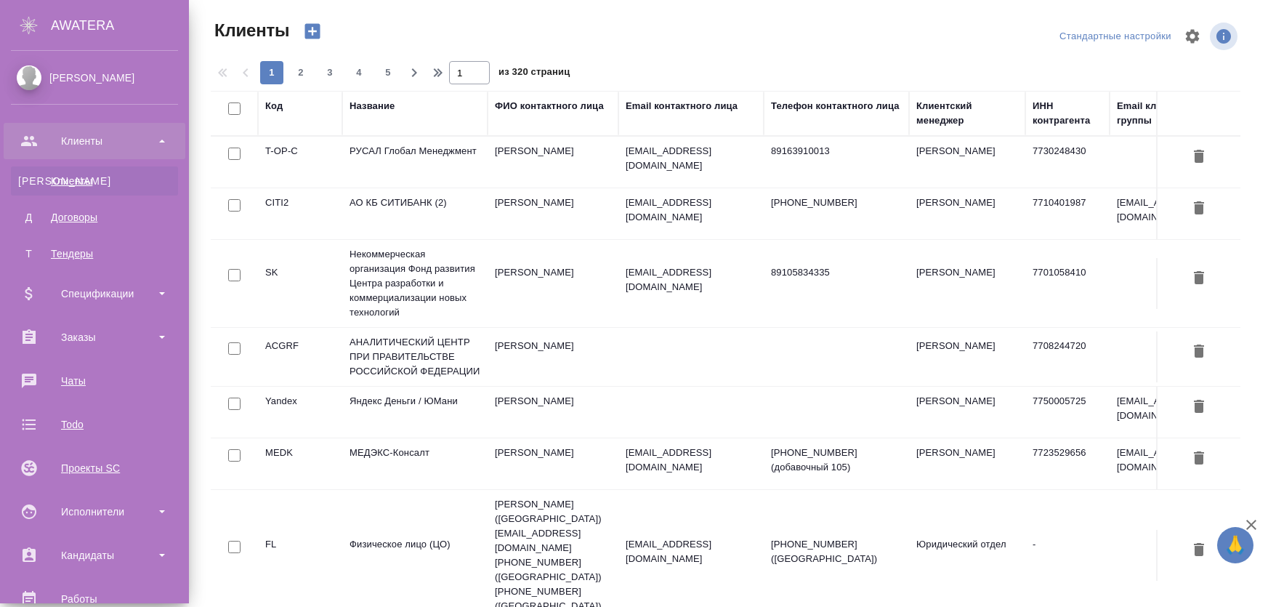
select select "RU"
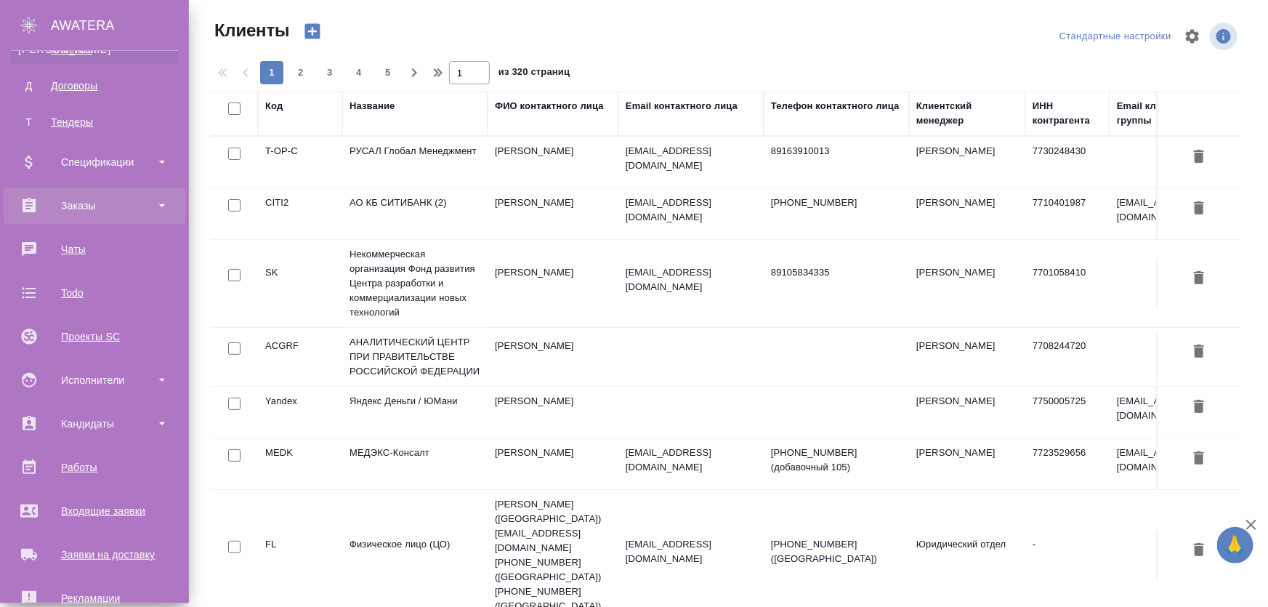
click at [78, 209] on div "Заказы" at bounding box center [94, 206] width 167 height 22
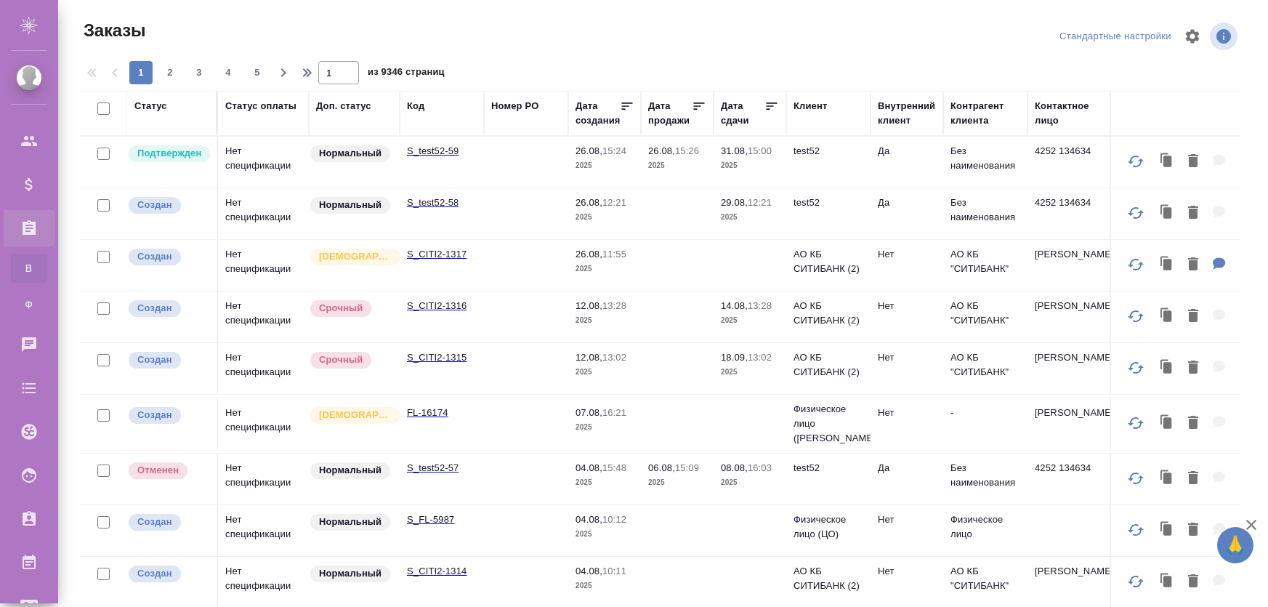
click at [218, 269] on td "Нет спецификации" at bounding box center [263, 265] width 91 height 51
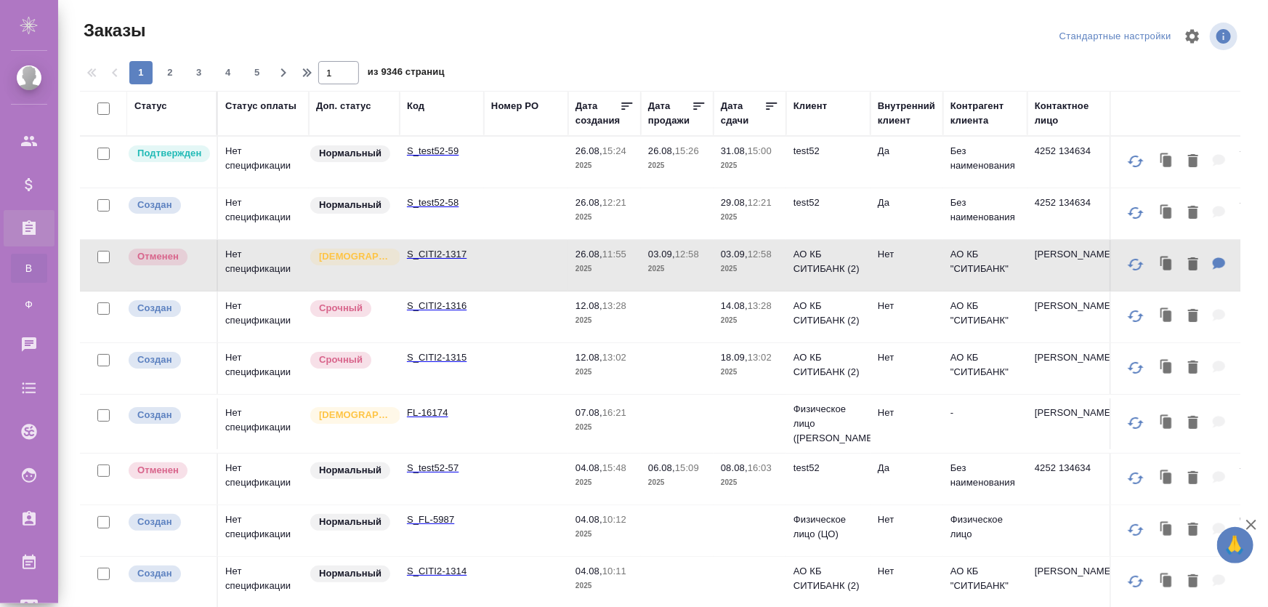
click at [447, 272] on td "S_CITI2-1317" at bounding box center [442, 265] width 84 height 51
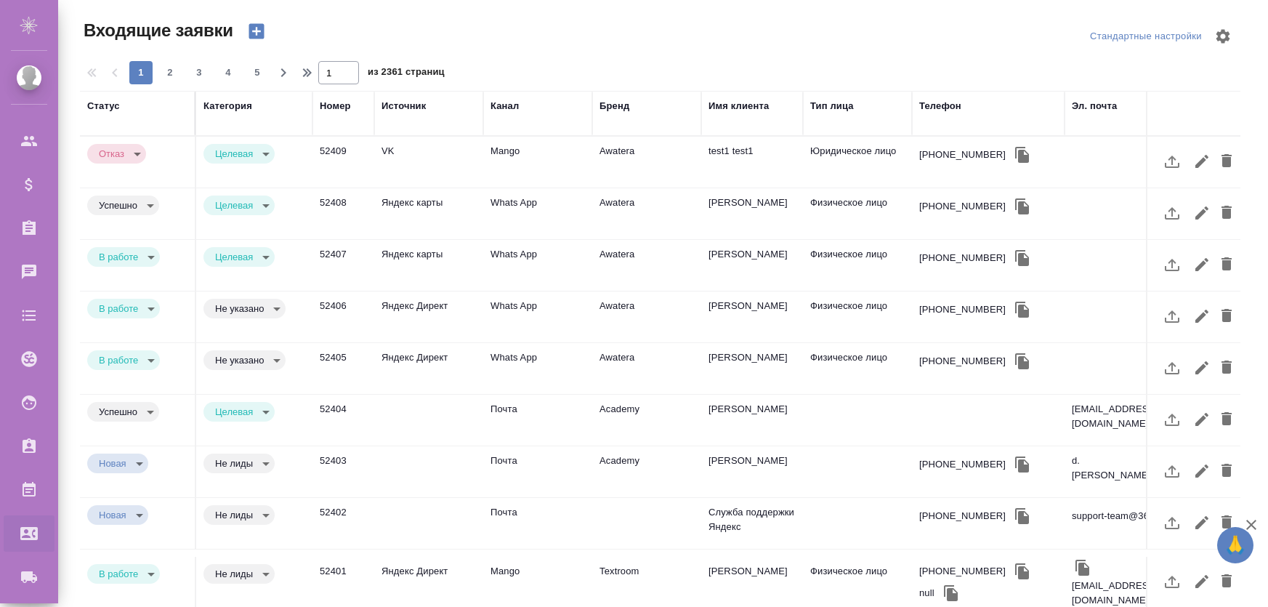
select select "RU"
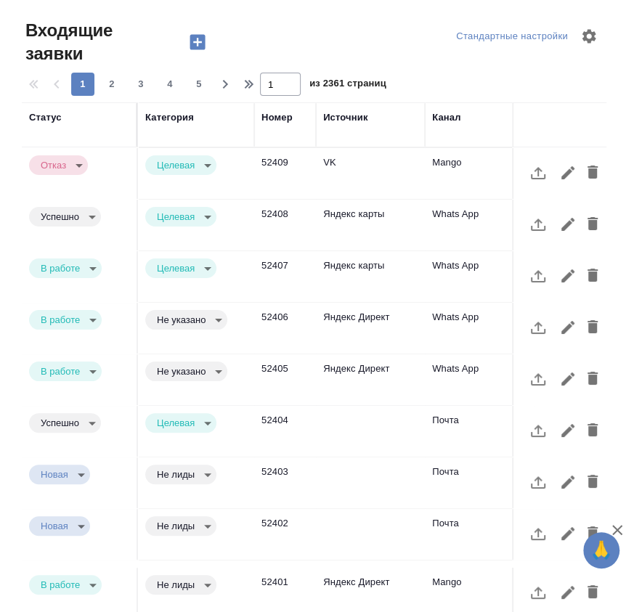
click at [352, 264] on td "Яндекс карты" at bounding box center [370, 276] width 109 height 51
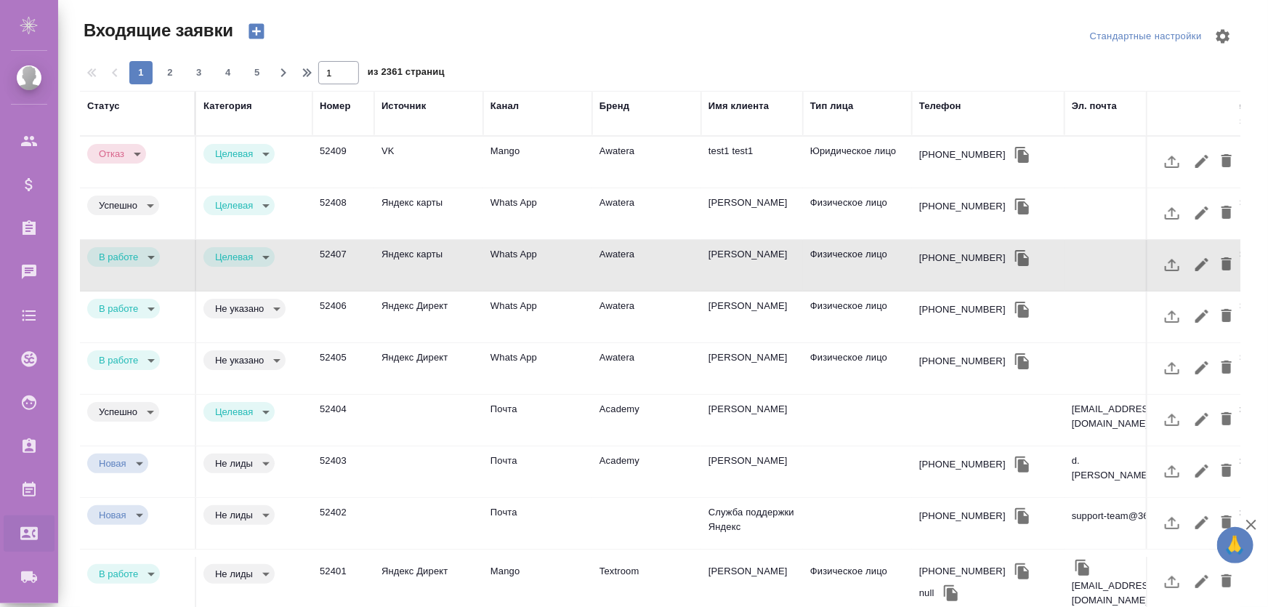
scroll to position [15, 0]
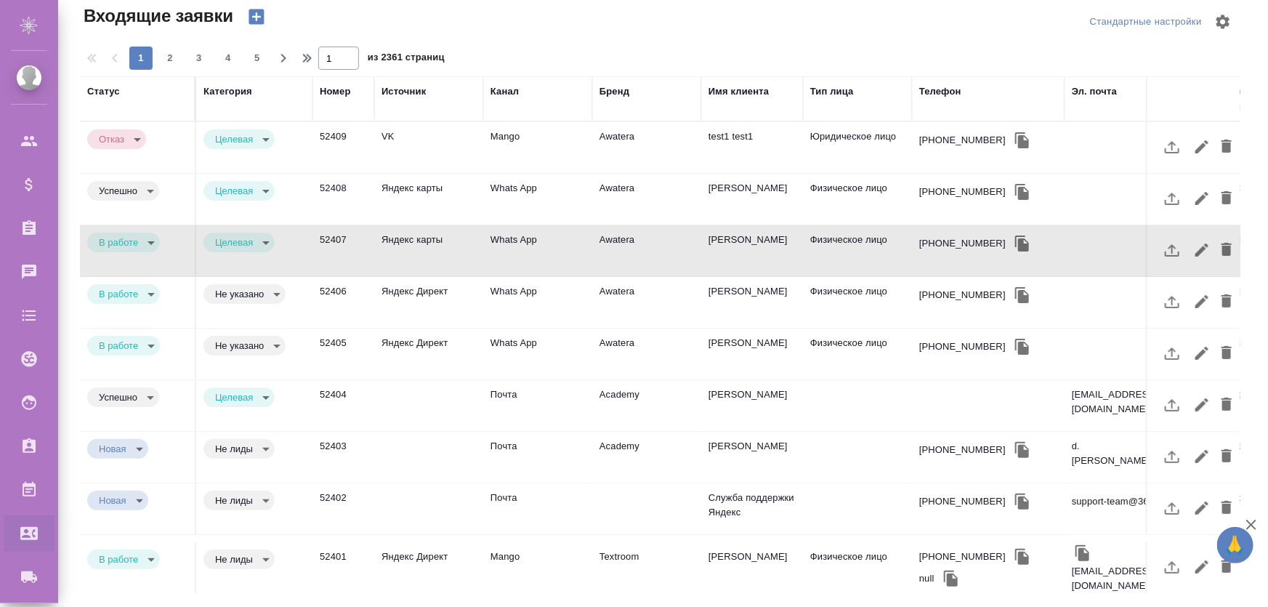
click at [109, 92] on div "Статус" at bounding box center [103, 91] width 33 height 15
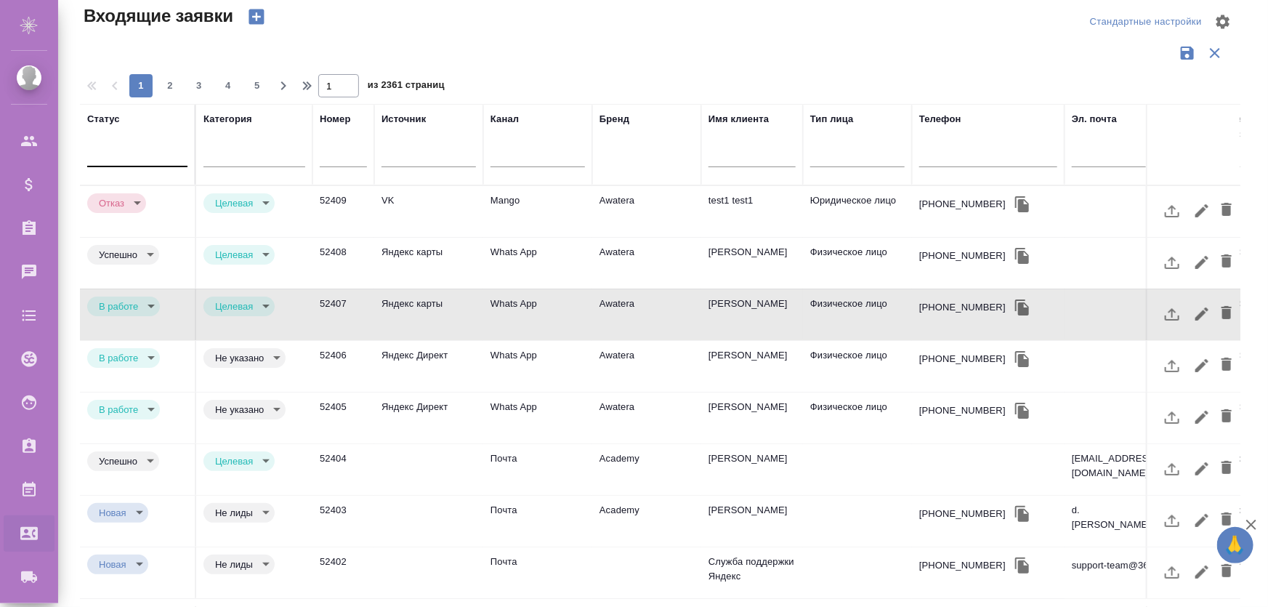
click at [129, 154] on div at bounding box center [137, 152] width 100 height 21
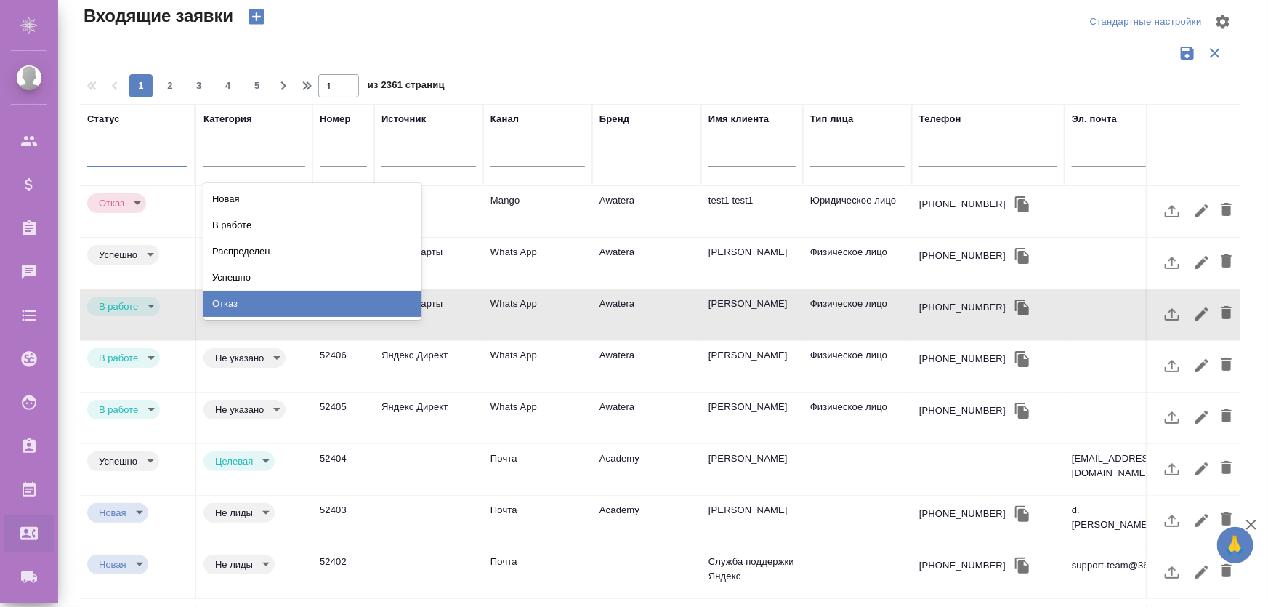
click at [239, 309] on div "Отказ" at bounding box center [312, 304] width 218 height 26
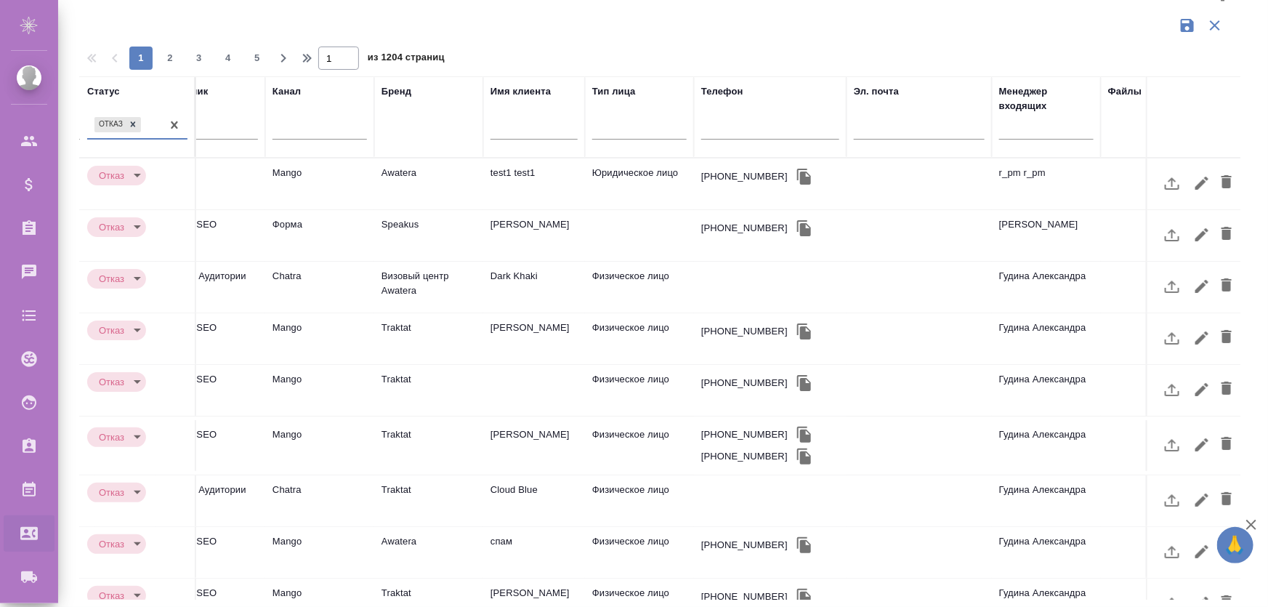
scroll to position [0, 0]
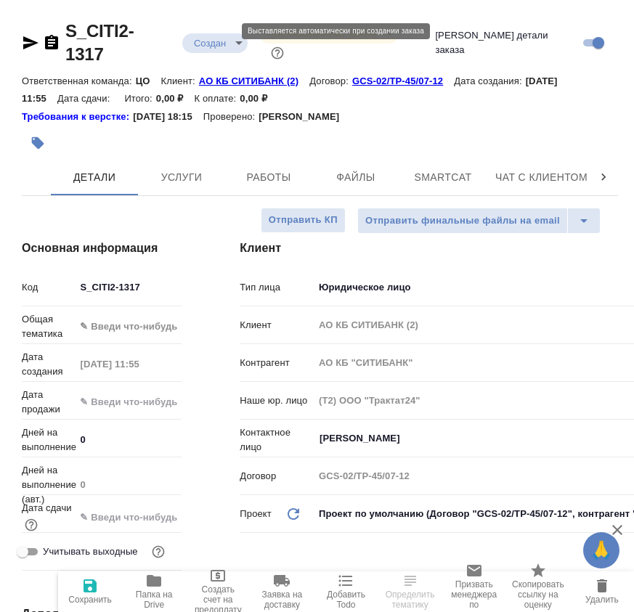
select select "RU"
click at [226, 35] on body "🙏 .cls-1 fill:#fff; AWATERA [PERSON_NAME] Спецификации Заказы Чаты Todo Проекты…" at bounding box center [317, 364] width 634 height 729
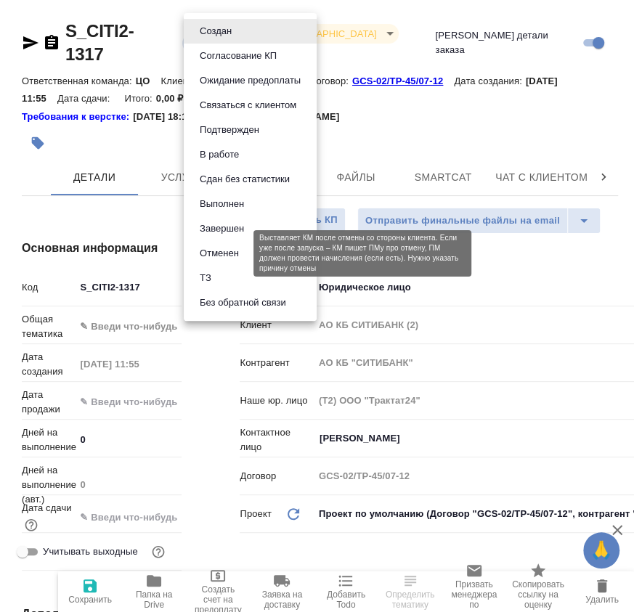
click at [224, 254] on button "Отменен" at bounding box center [219, 254] width 48 height 16
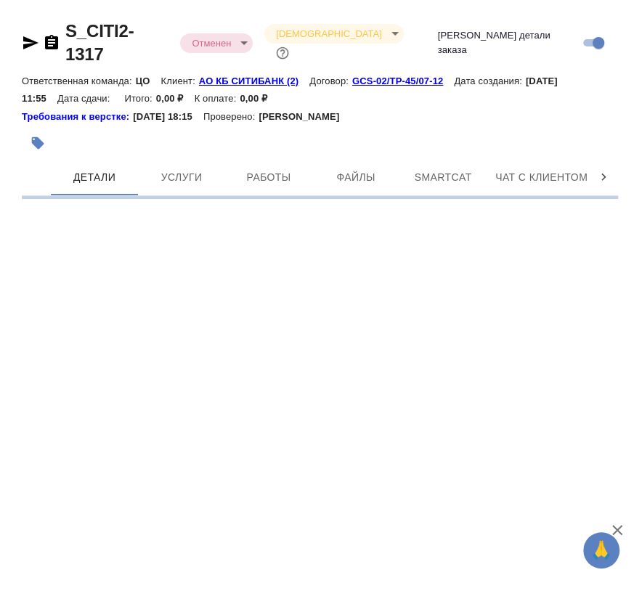
select select "RU"
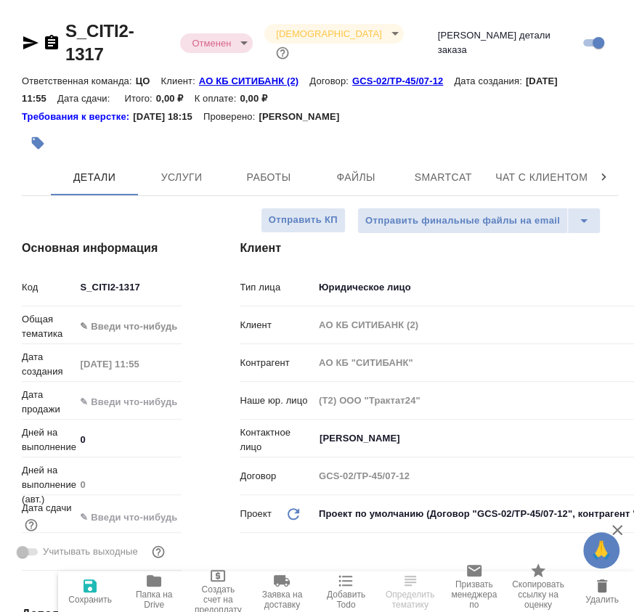
type textarea "x"
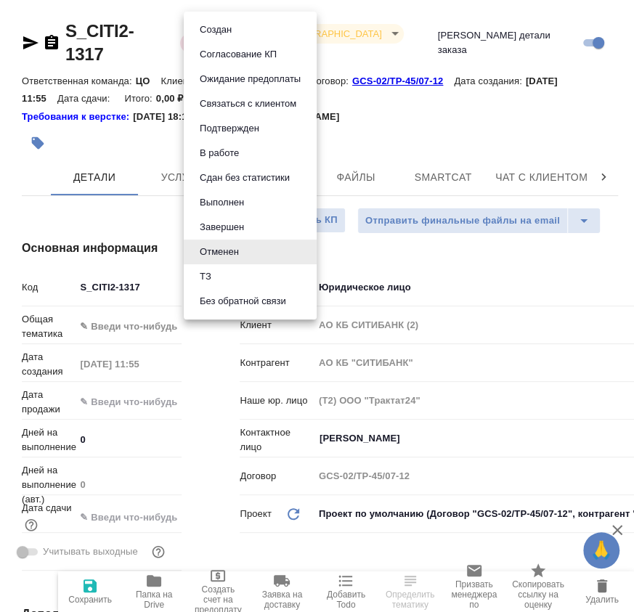
click at [227, 32] on body "🙏 .cls-1 fill:#fff; AWATERA [PERSON_NAME] Спецификации Заказы 0 Чаты Todo Проек…" at bounding box center [317, 364] width 634 height 729
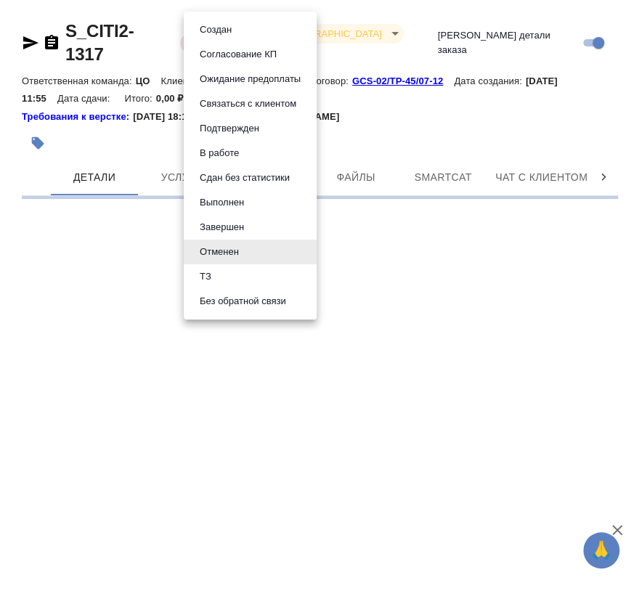
select select "RU"
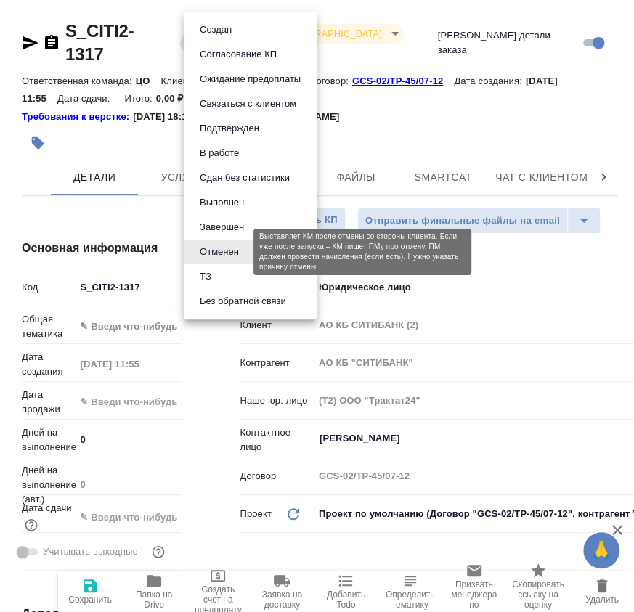
type textarea "x"
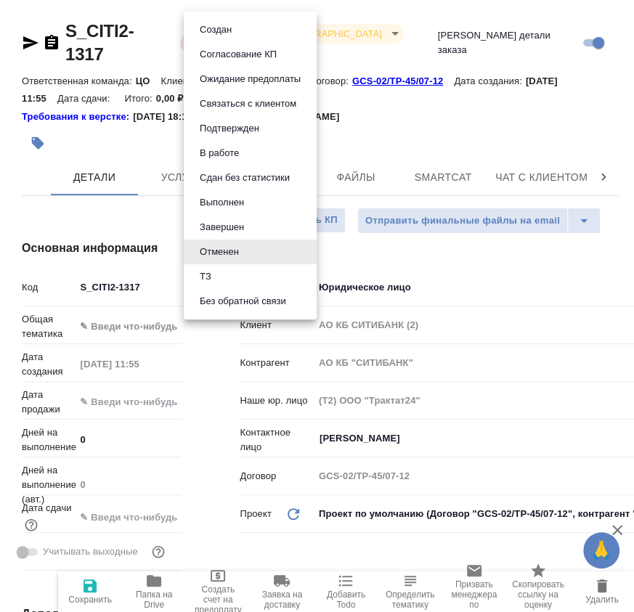
click at [414, 105] on div at bounding box center [317, 306] width 634 height 612
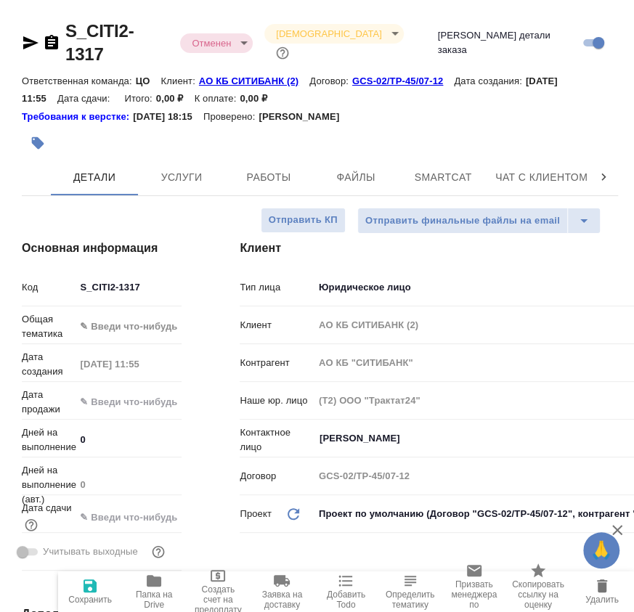
type textarea "x"
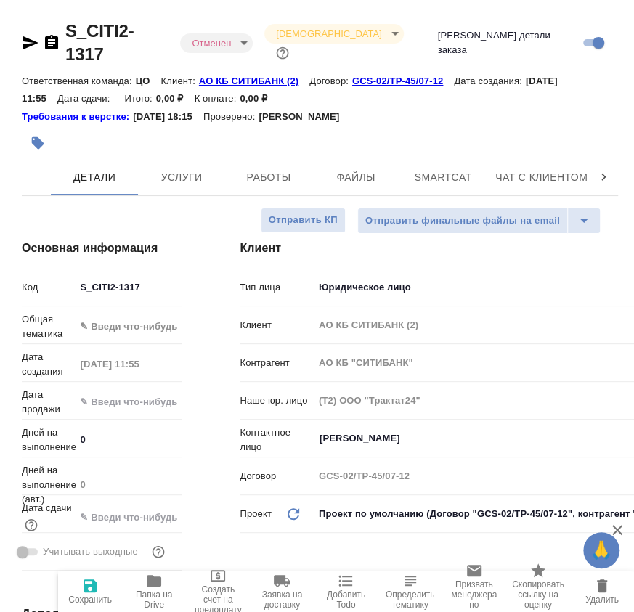
type textarea "x"
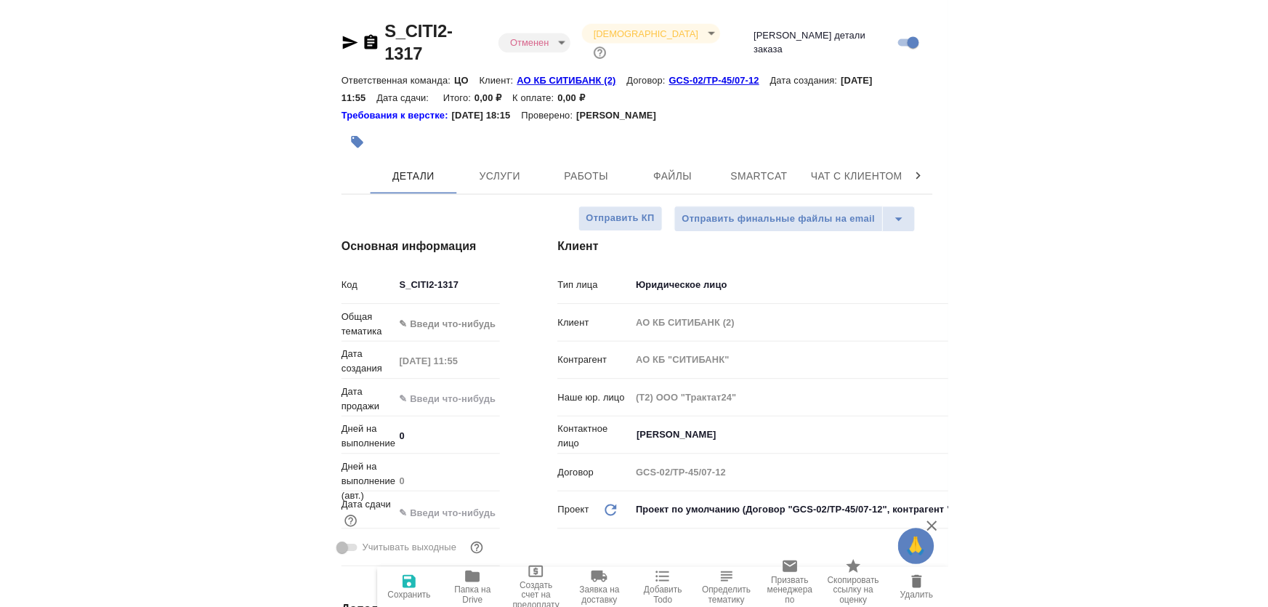
scroll to position [65, 0]
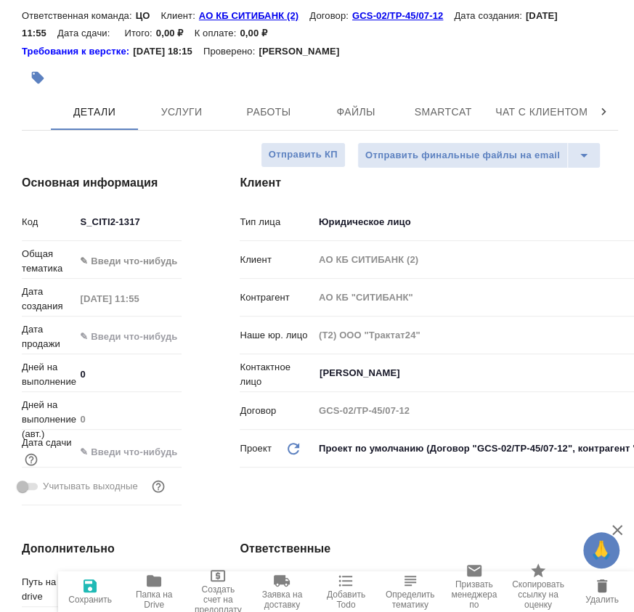
type textarea "x"
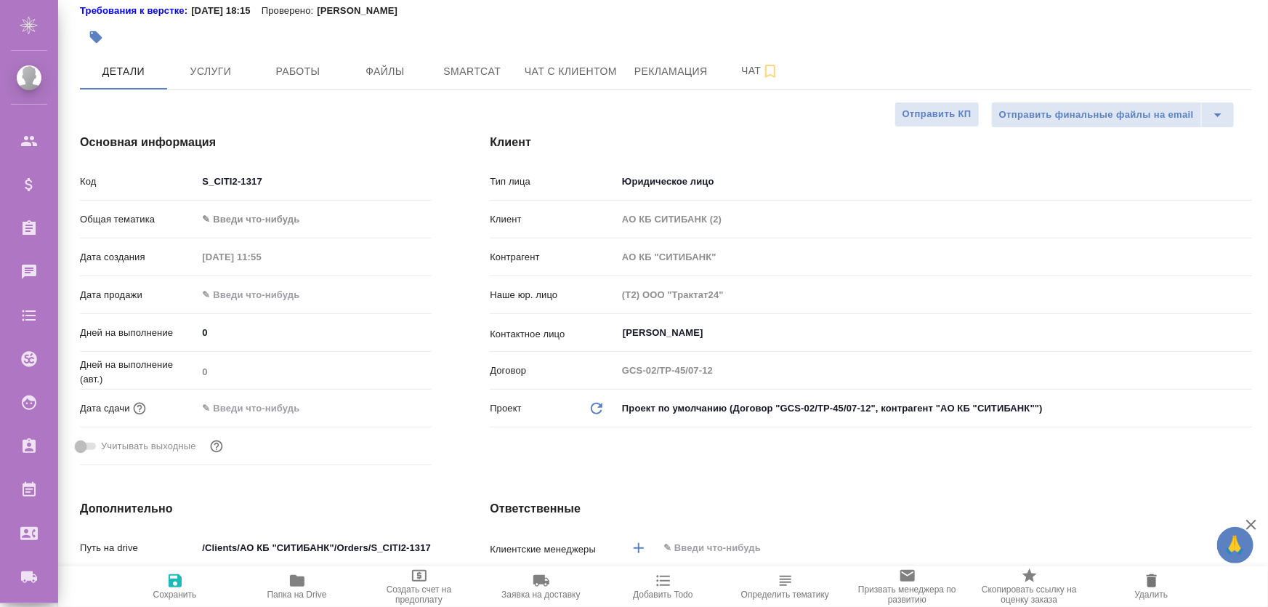
type textarea "x"
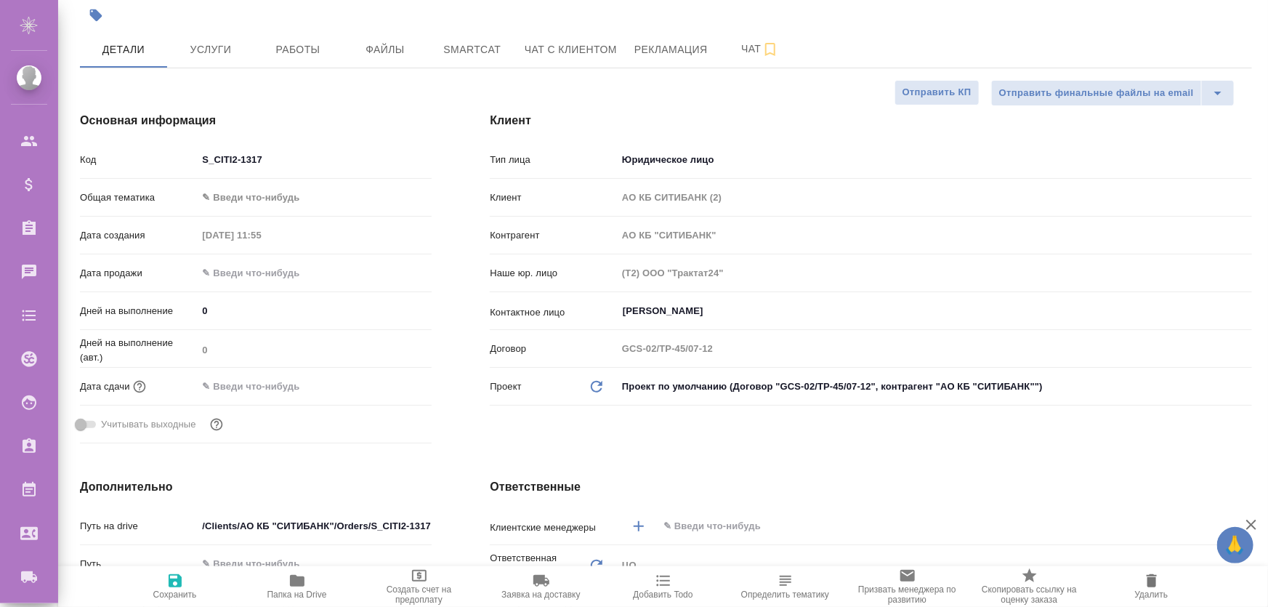
scroll to position [21, 0]
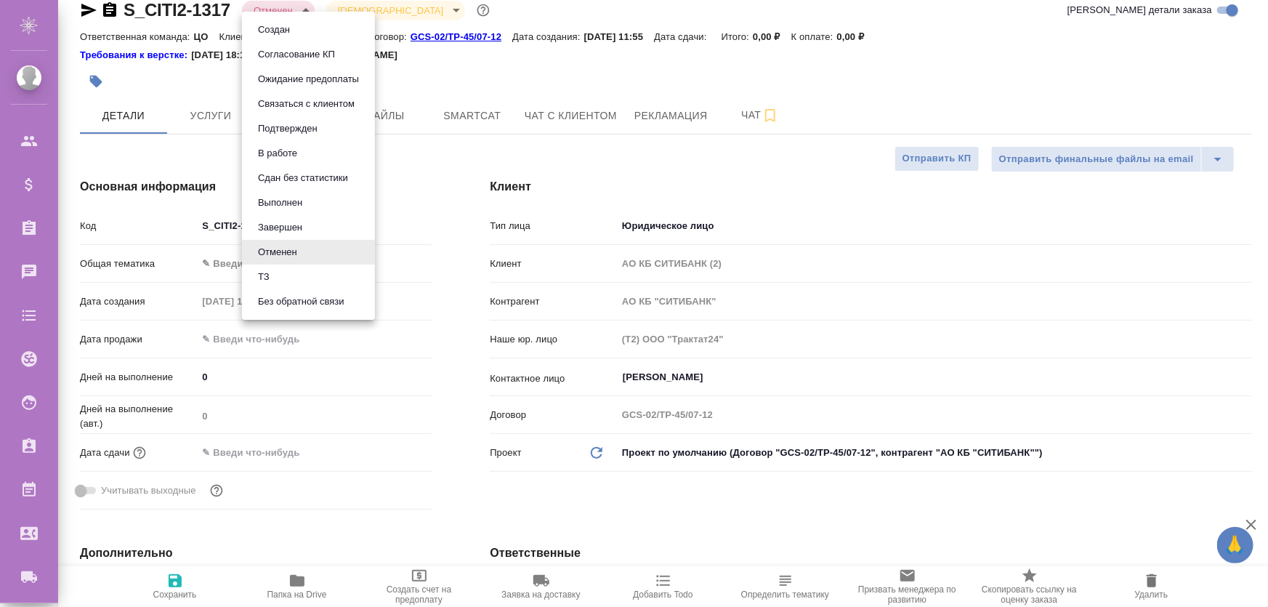
click at [280, 10] on body "🙏 .cls-1 fill:#fff; AWATERA [PERSON_NAME] Спецификации Заказы 0 Чаты Todo Проек…" at bounding box center [634, 362] width 1268 height 724
click at [302, 305] on button "Без обратной связи" at bounding box center [301, 301] width 95 height 16
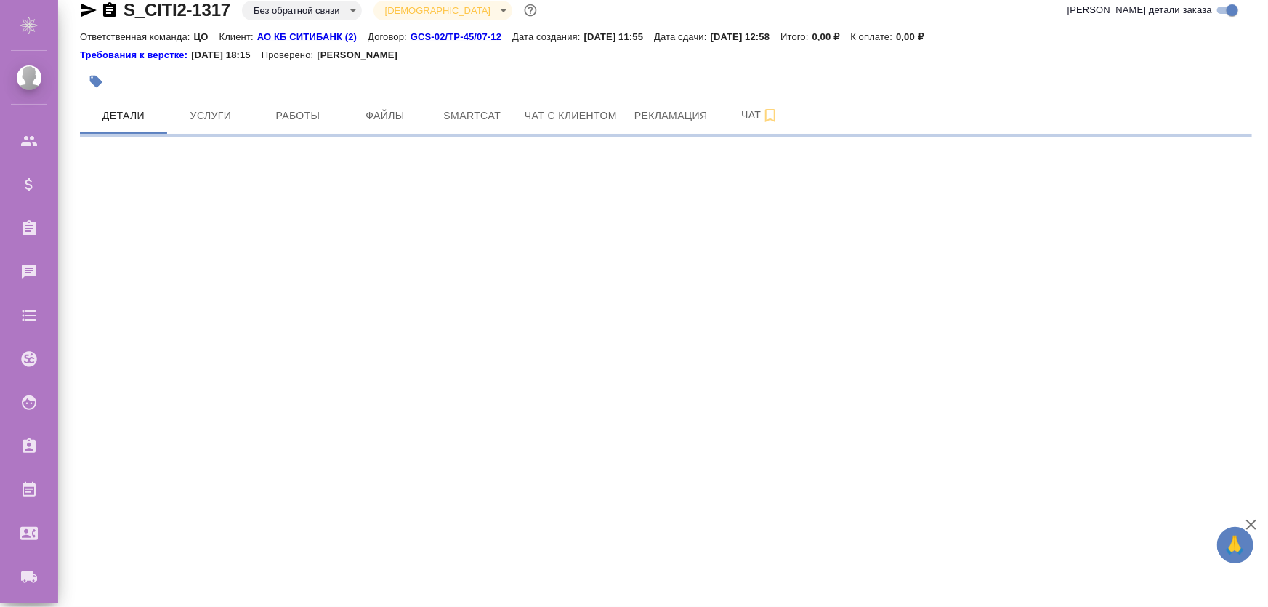
click at [293, 10] on body "🙏 .cls-1 fill:#fff; AWATERA [PERSON_NAME] Спецификации Заказы 0 Чаты Todo Проек…" at bounding box center [634, 362] width 1268 height 724
select select "RU"
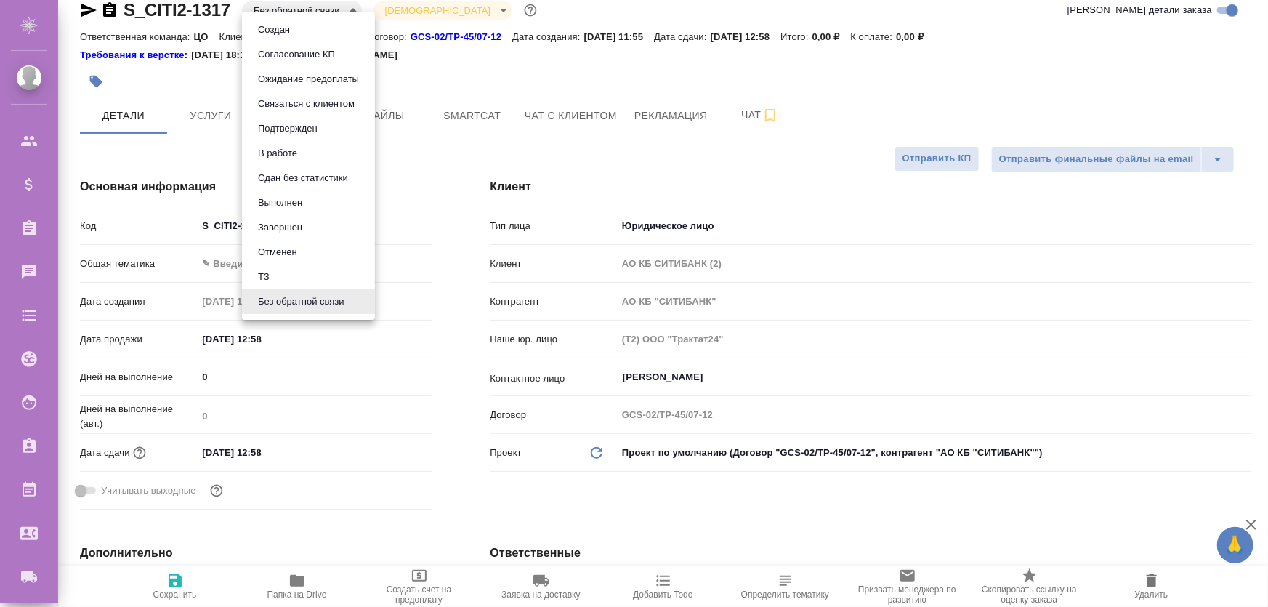
type textarea "x"
click at [309, 247] on li "Отменен" at bounding box center [308, 252] width 133 height 25
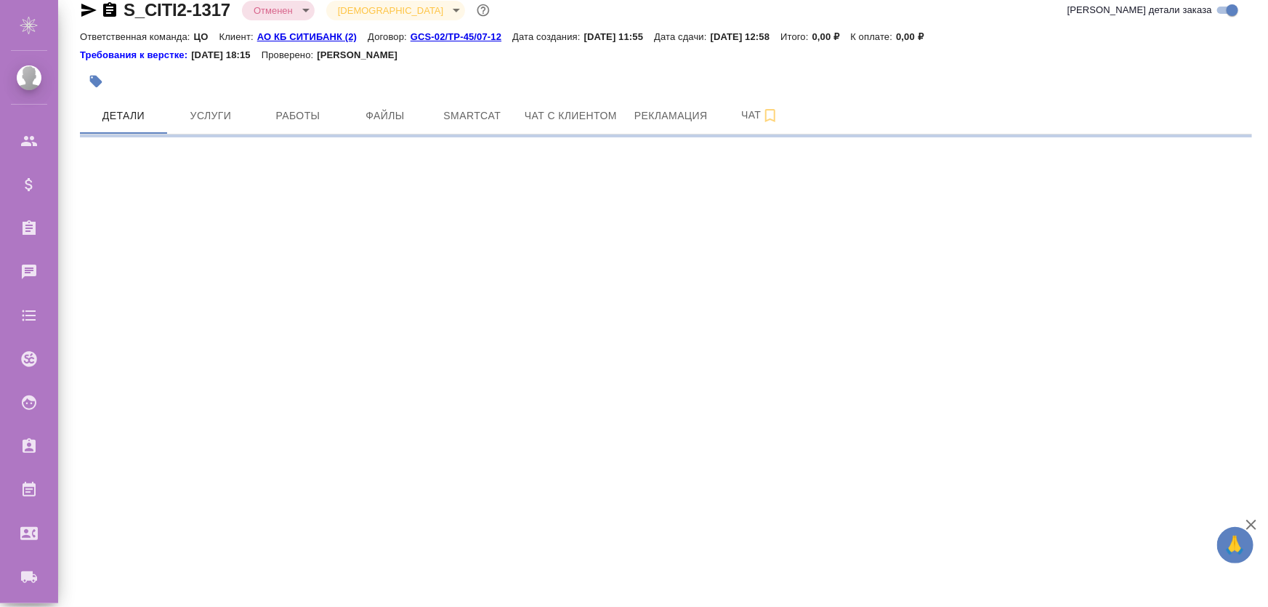
select select "RU"
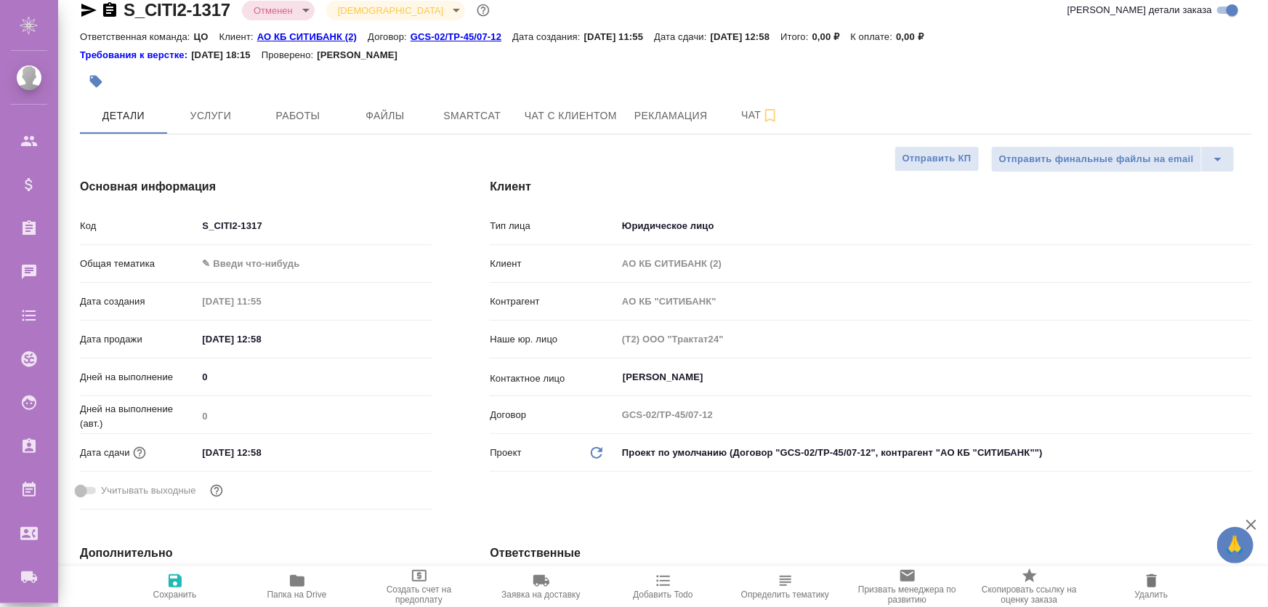
type textarea "x"
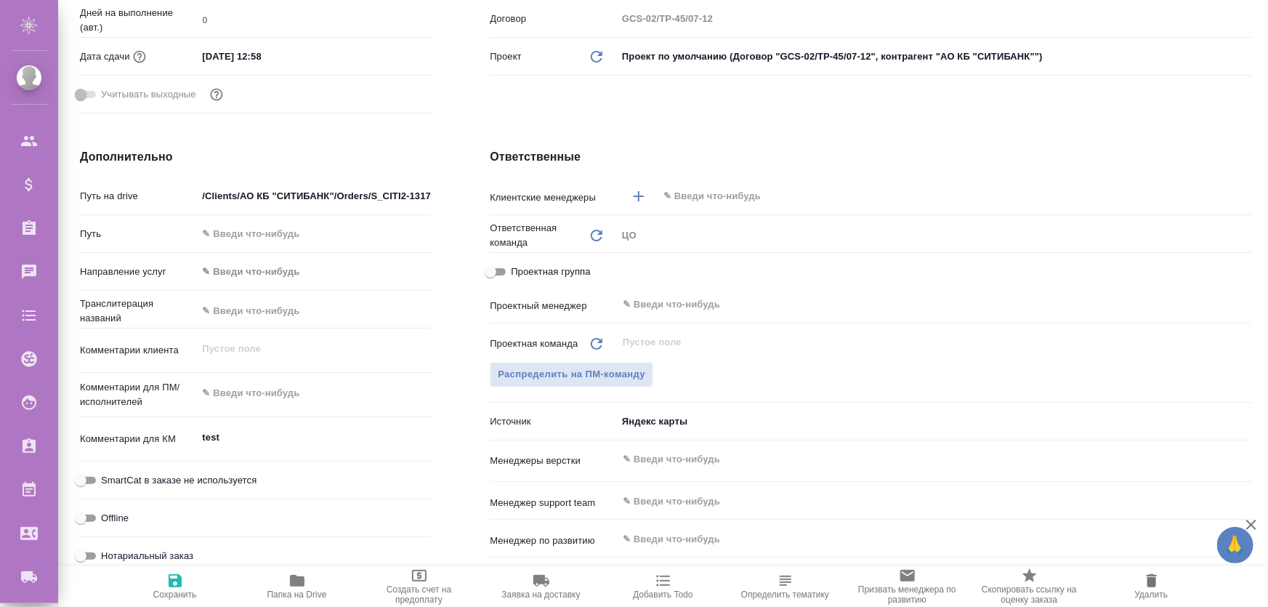
scroll to position [615, 0]
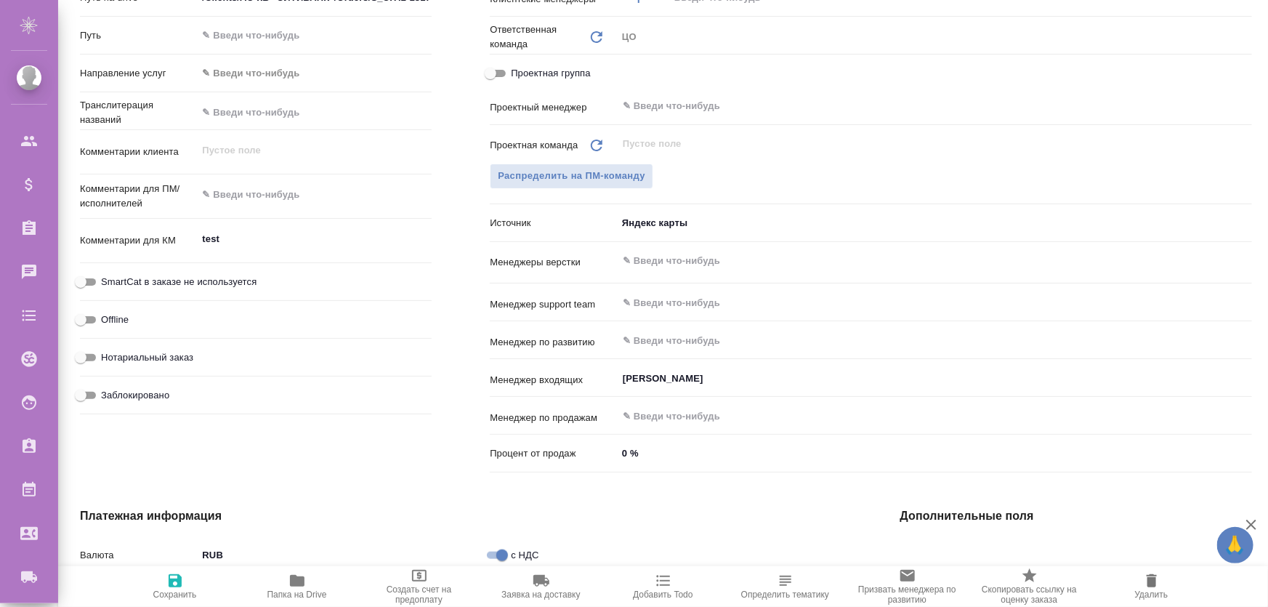
type textarea "x"
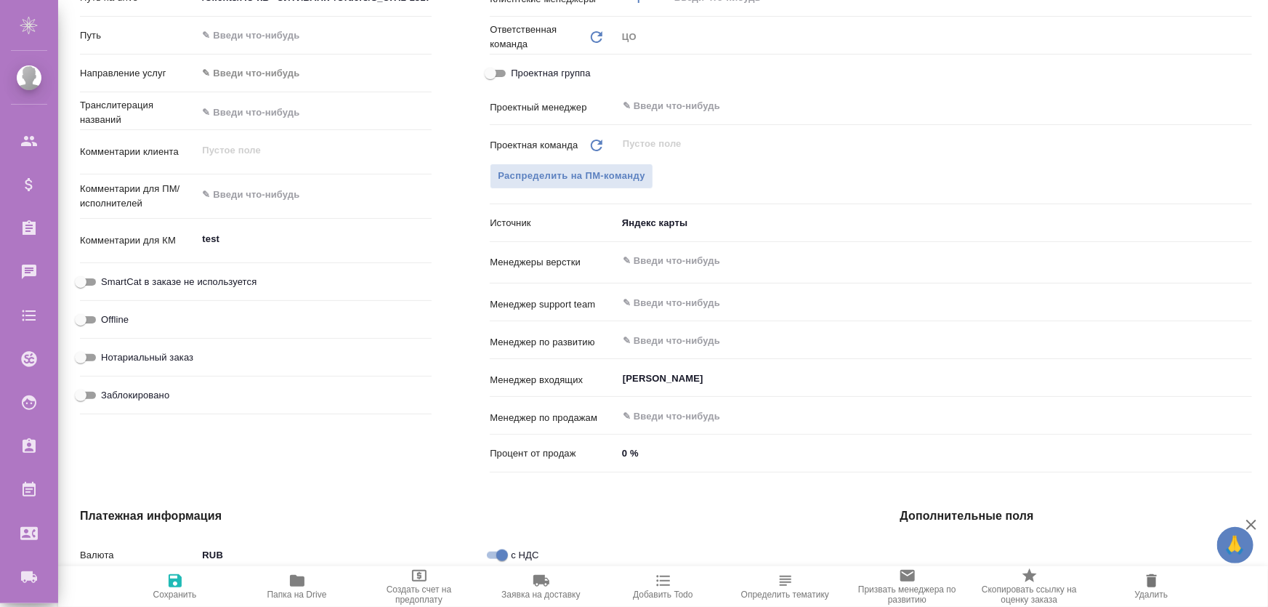
type textarea "x"
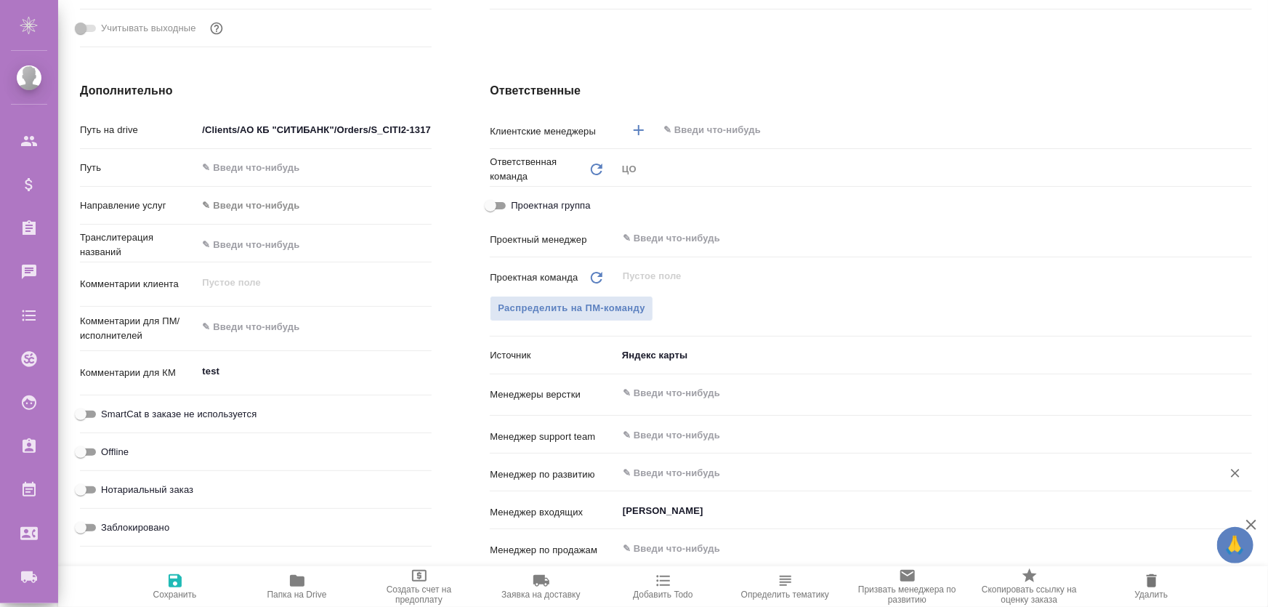
scroll to position [549, 0]
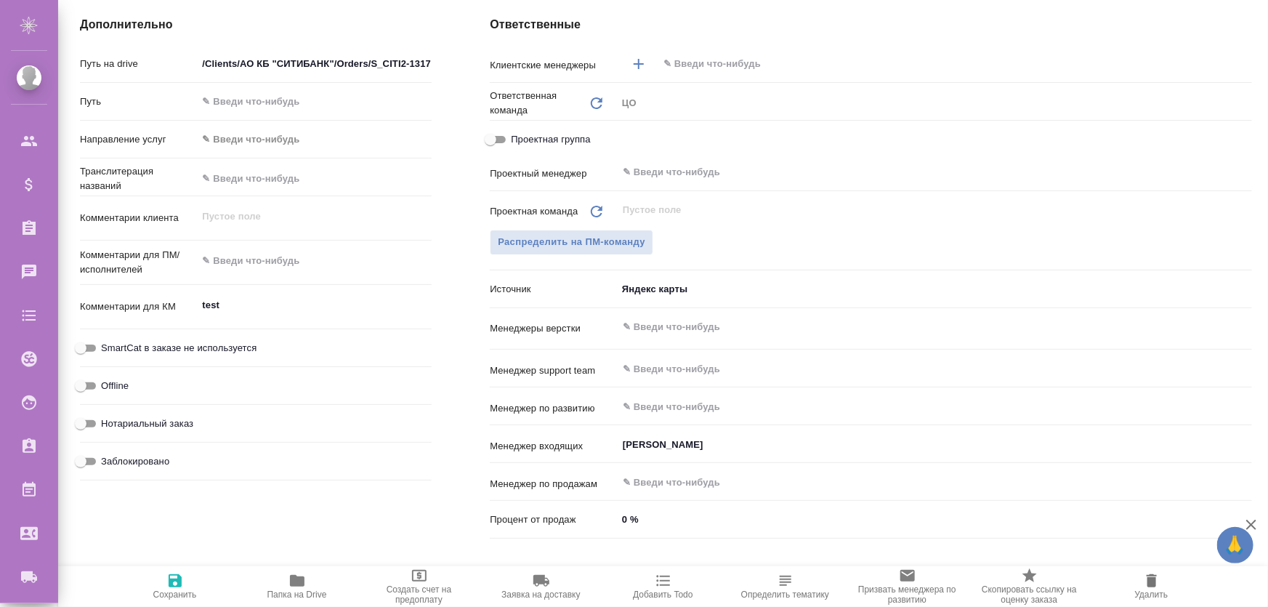
click at [633, 293] on body "🙏 .cls-1 fill:#fff; AWATERA [PERSON_NAME] Спецификации Заказы 0 Чаты Todo Проек…" at bounding box center [634, 362] width 1268 height 724
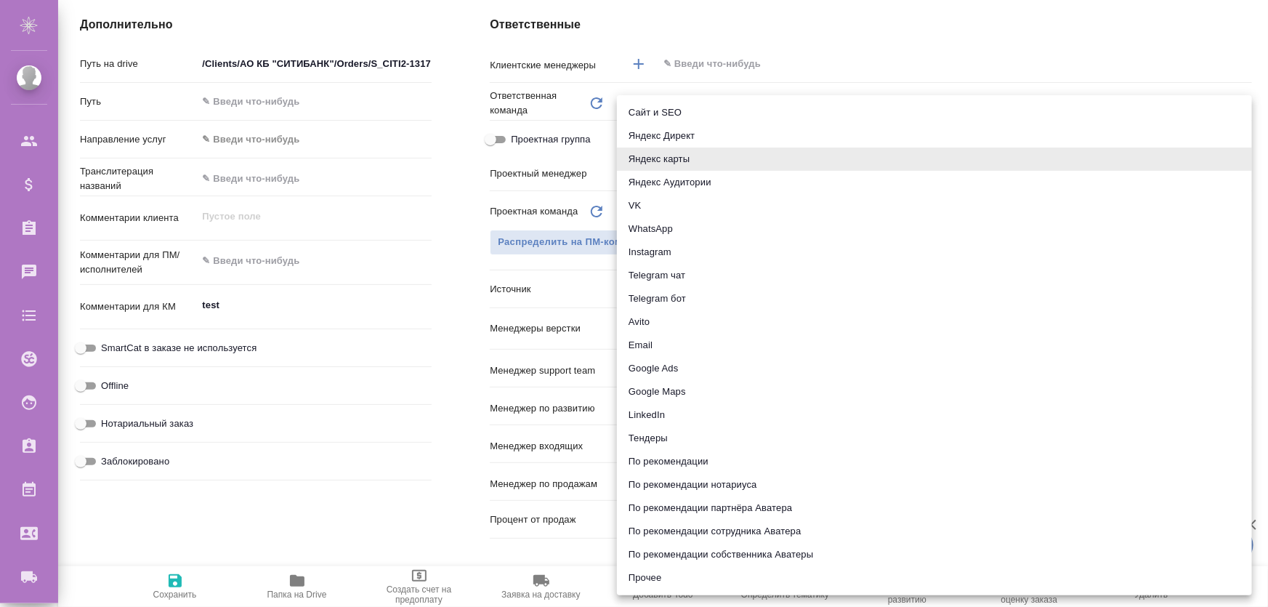
click at [443, 522] on div at bounding box center [634, 303] width 1268 height 607
click at [633, 292] on body "🙏 .cls-1 fill:#fff; AWATERA Zhukova Daria Клиенты Спецификации Заказы 0 Чаты To…" at bounding box center [634, 362] width 1268 height 724
click at [463, 536] on div at bounding box center [634, 303] width 1268 height 607
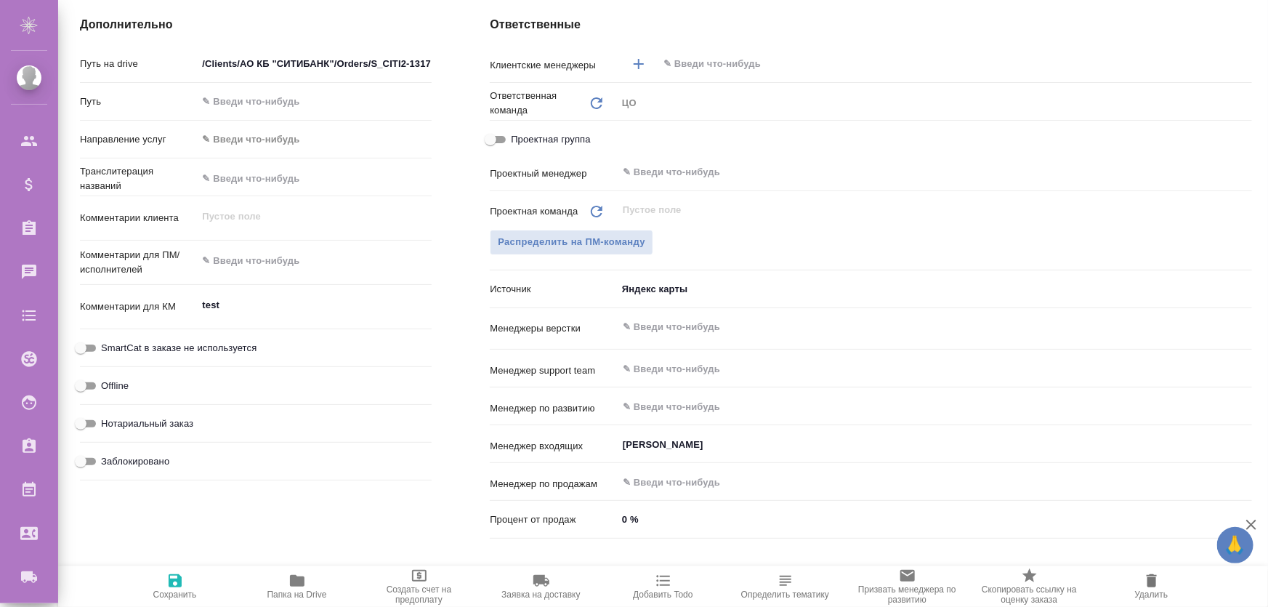
type textarea "x"
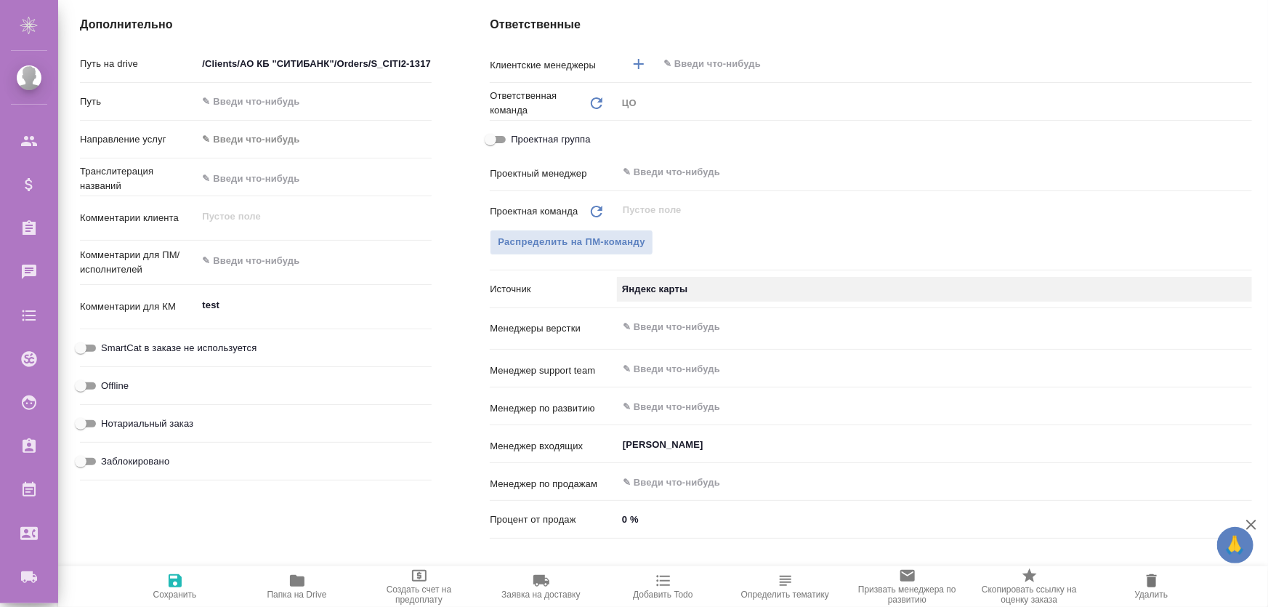
type textarea "x"
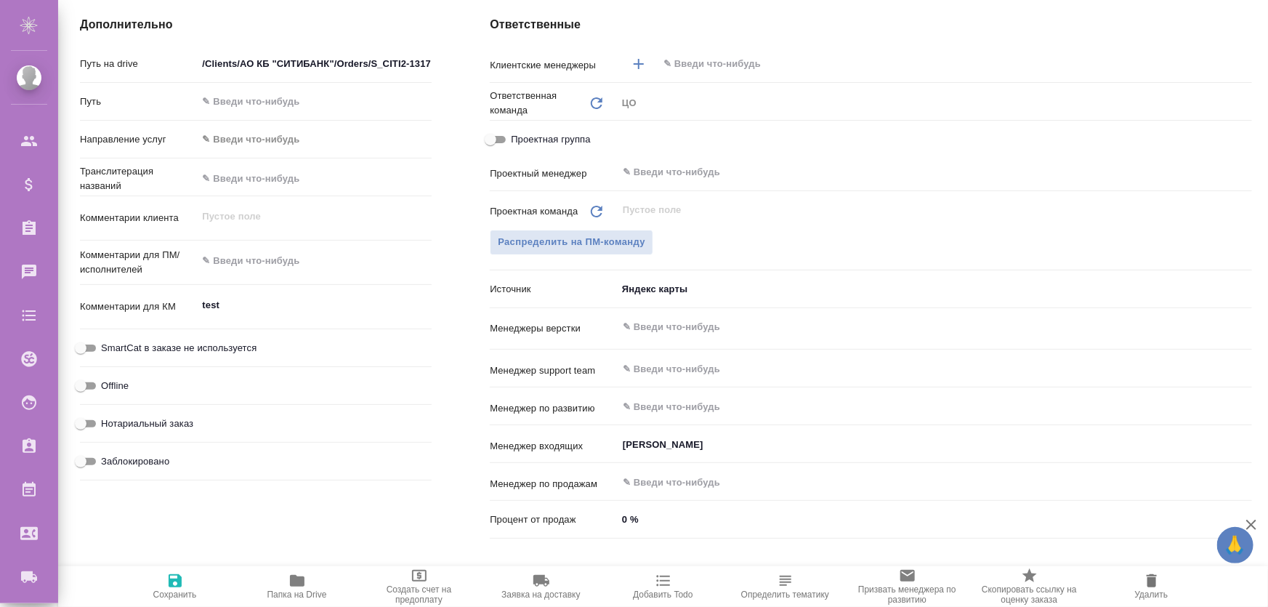
click at [633, 290] on body "🙏 .cls-1 fill:#fff; AWATERA Zhukova Daria Клиенты Спецификации Заказы 0 Чаты To…" at bounding box center [634, 362] width 1268 height 724
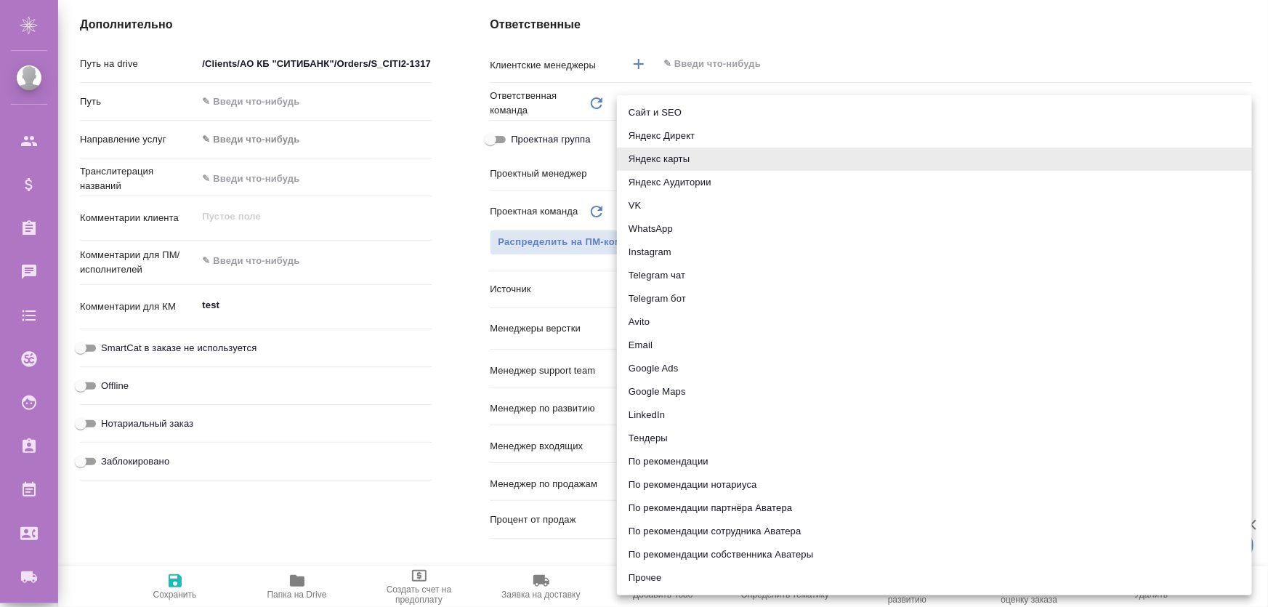
click at [466, 322] on div at bounding box center [634, 303] width 1268 height 607
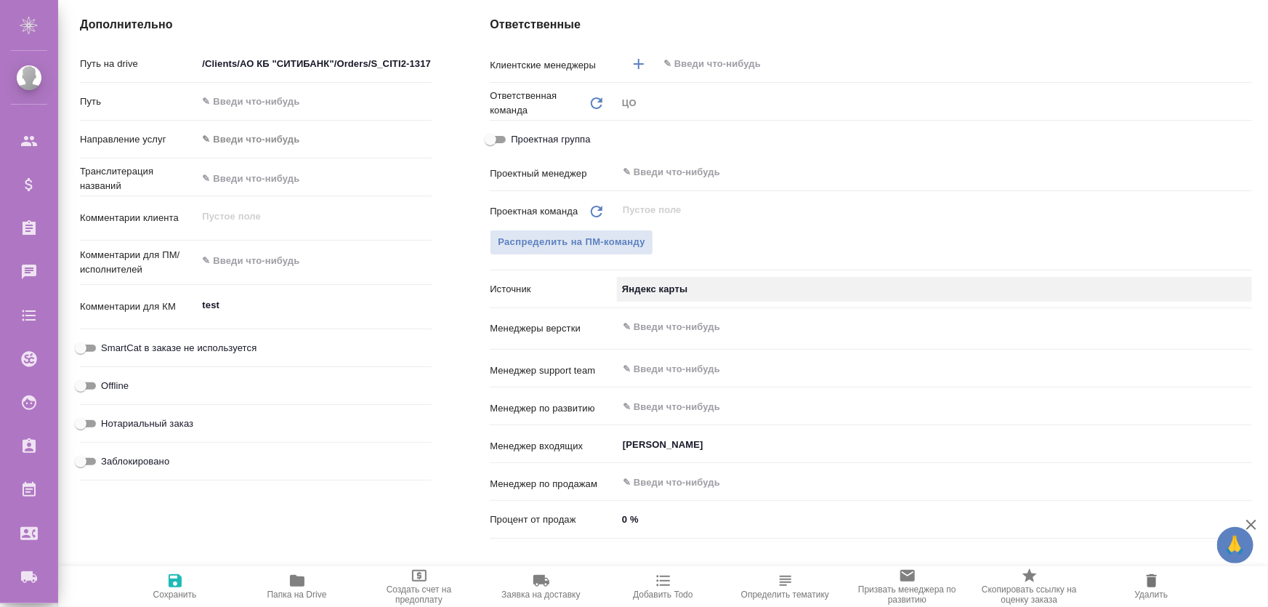
type textarea "x"
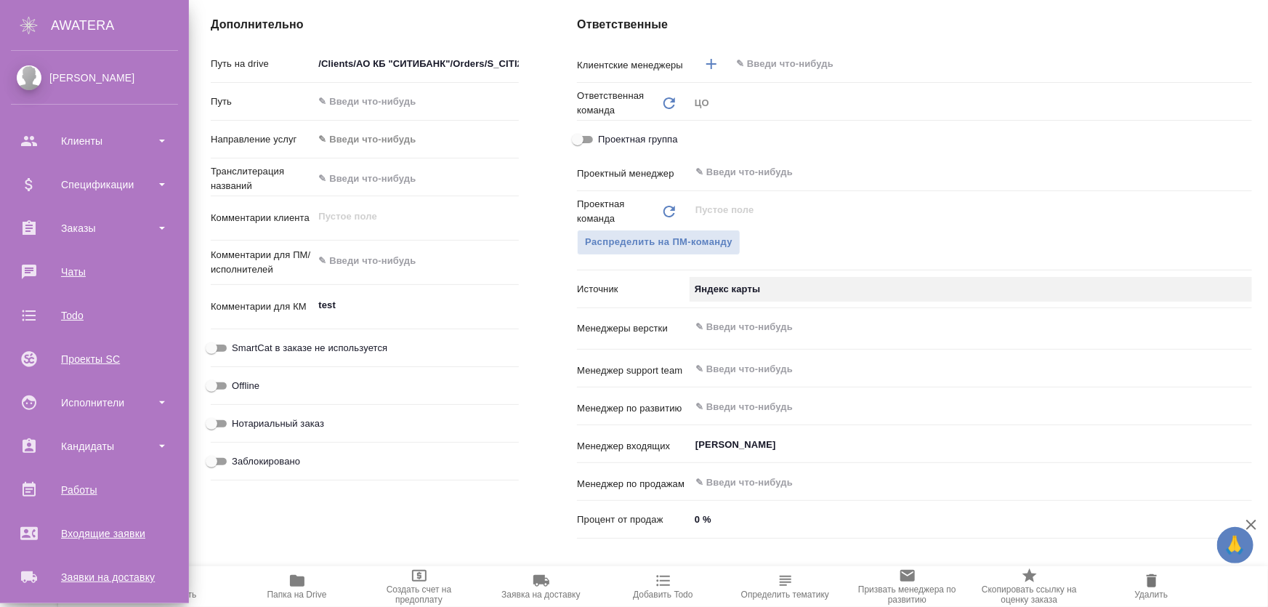
scroll to position [231, 0]
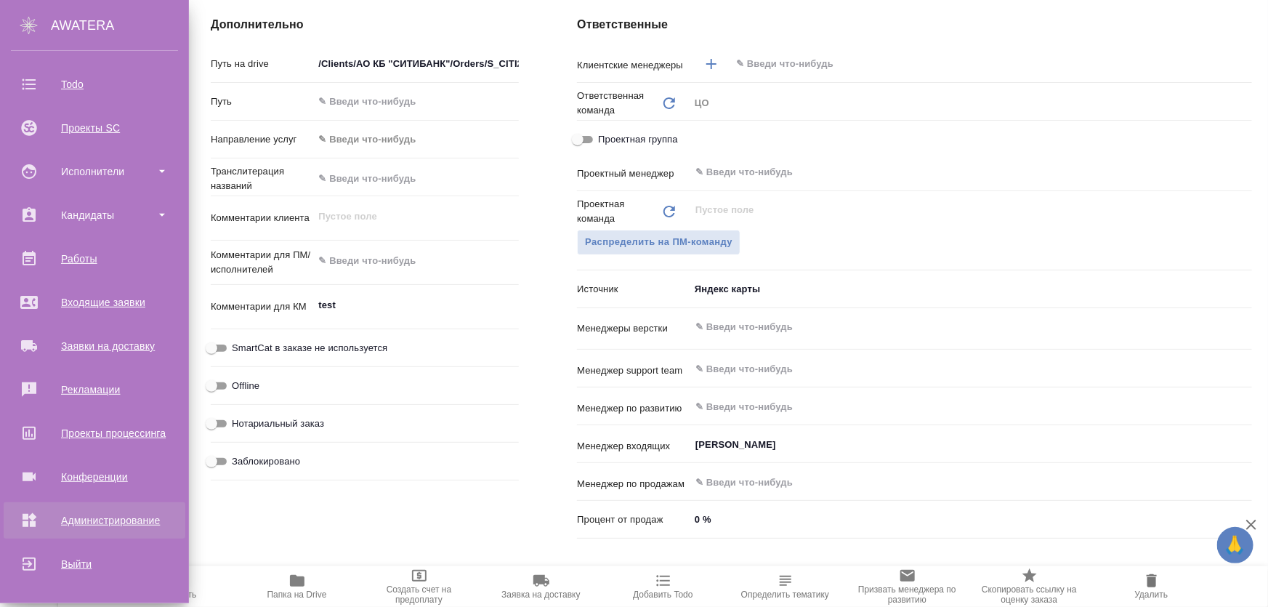
click at [102, 522] on div "Администрирование" at bounding box center [94, 520] width 167 height 22
type textarea "x"
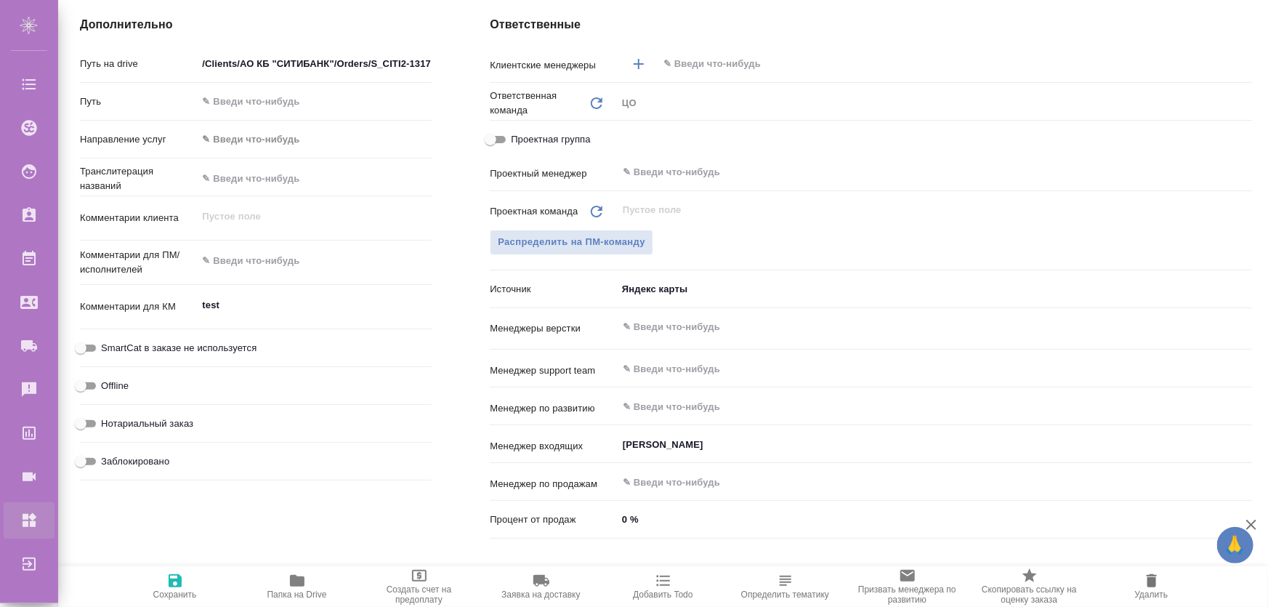
type textarea "x"
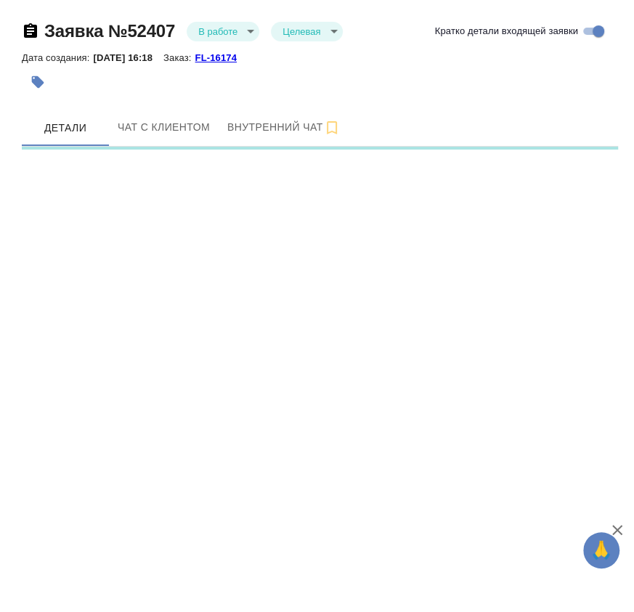
select select "RU"
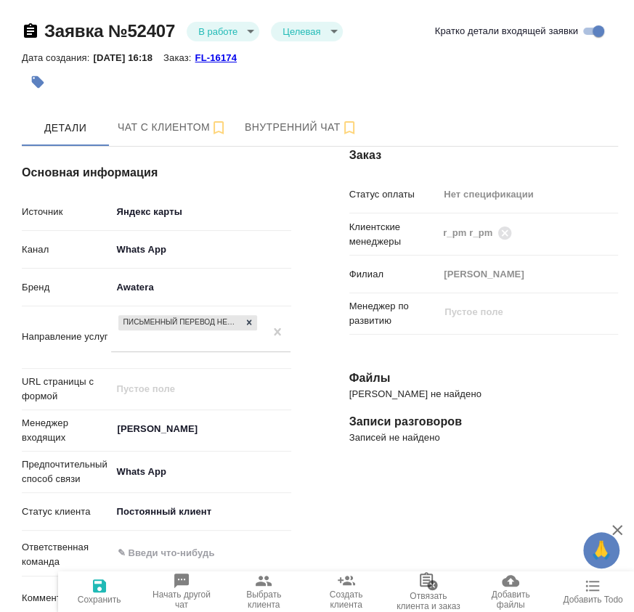
click at [225, 31] on body "🙏 .cls-1 fill:#fff; AWATERA [PERSON_NAME] Спецификации Заказы Чаты Todo Проекты…" at bounding box center [317, 364] width 634 height 729
click at [225, 52] on button "Отказ" at bounding box center [215, 56] width 34 height 16
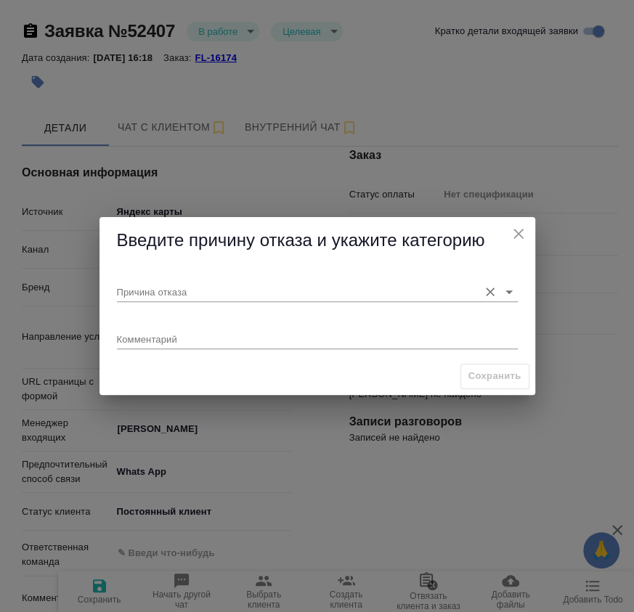
click at [226, 291] on input "Причина отказа" at bounding box center [294, 292] width 355 height 20
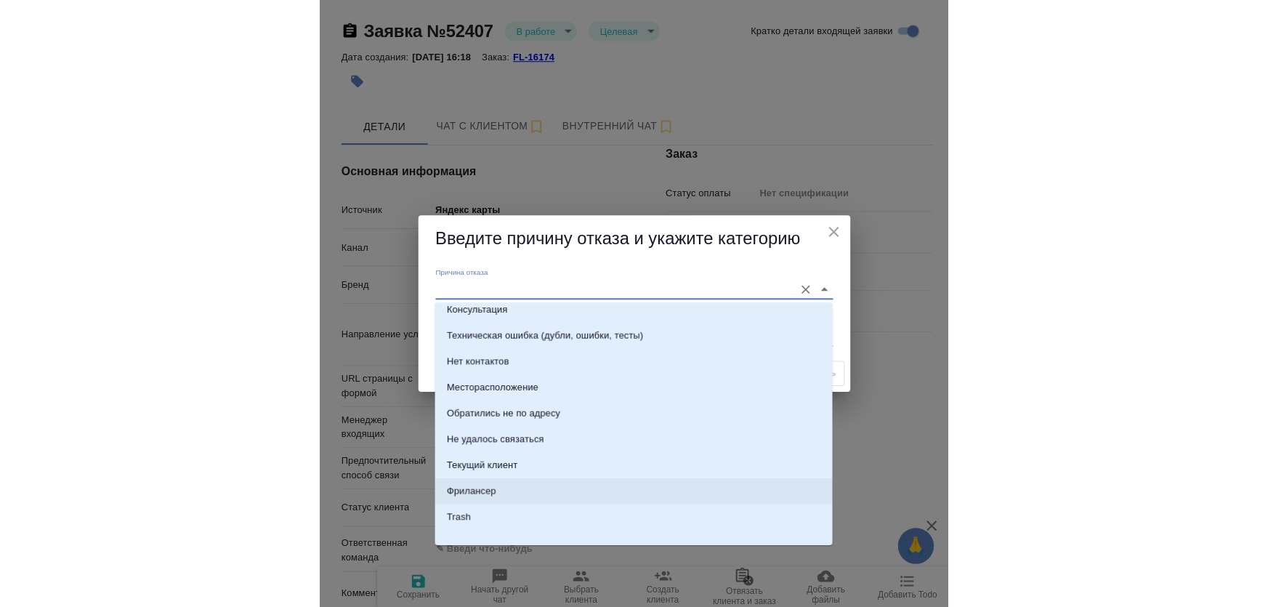
scroll to position [230, 0]
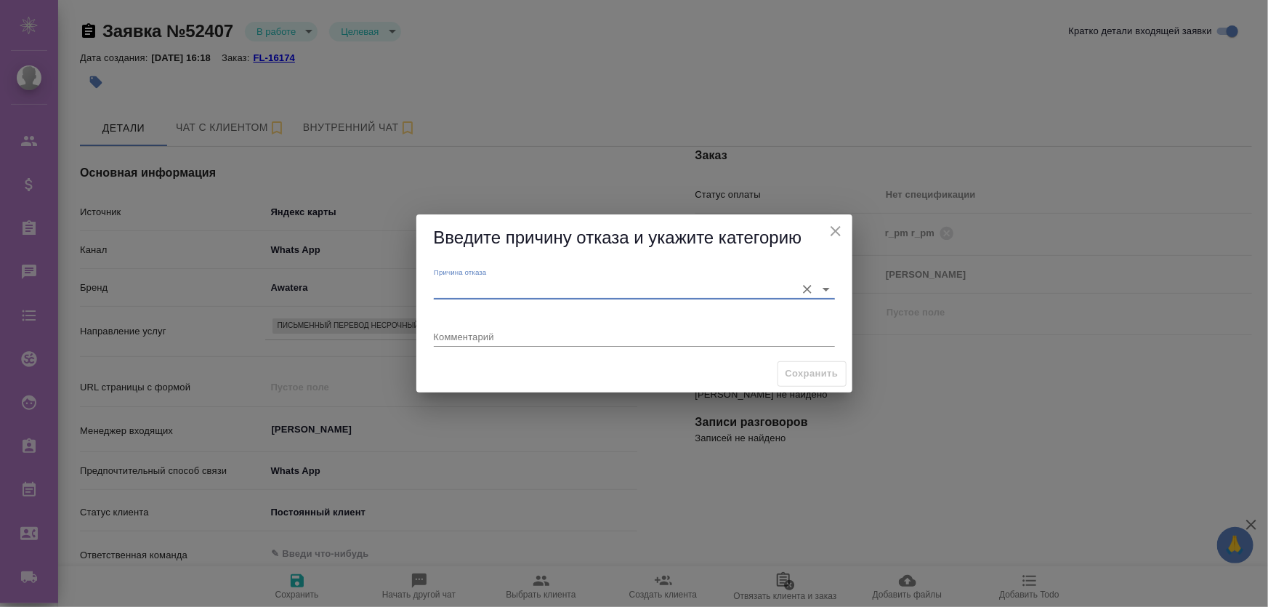
type textarea "x"
click at [588, 285] on input "Причина отказа" at bounding box center [611, 289] width 355 height 20
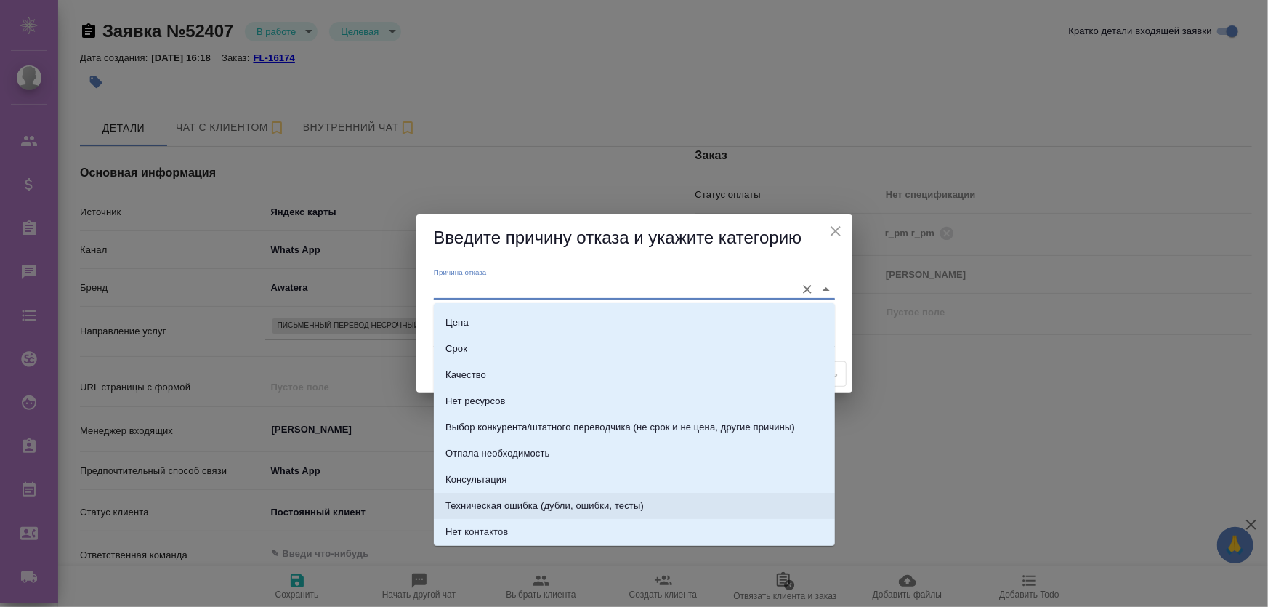
scroll to position [0, 0]
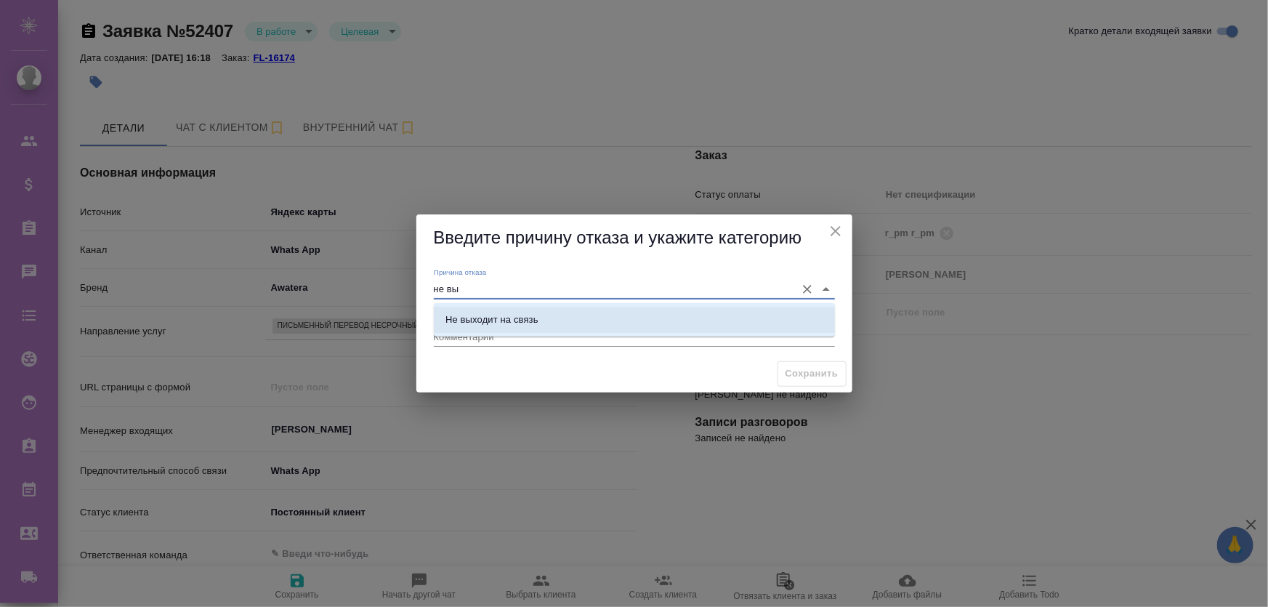
type input "не вы"
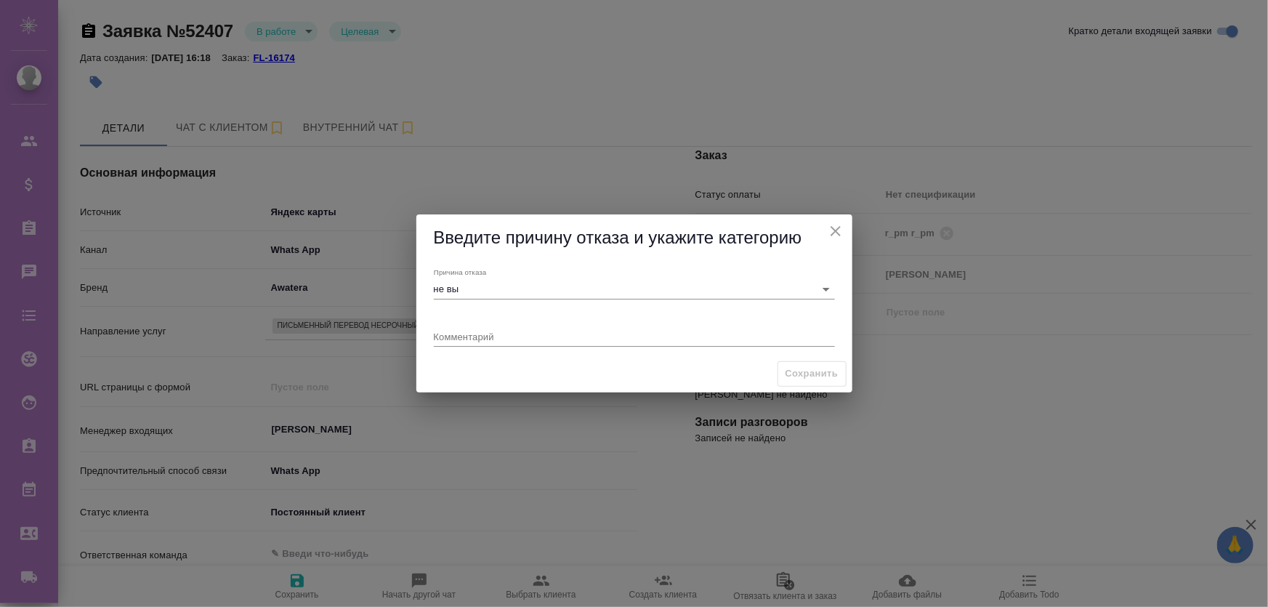
type textarea "x"
click at [633, 291] on input "Причина отказа" at bounding box center [611, 289] width 355 height 20
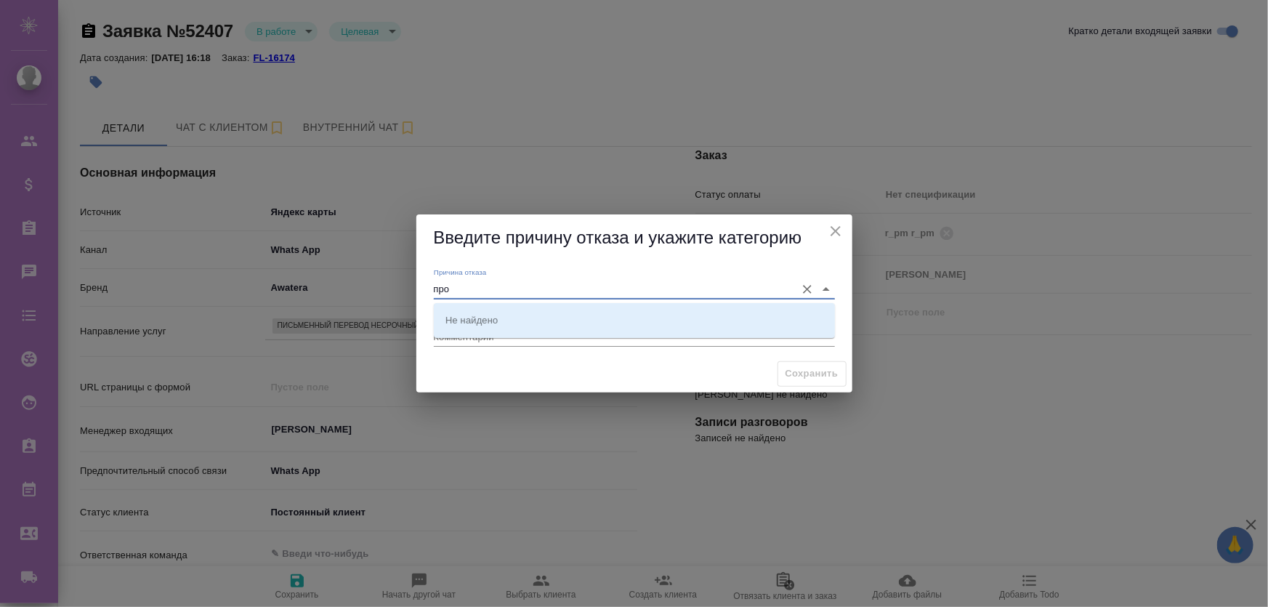
type input "про"
click at [633, 232] on icon "close" at bounding box center [835, 231] width 10 height 10
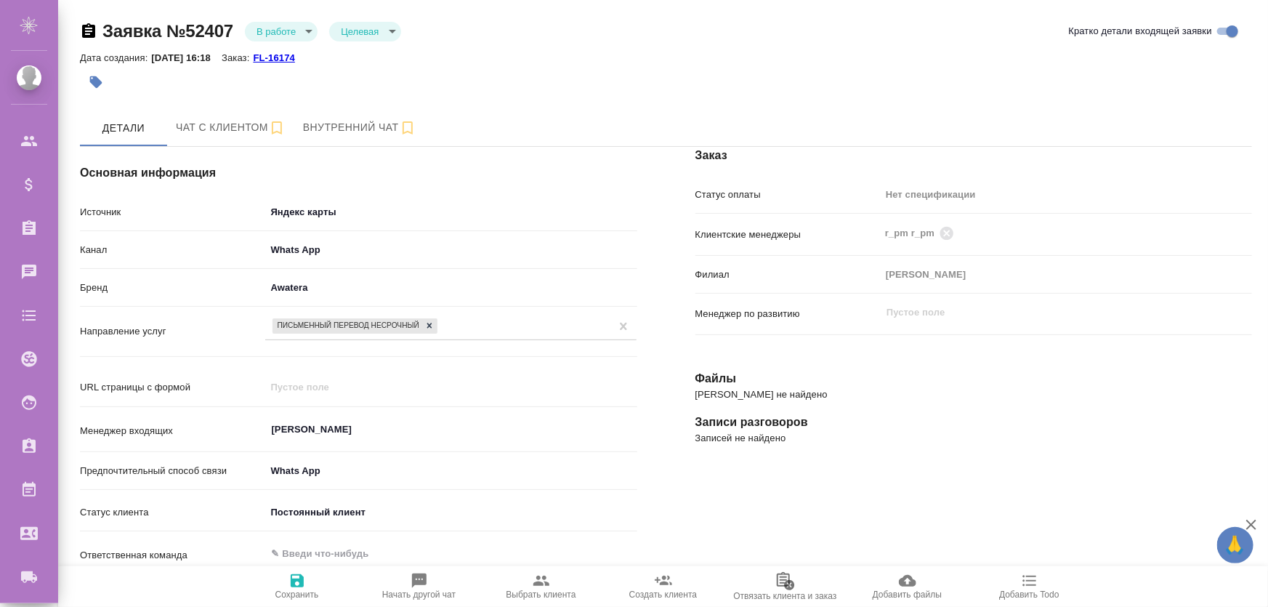
click at [363, 28] on body "🙏 .cls-1 fill:#fff; AWATERA Zhukova Daria Клиенты Спецификации Заказы 0 Чаты To…" at bounding box center [634, 362] width 1268 height 724
drag, startPoint x: 605, startPoint y: 68, endPoint x: 787, endPoint y: 0, distance: 193.8
click at [608, 68] on div at bounding box center [634, 303] width 1268 height 607
type textarea "x"
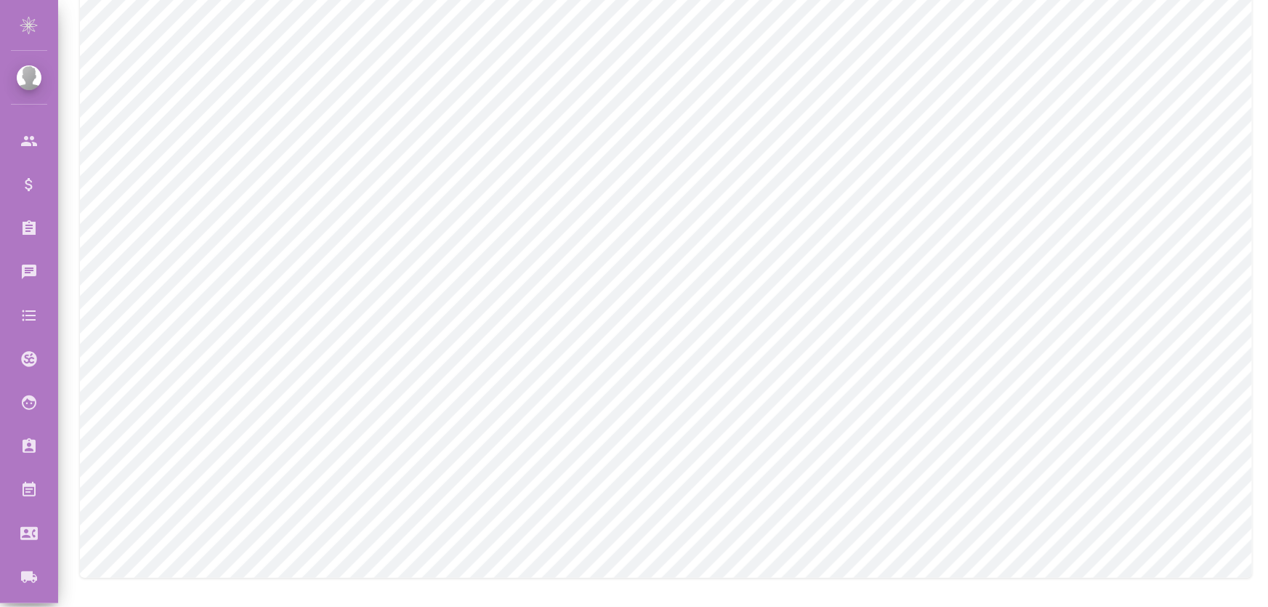
scroll to position [758, 0]
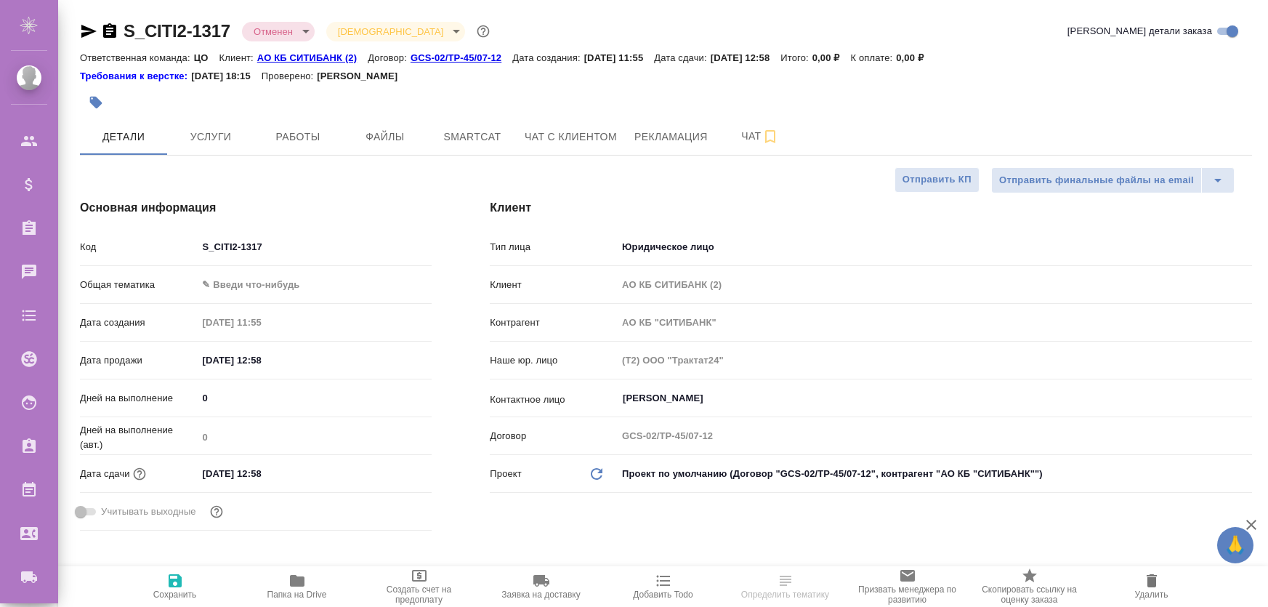
select select "RU"
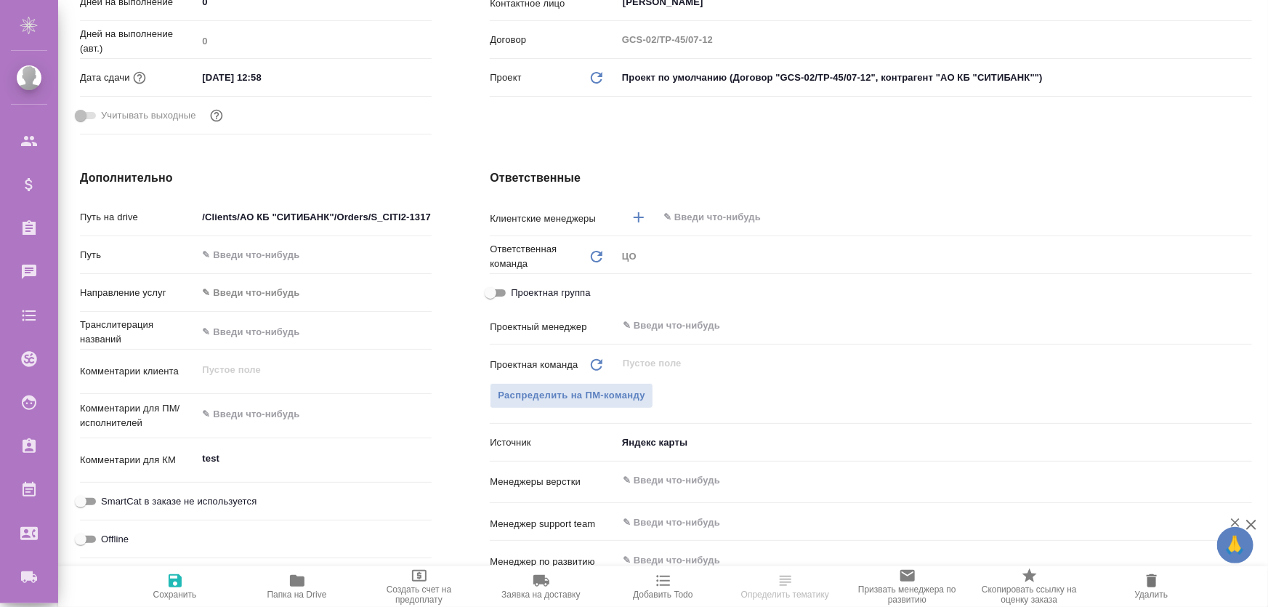
scroll to position [528, 0]
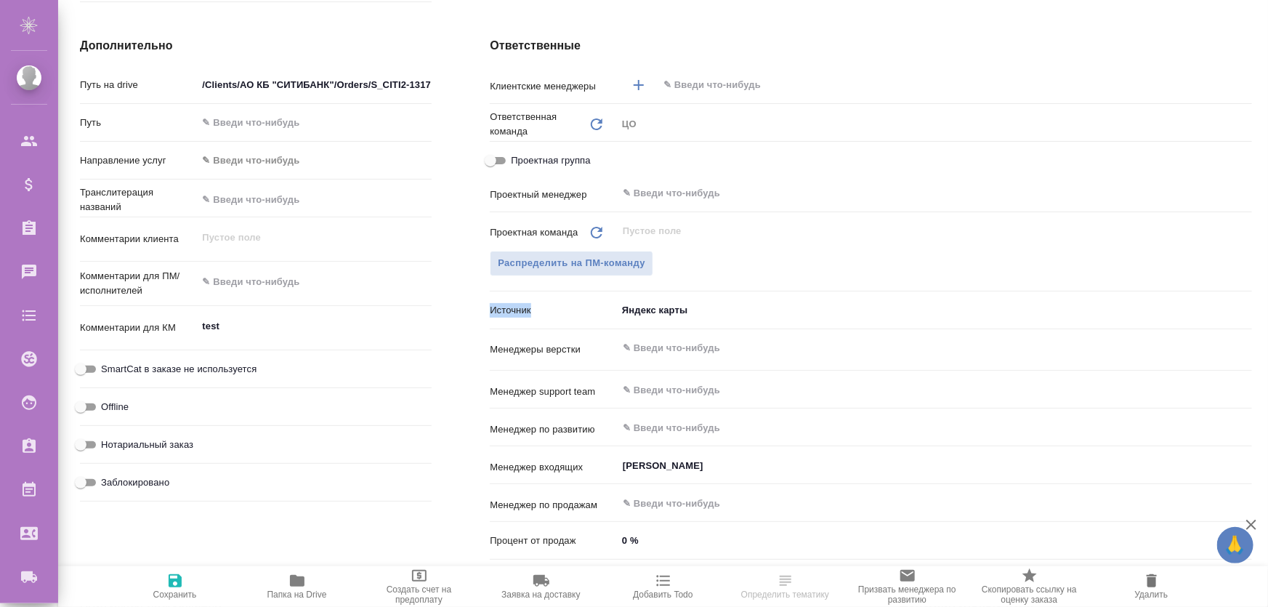
drag, startPoint x: 493, startPoint y: 310, endPoint x: 543, endPoint y: 307, distance: 50.3
click at [543, 307] on p "Источник" at bounding box center [553, 310] width 127 height 15
copy p "Источник"
select select "RU"
type textarea "x"
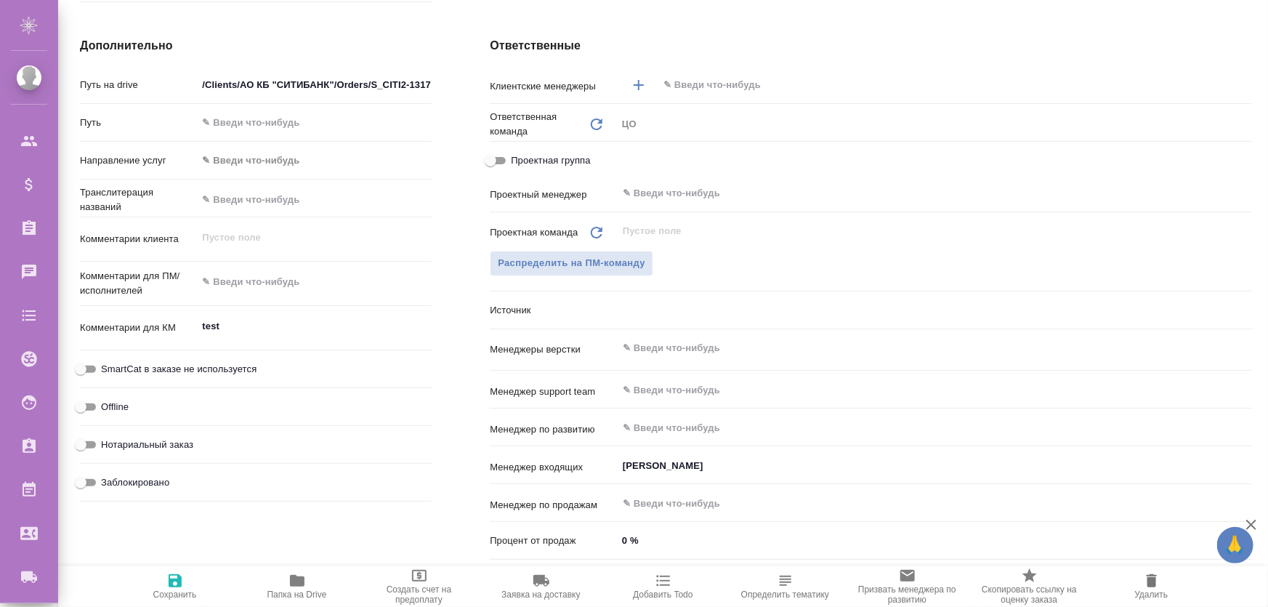
type textarea "x"
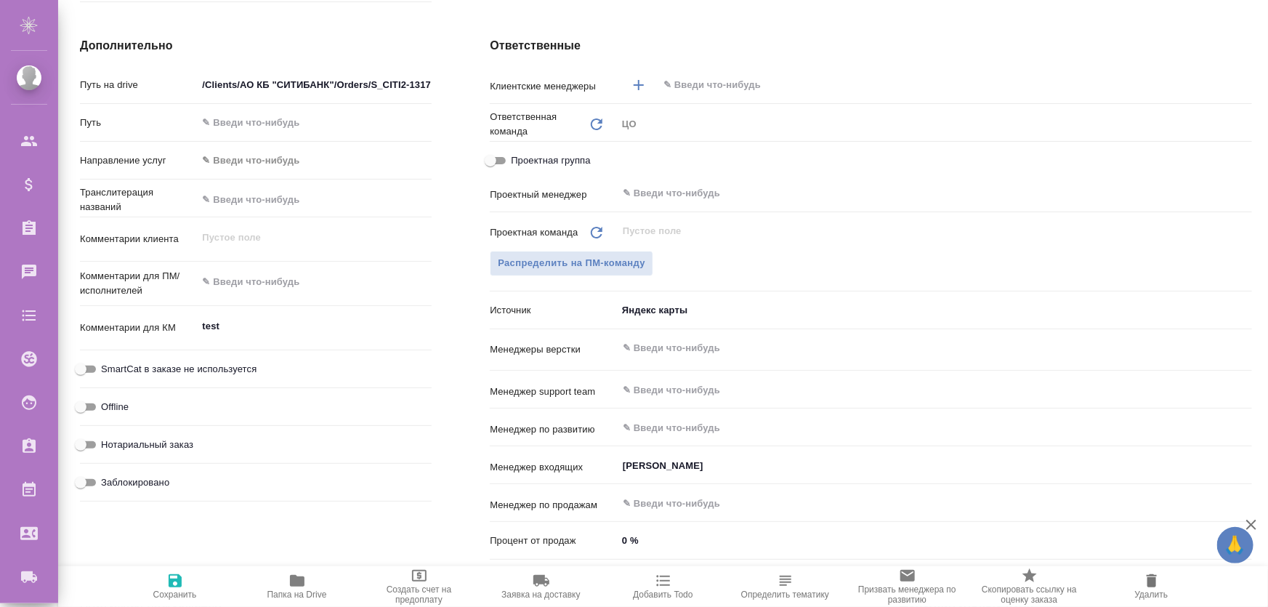
click at [642, 312] on body "🙏 .cls-1 fill:#fff; AWATERA [PERSON_NAME] Спецификации Заказы 0 Чаты Todo Проек…" at bounding box center [634, 362] width 1268 height 724
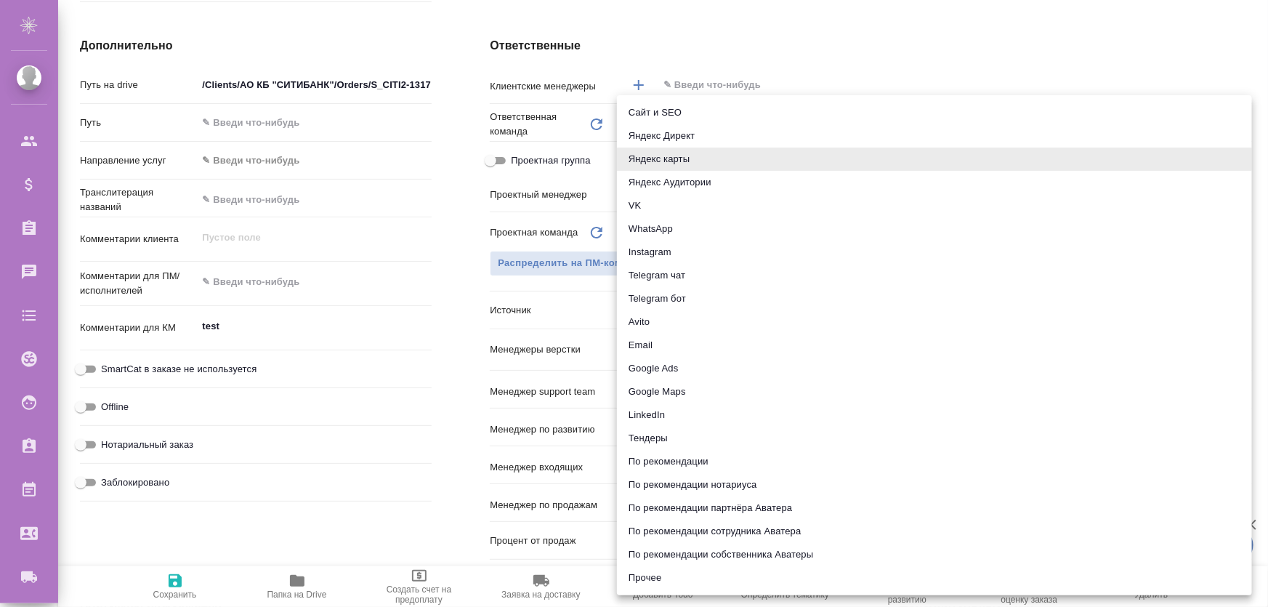
click at [643, 569] on li "Прочее" at bounding box center [934, 577] width 635 height 23
type textarea "x"
type input "other"
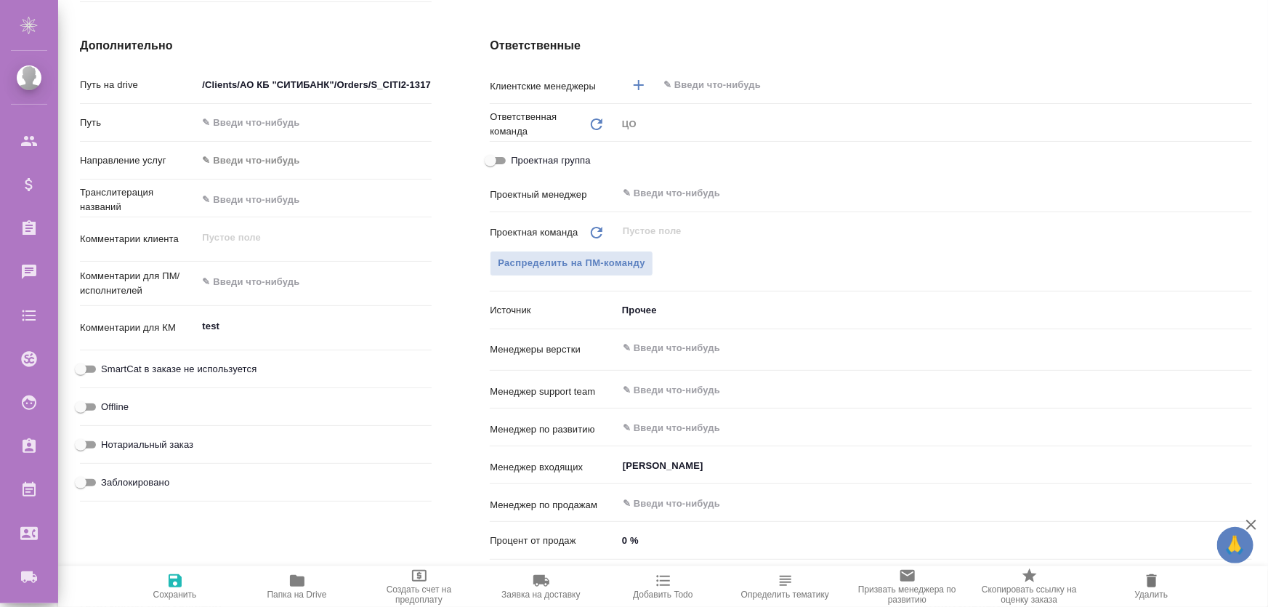
type textarea "x"
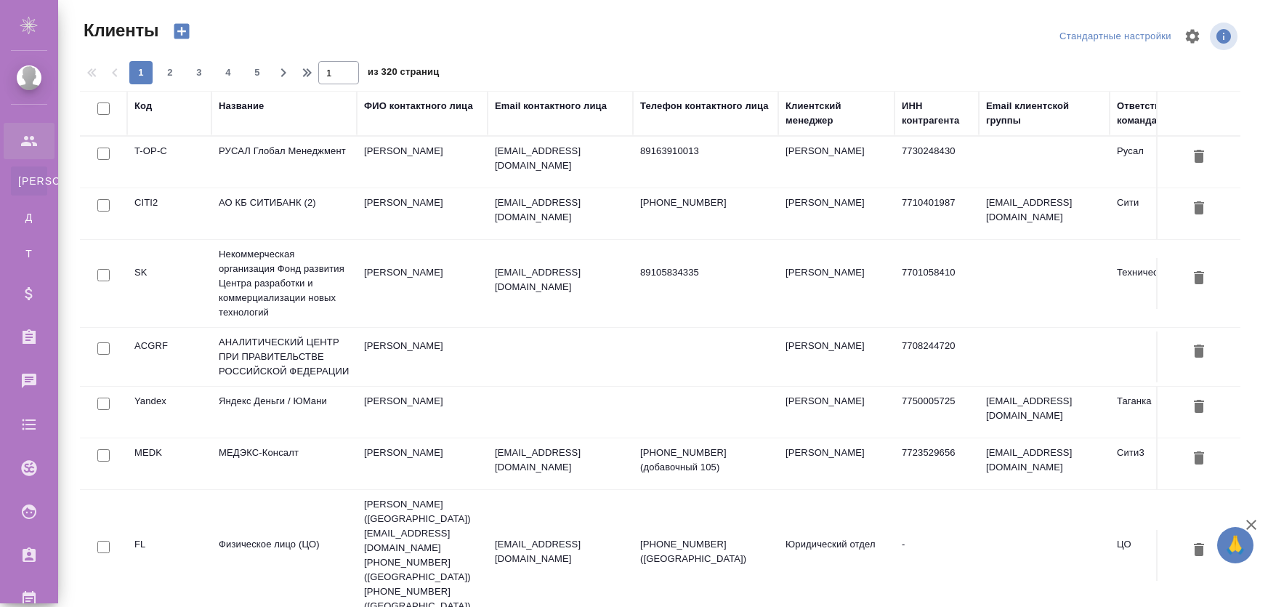
select select "RU"
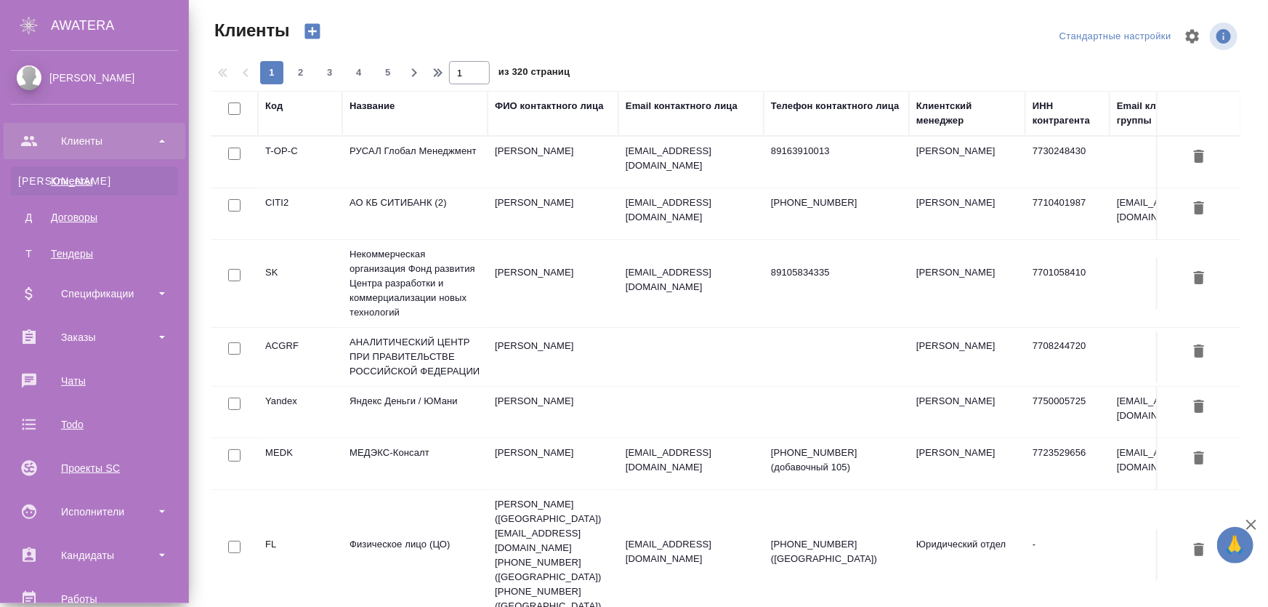
click at [71, 177] on div "Клиенты" at bounding box center [94, 181] width 153 height 15
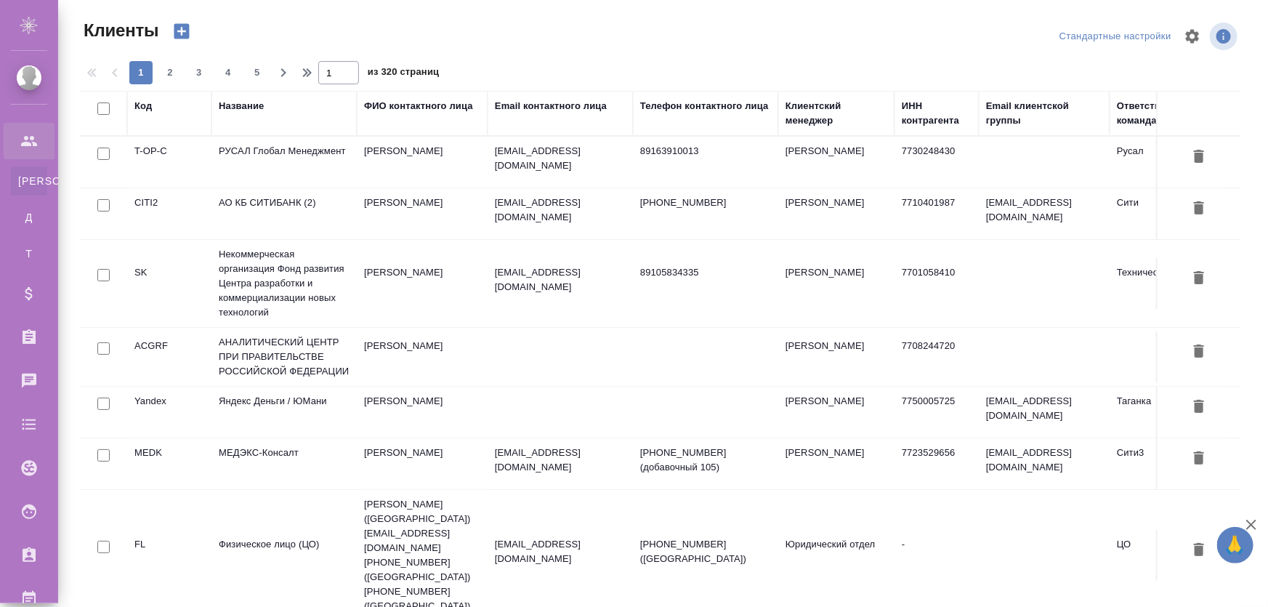
click at [272, 193] on td "АО КБ СИТИБАНК (2)" at bounding box center [283, 213] width 145 height 51
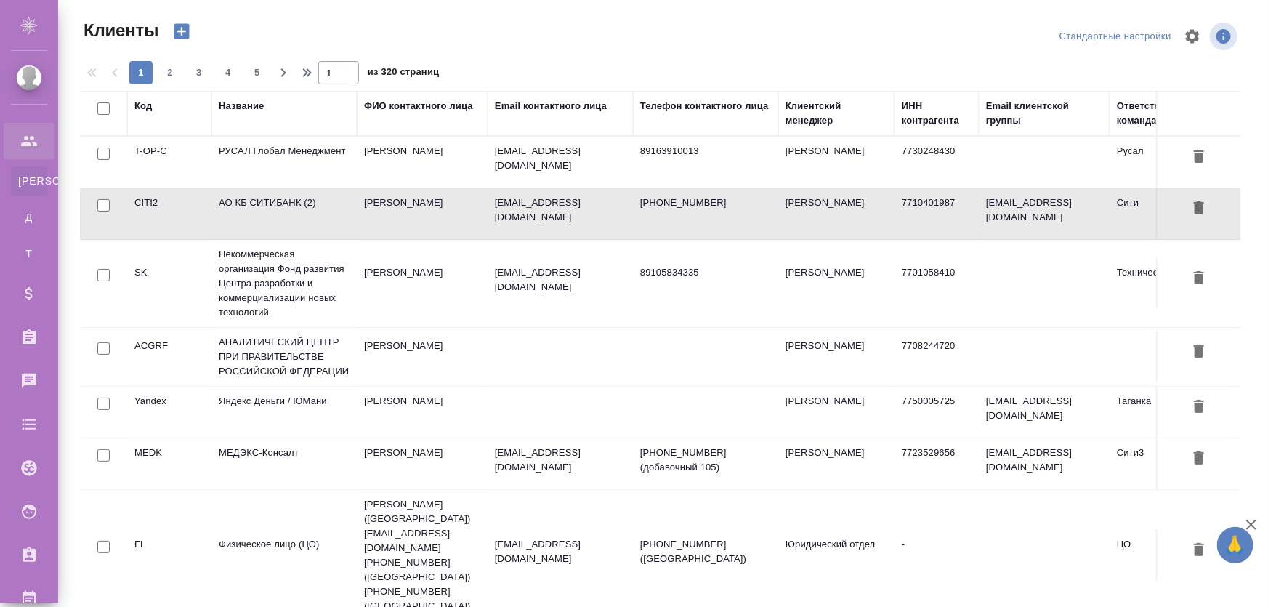
click at [272, 193] on td "АО КБ СИТИБАНК (2)" at bounding box center [283, 213] width 145 height 51
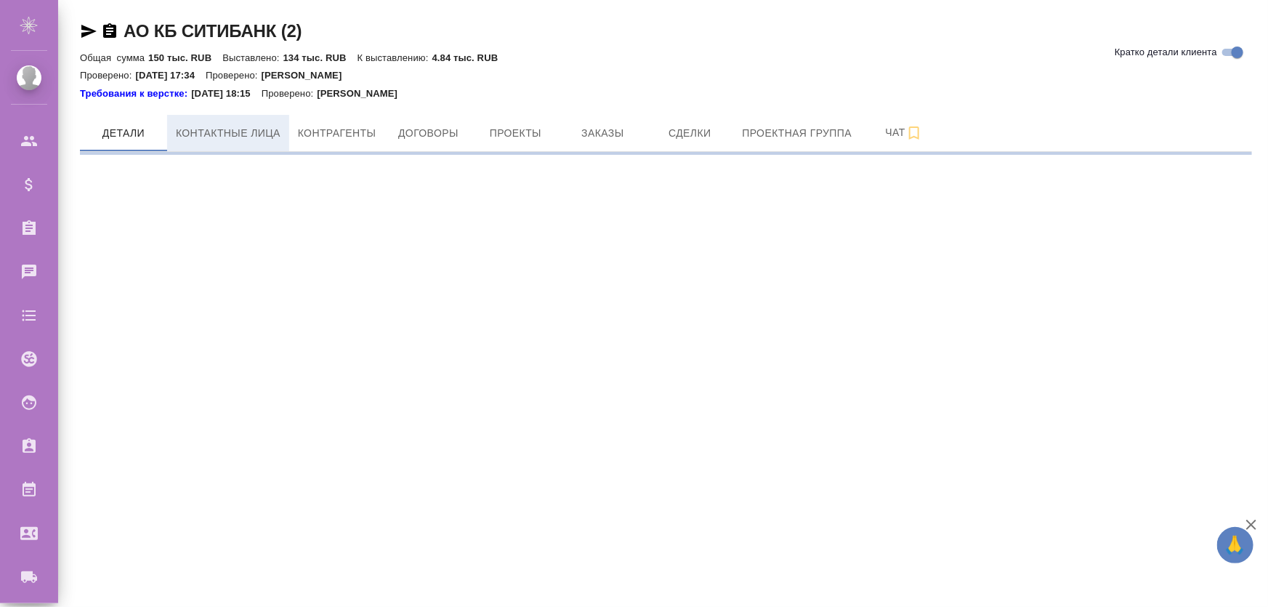
click at [262, 147] on button "Контактные лица" at bounding box center [228, 133] width 122 height 36
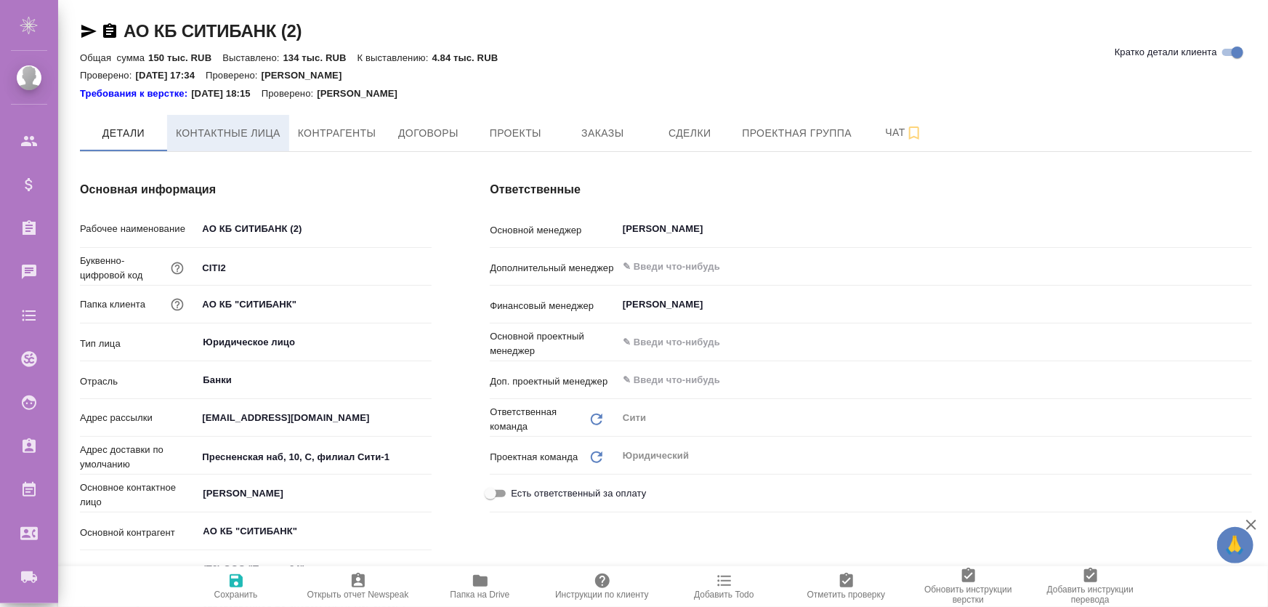
type textarea "x"
click at [238, 135] on span "Контактные лица" at bounding box center [228, 133] width 105 height 18
type textarea "x"
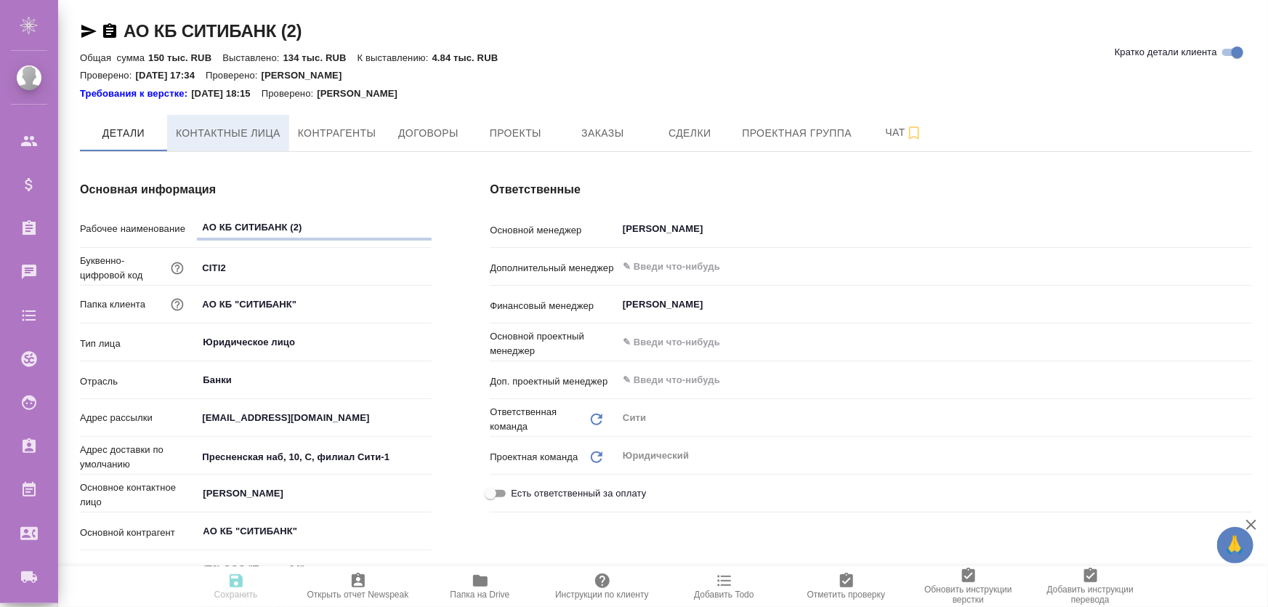
type textarea "x"
select select "RU"
